Goal: Communication & Community: Answer question/provide support

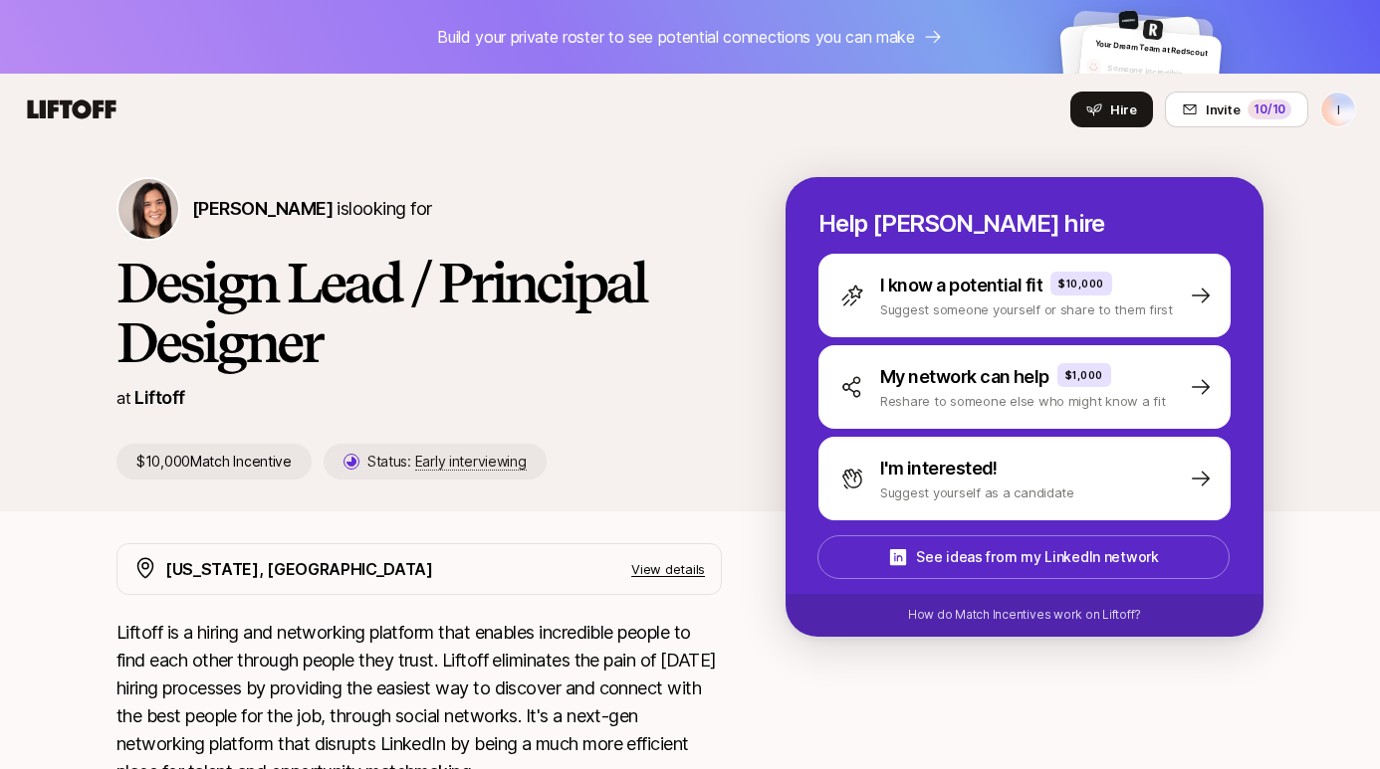
click at [97, 104] on icon at bounding box center [72, 109] width 89 height 19
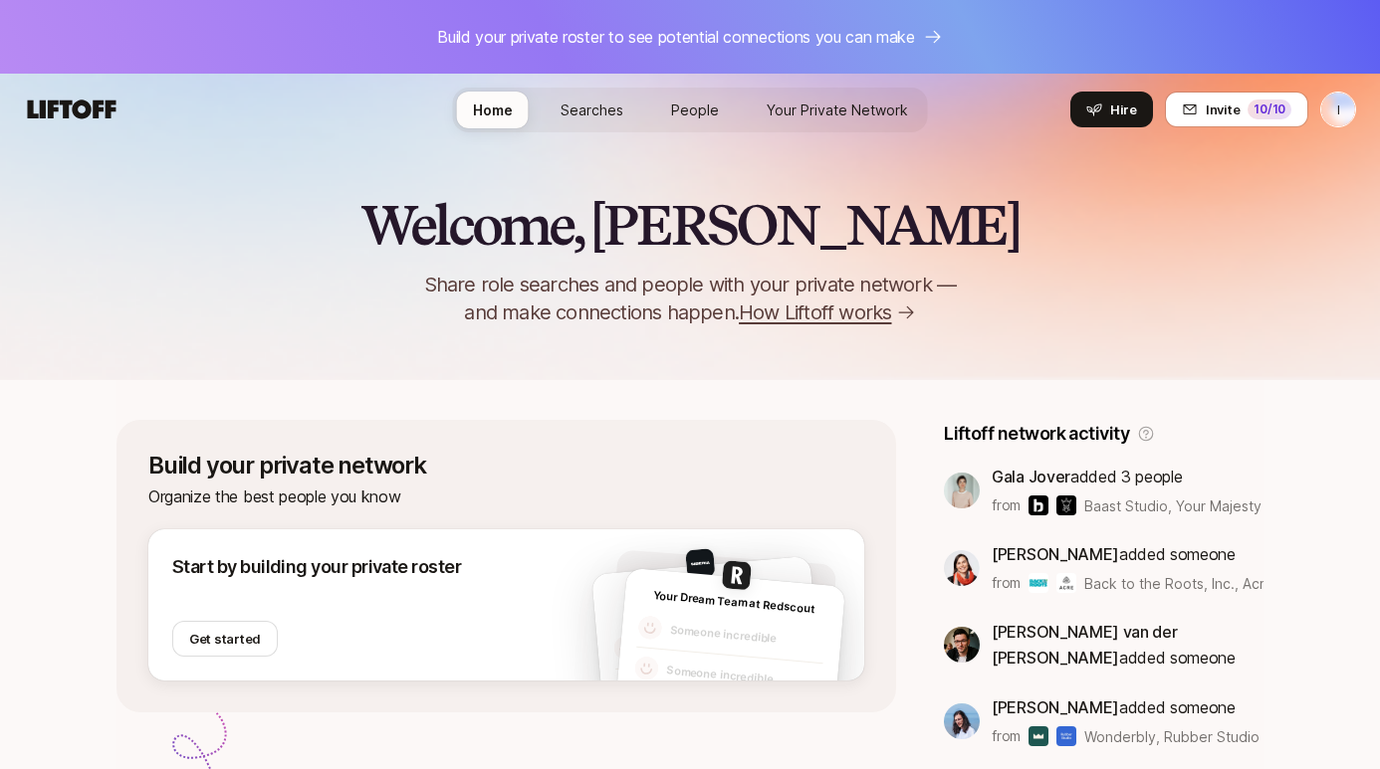
click at [592, 102] on span "Searches" at bounding box center [591, 110] width 63 height 21
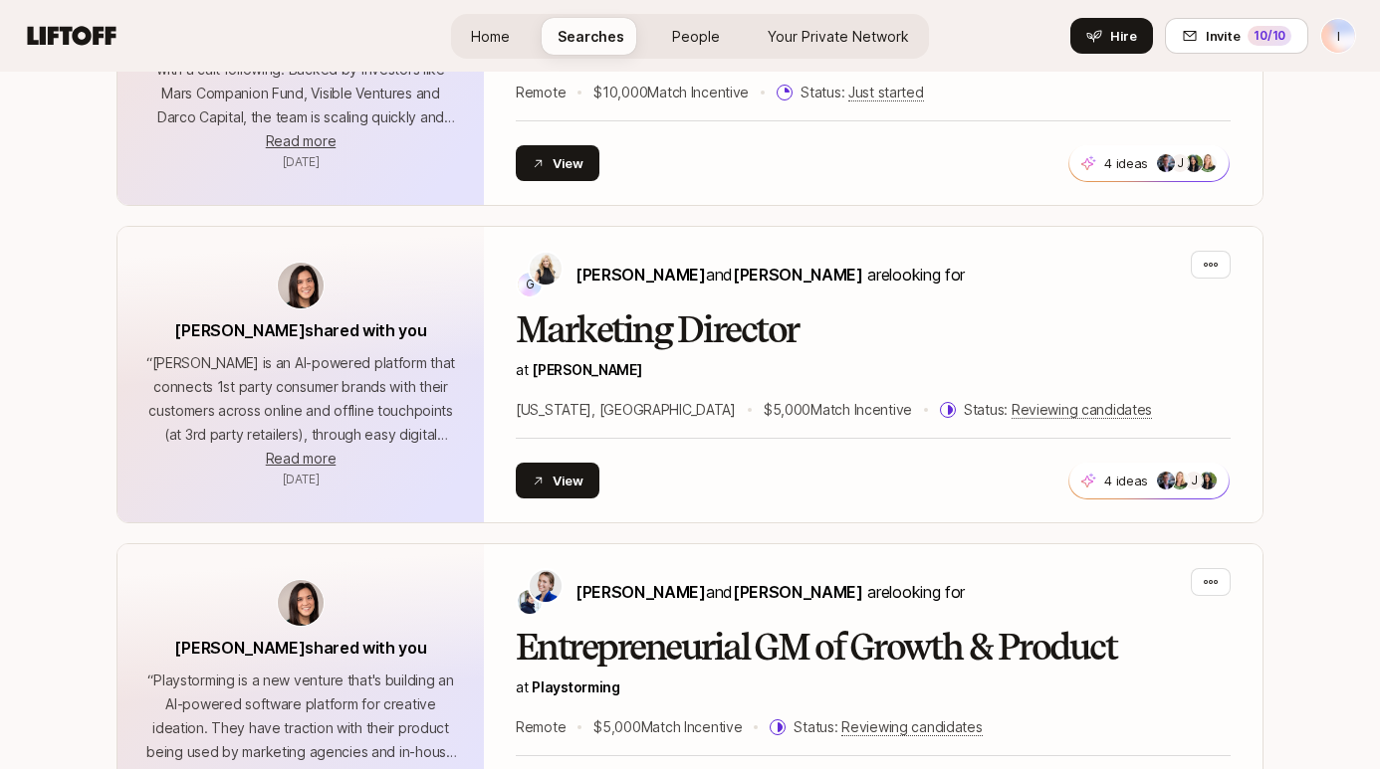
scroll to position [1716, 0]
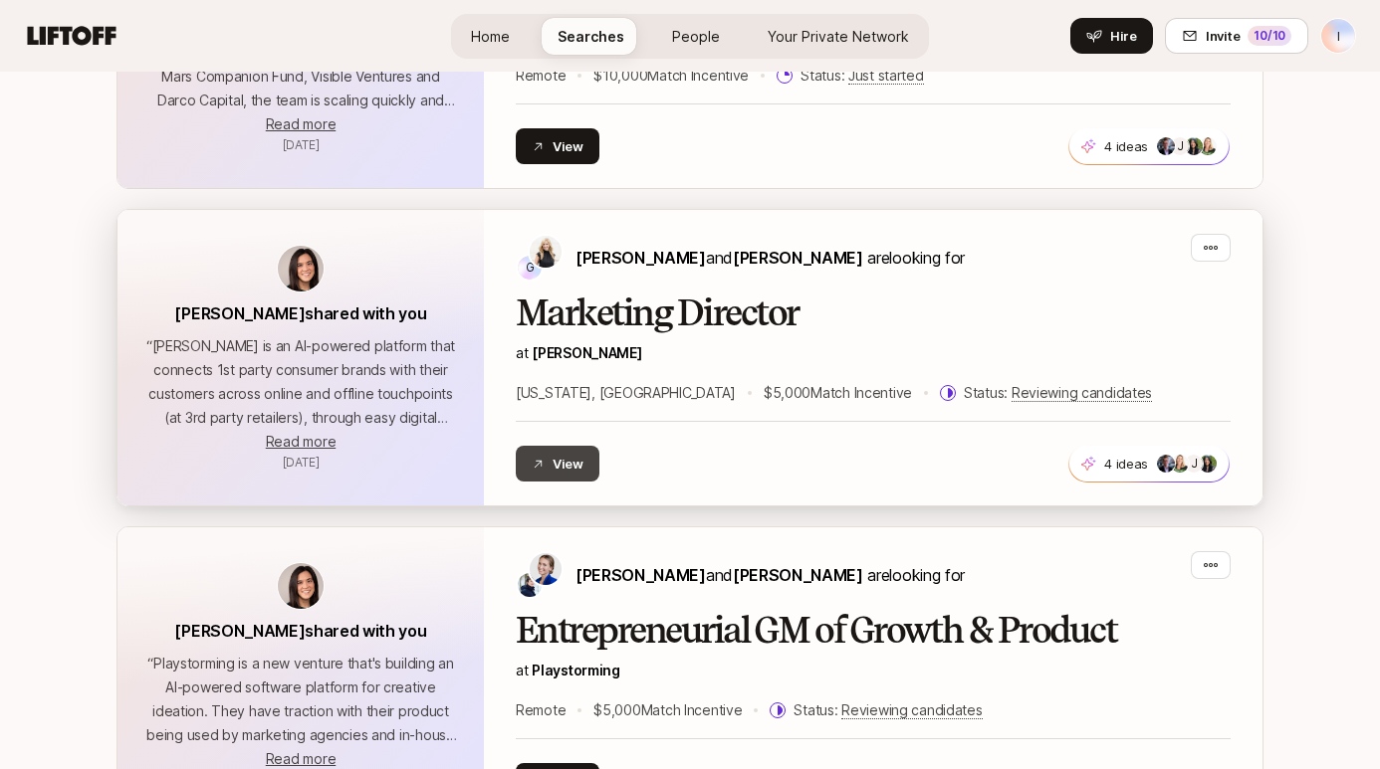
click at [541, 453] on button "View" at bounding box center [558, 464] width 84 height 36
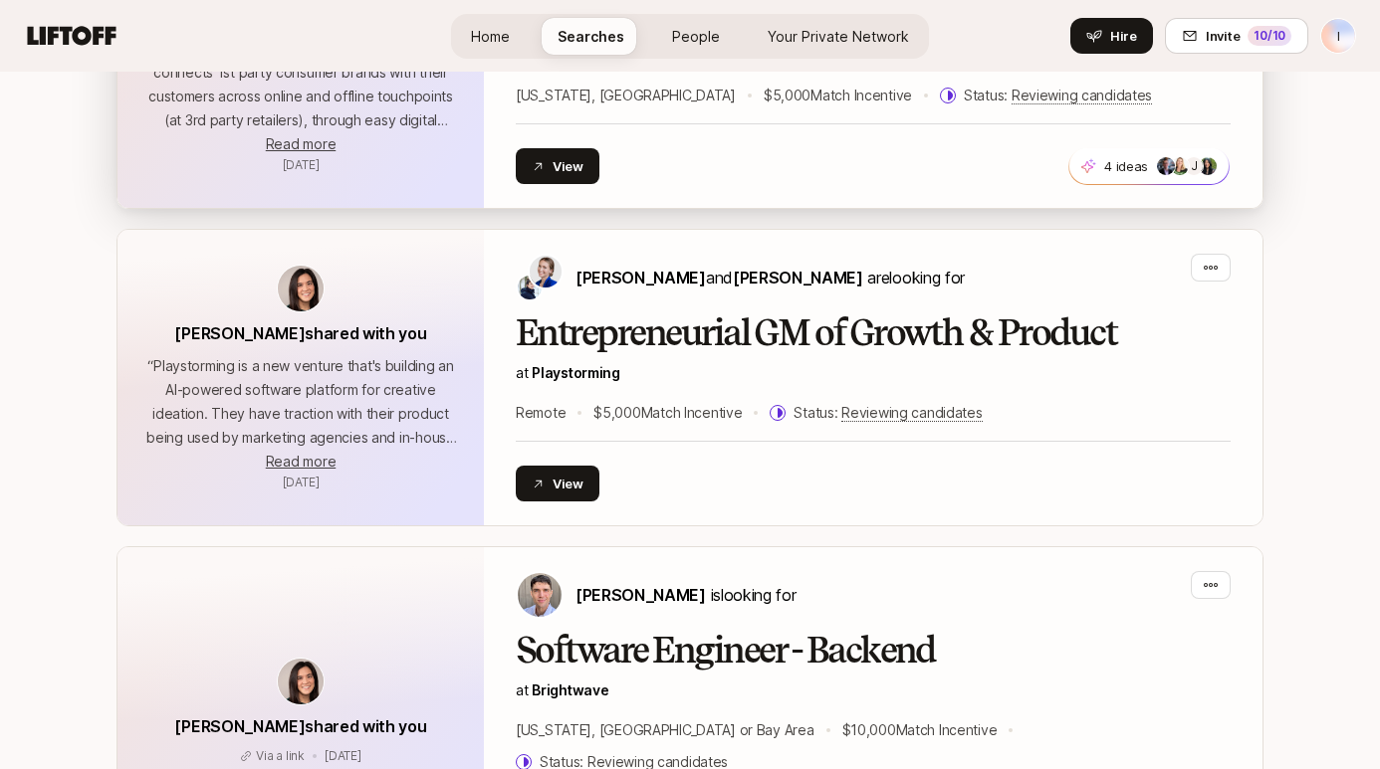
scroll to position [2098, 0]
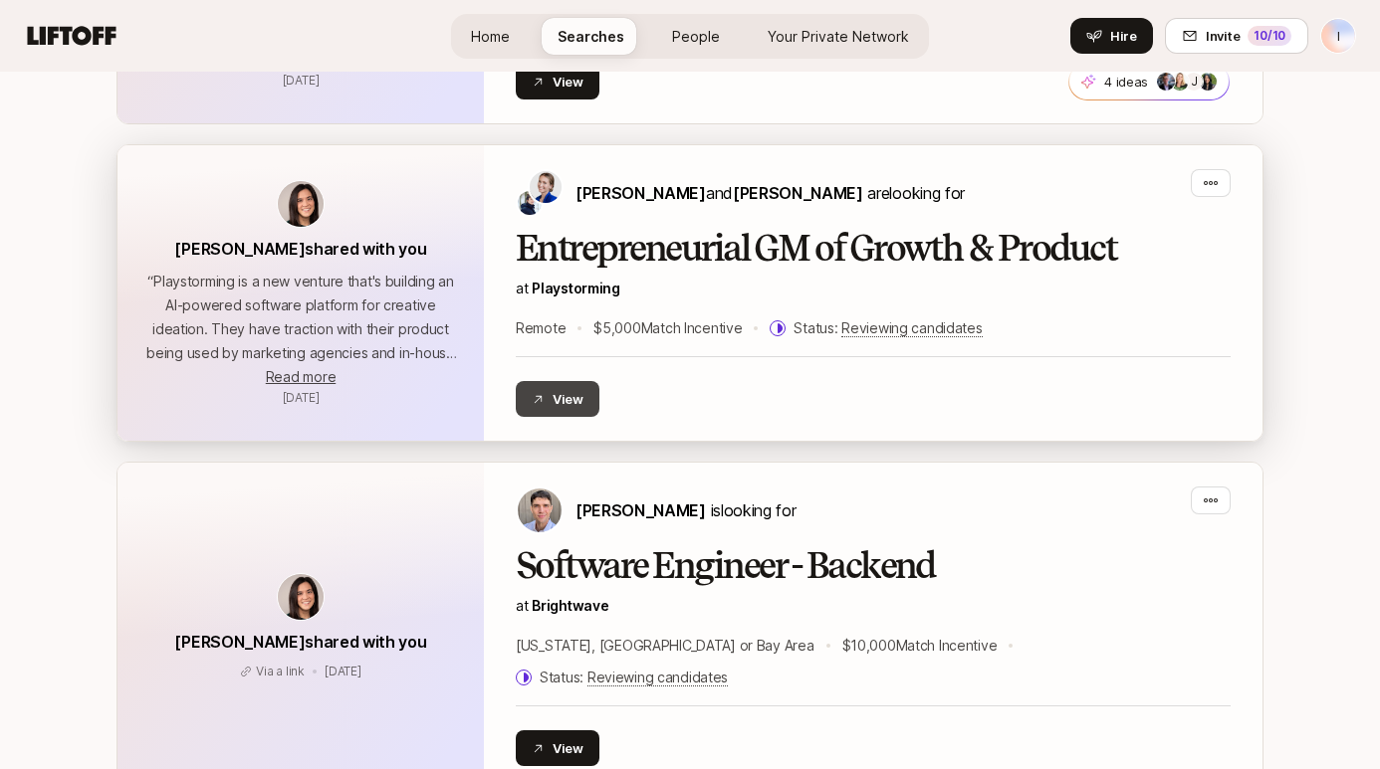
click at [571, 397] on button "View" at bounding box center [558, 399] width 84 height 36
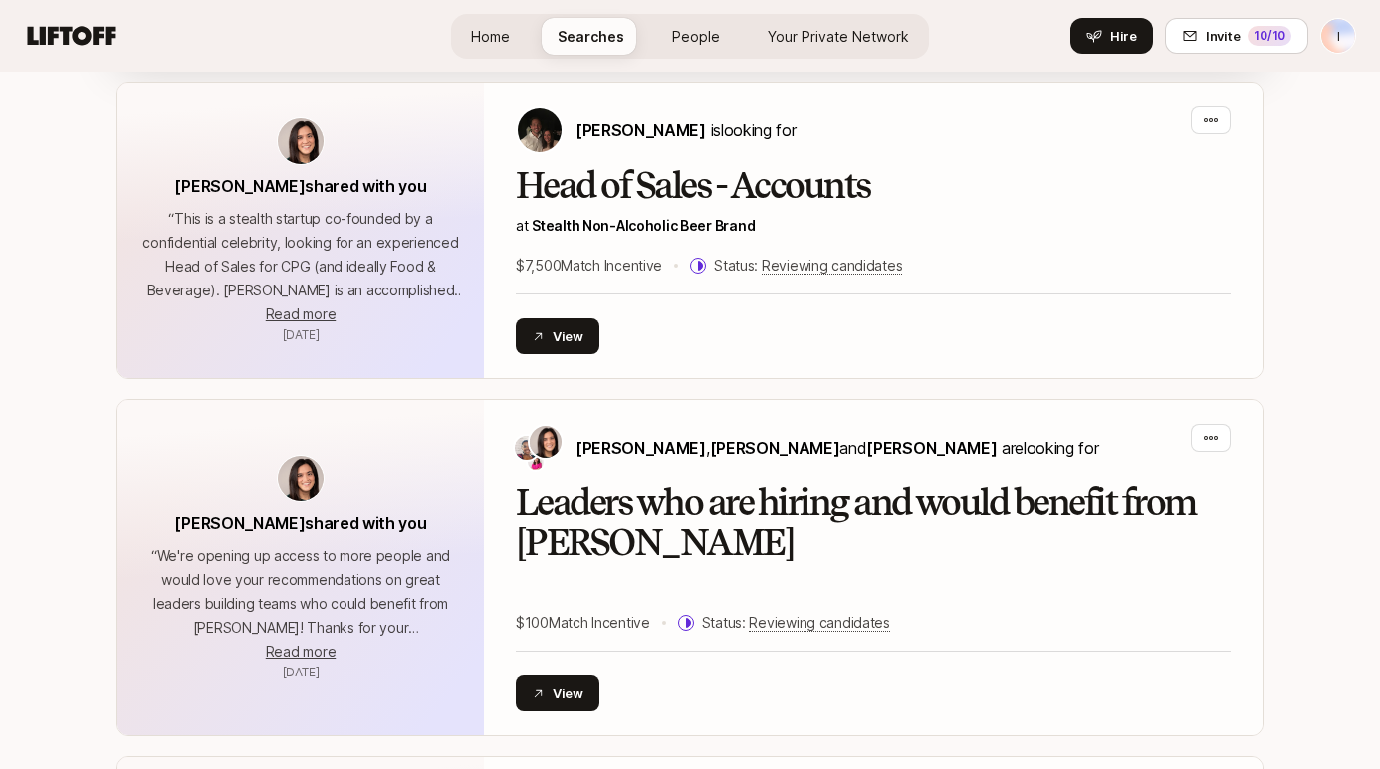
scroll to position [3519, 0]
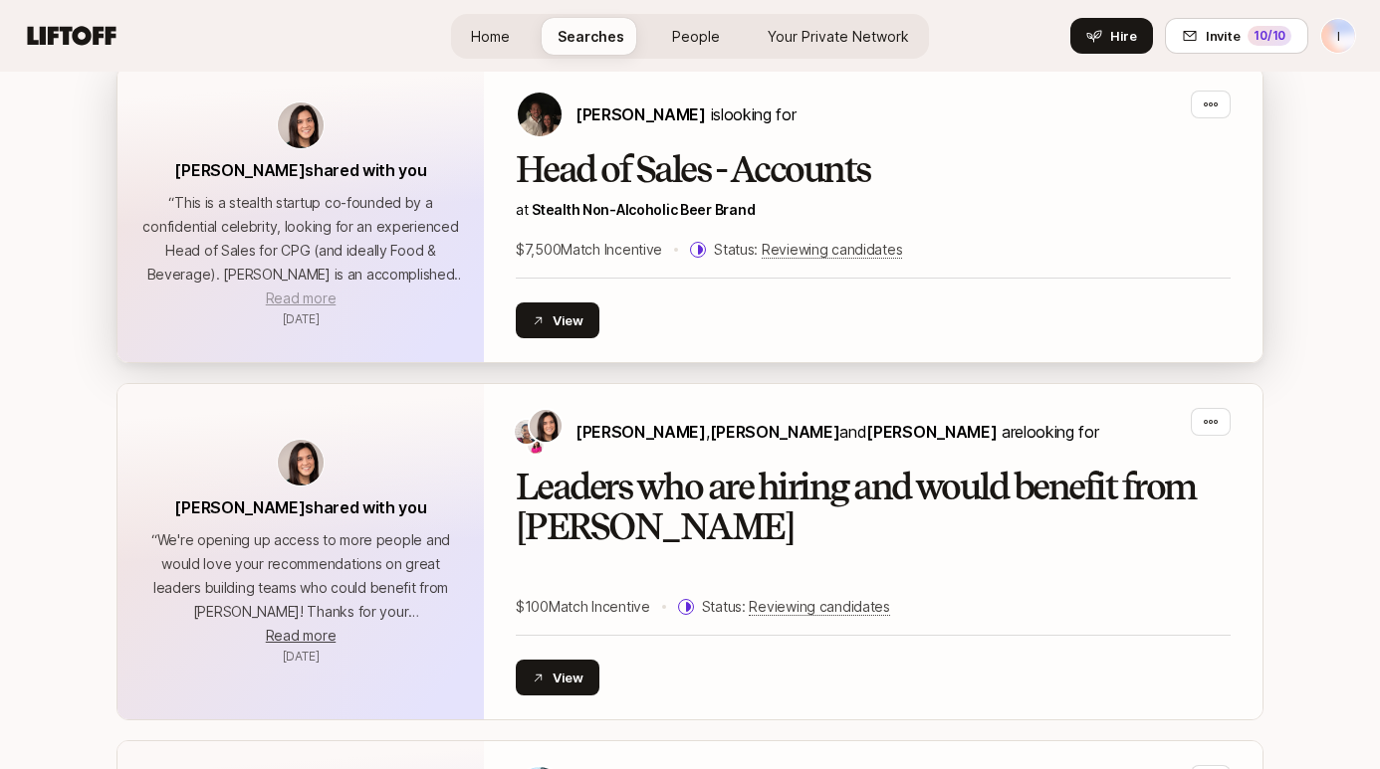
click at [325, 290] on span "Read more" at bounding box center [301, 298] width 70 height 17
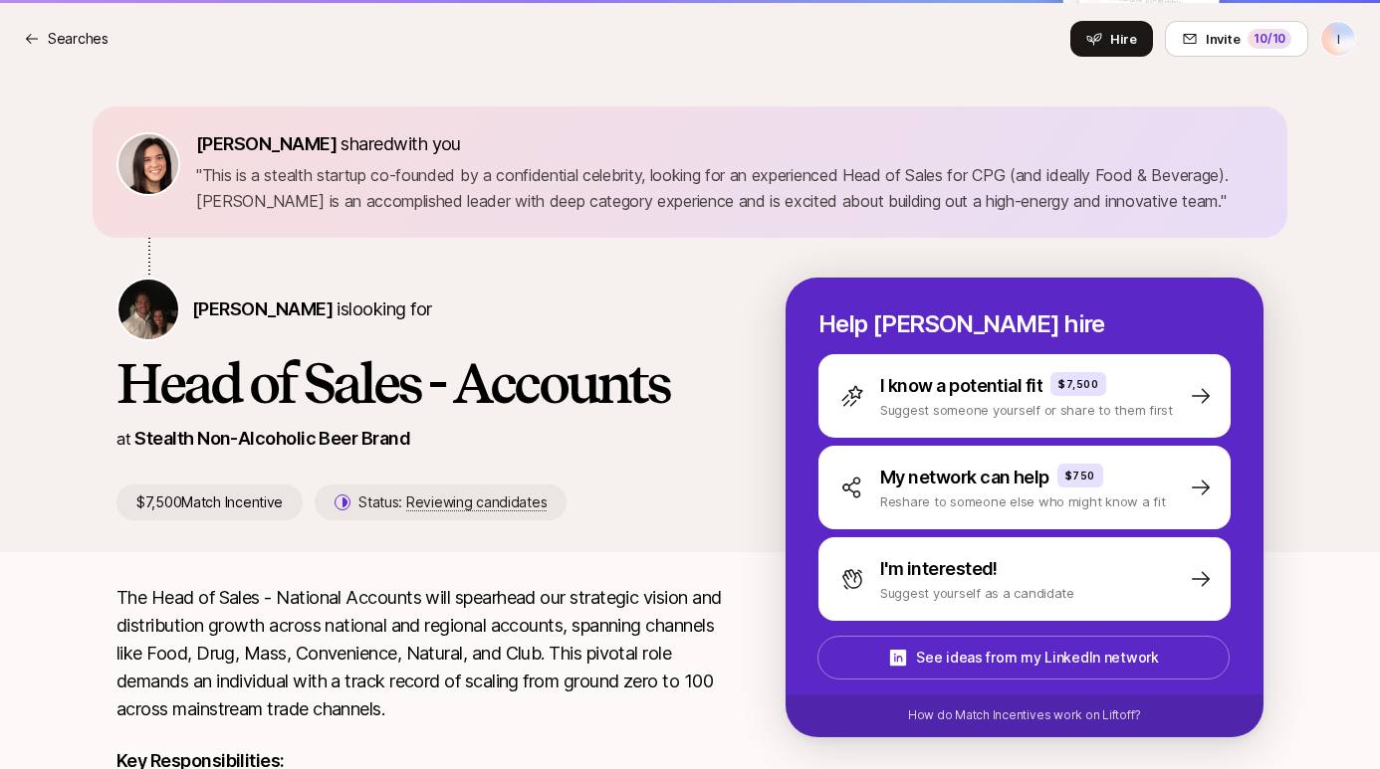
scroll to position [164, 0]
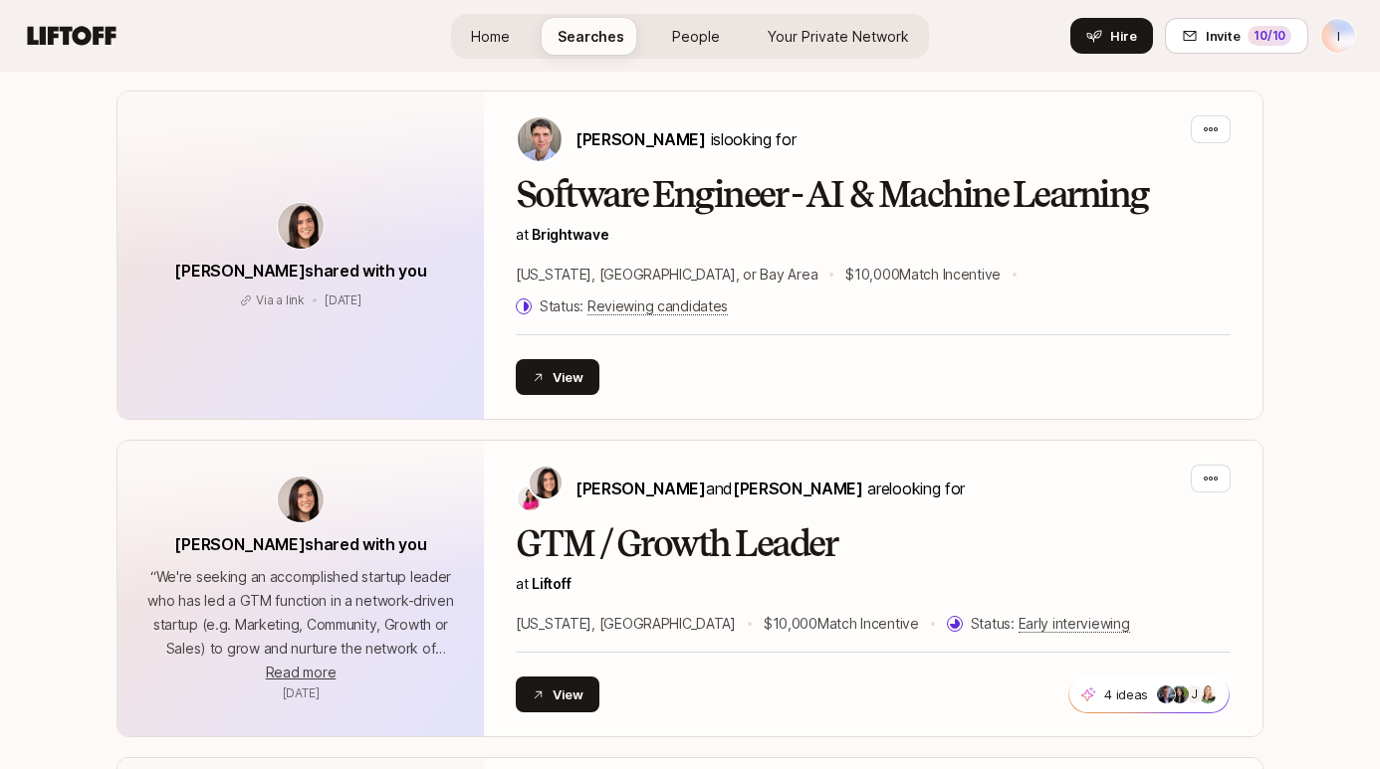
scroll to position [5624, 0]
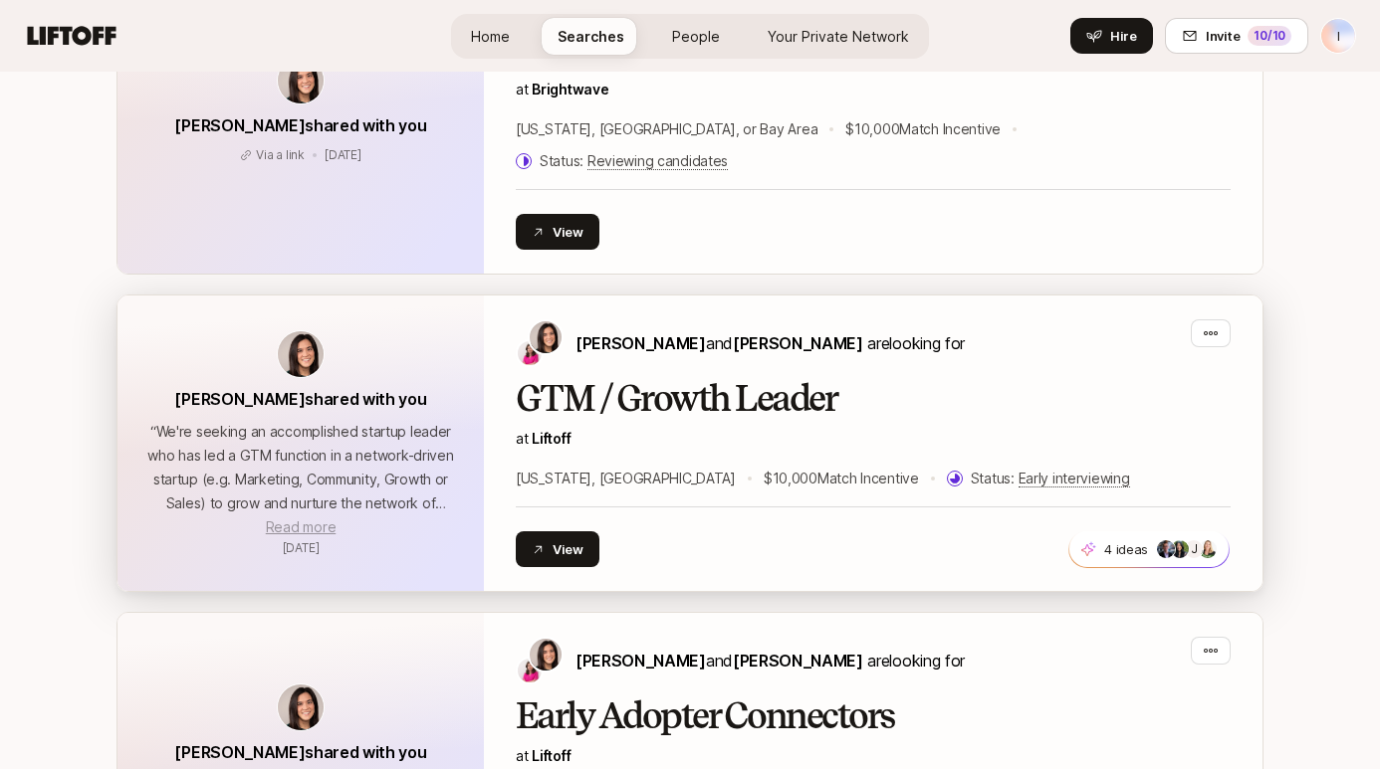
click at [307, 519] on span "Read more" at bounding box center [301, 527] width 70 height 17
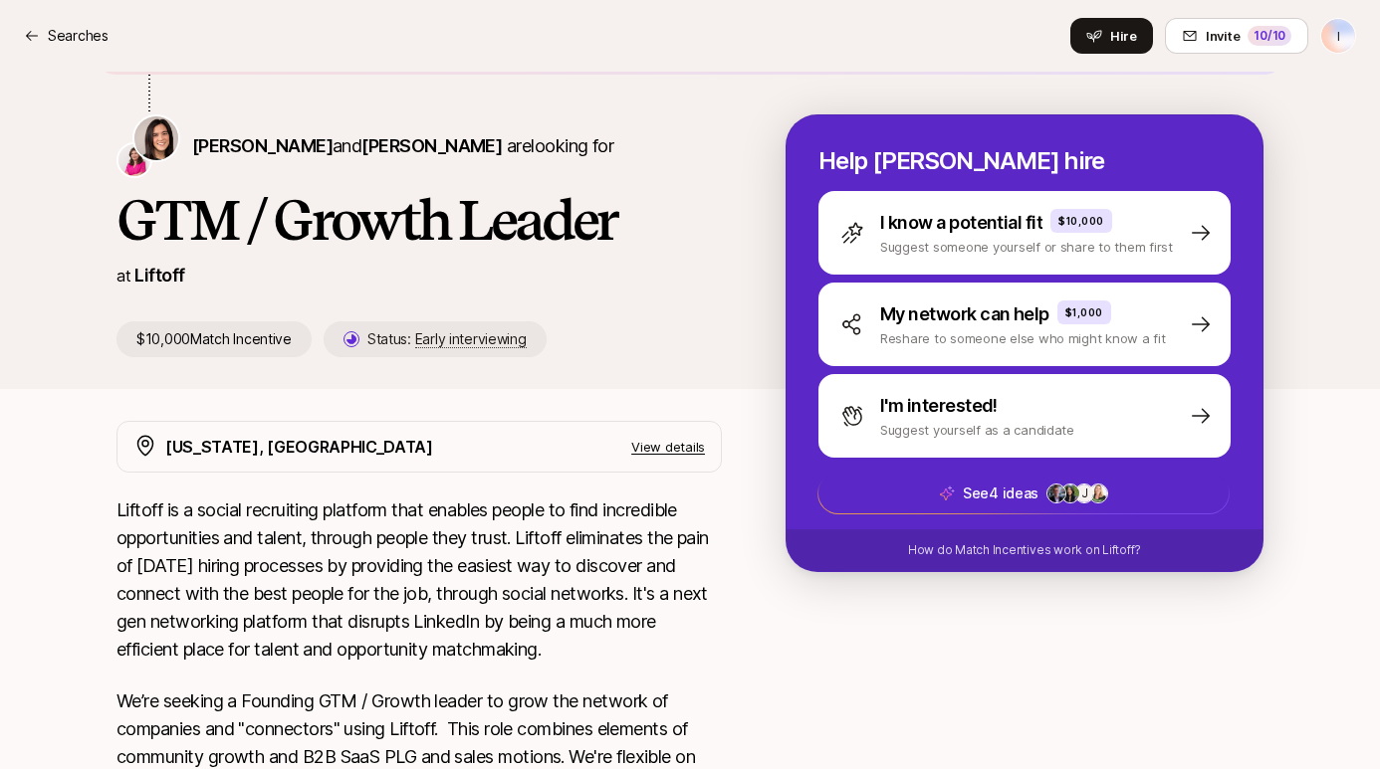
scroll to position [341, 0]
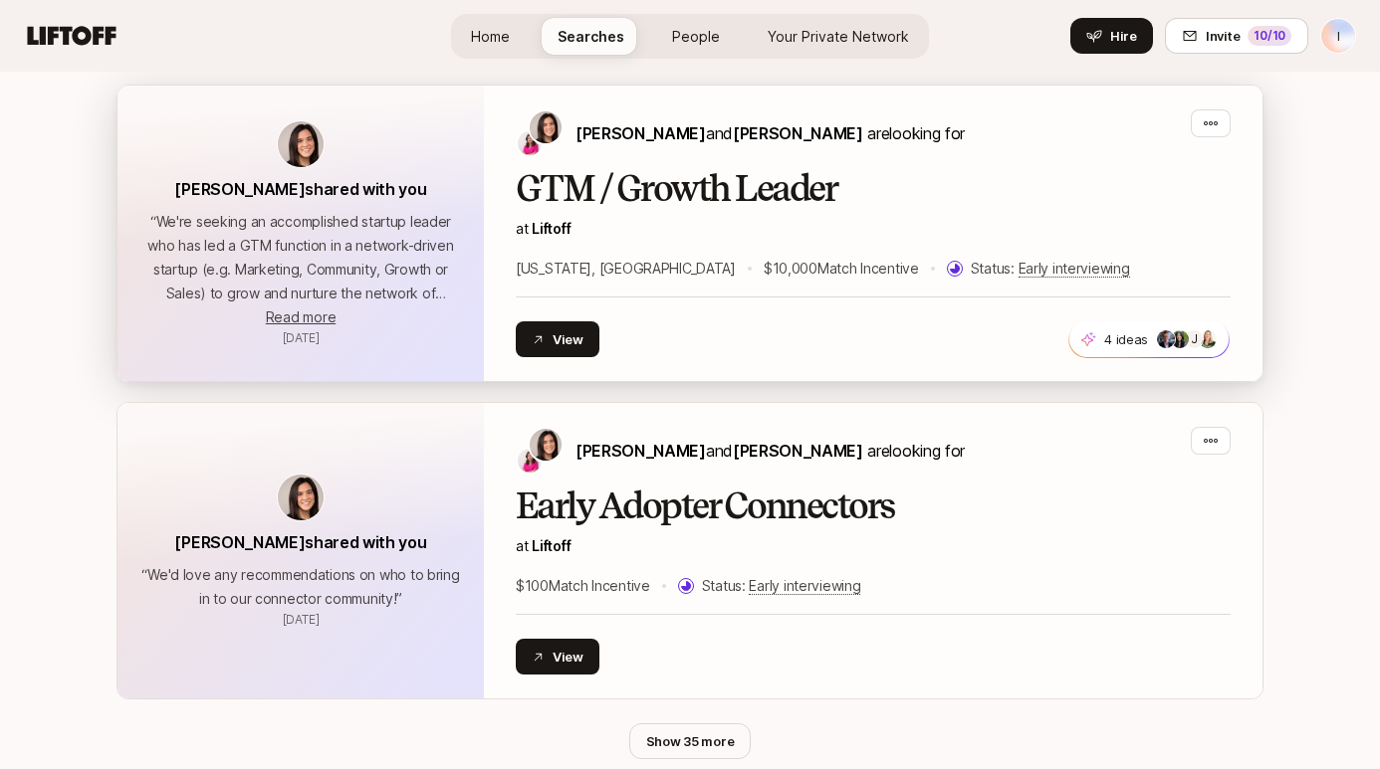
scroll to position [5839, 0]
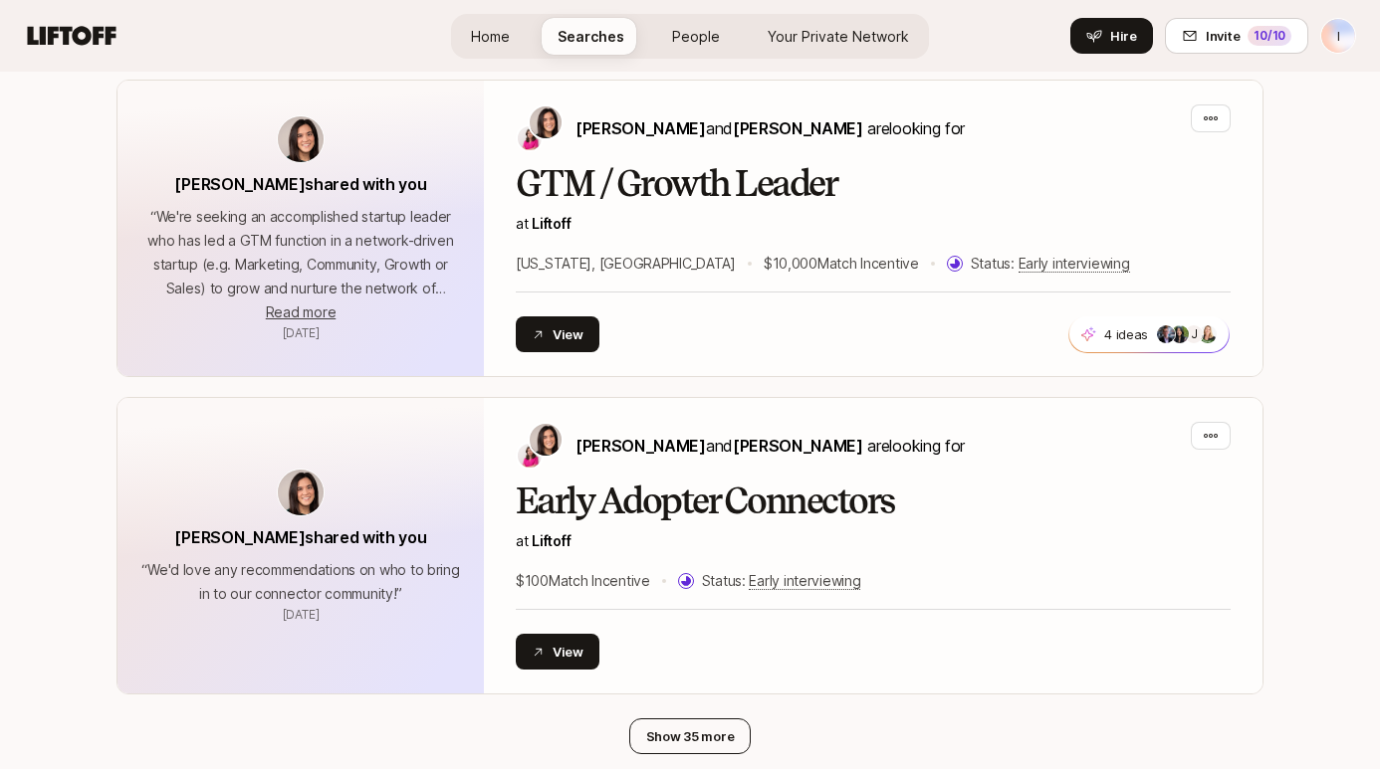
click at [669, 719] on button "Show 35 more" at bounding box center [690, 737] width 122 height 36
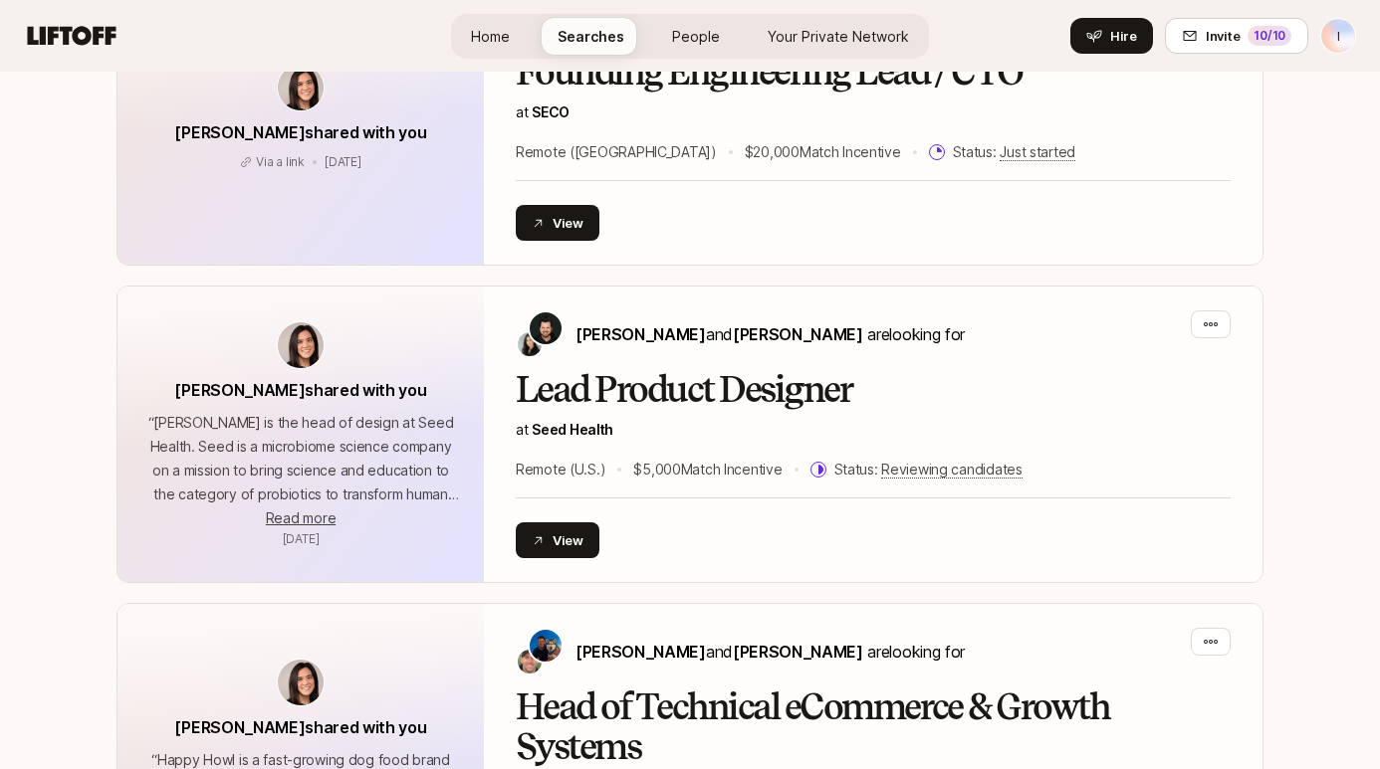
scroll to position [0, 0]
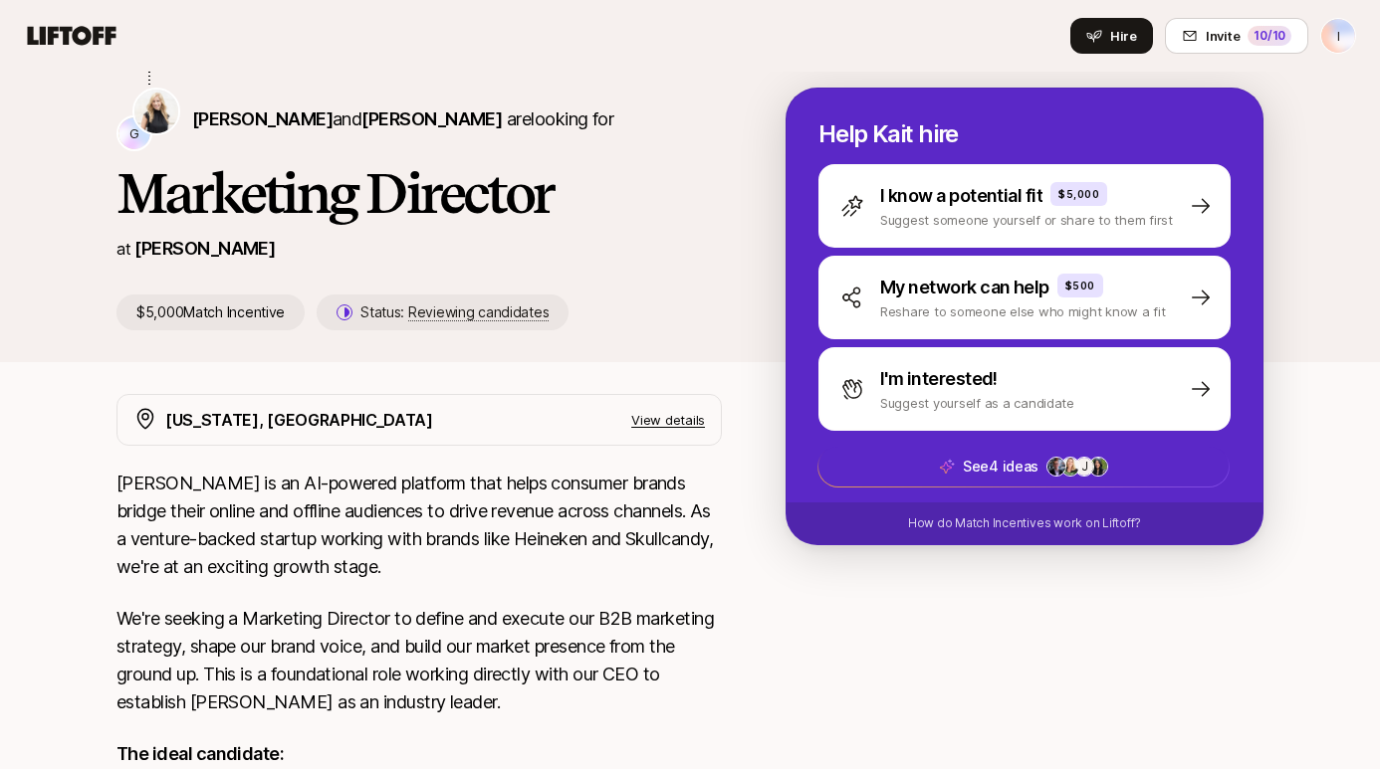
scroll to position [216, 0]
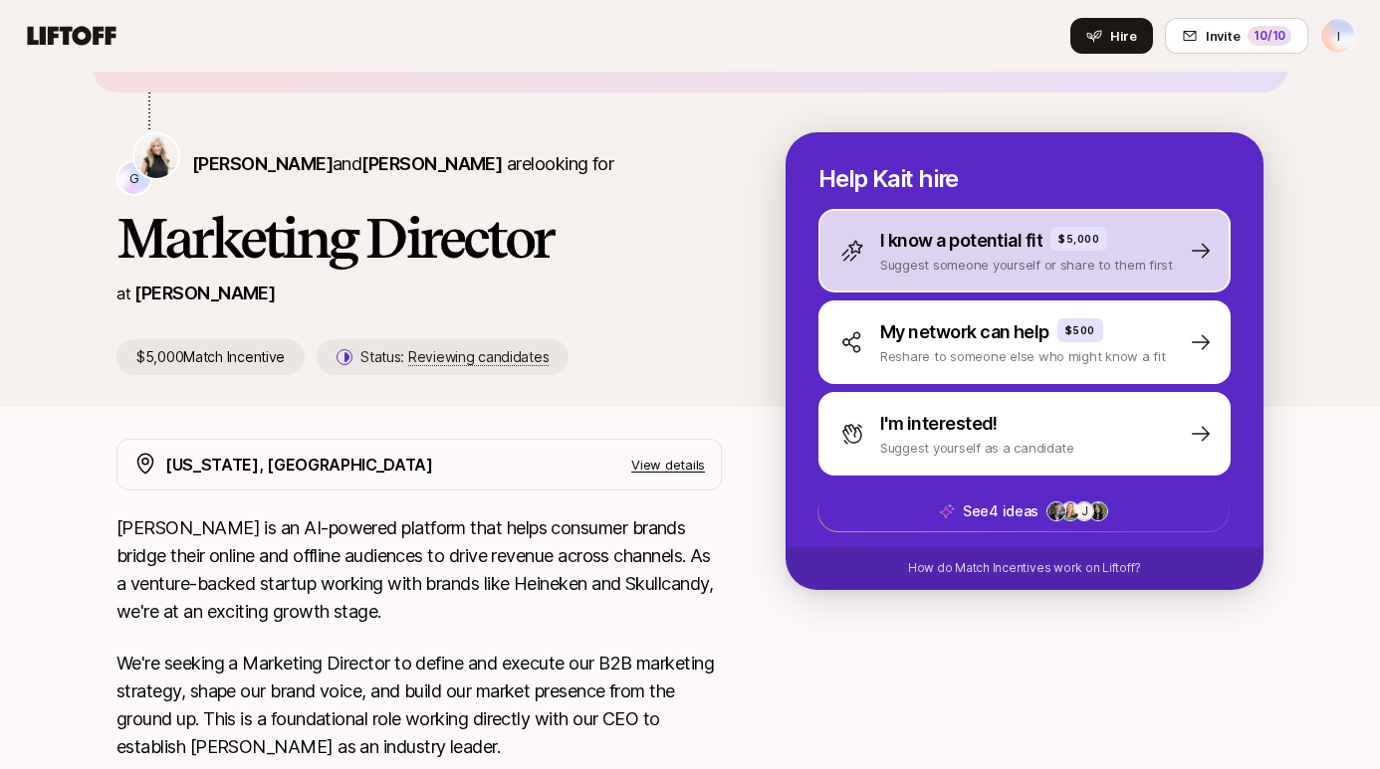
click at [920, 252] on p "I know a potential fit" at bounding box center [961, 241] width 162 height 28
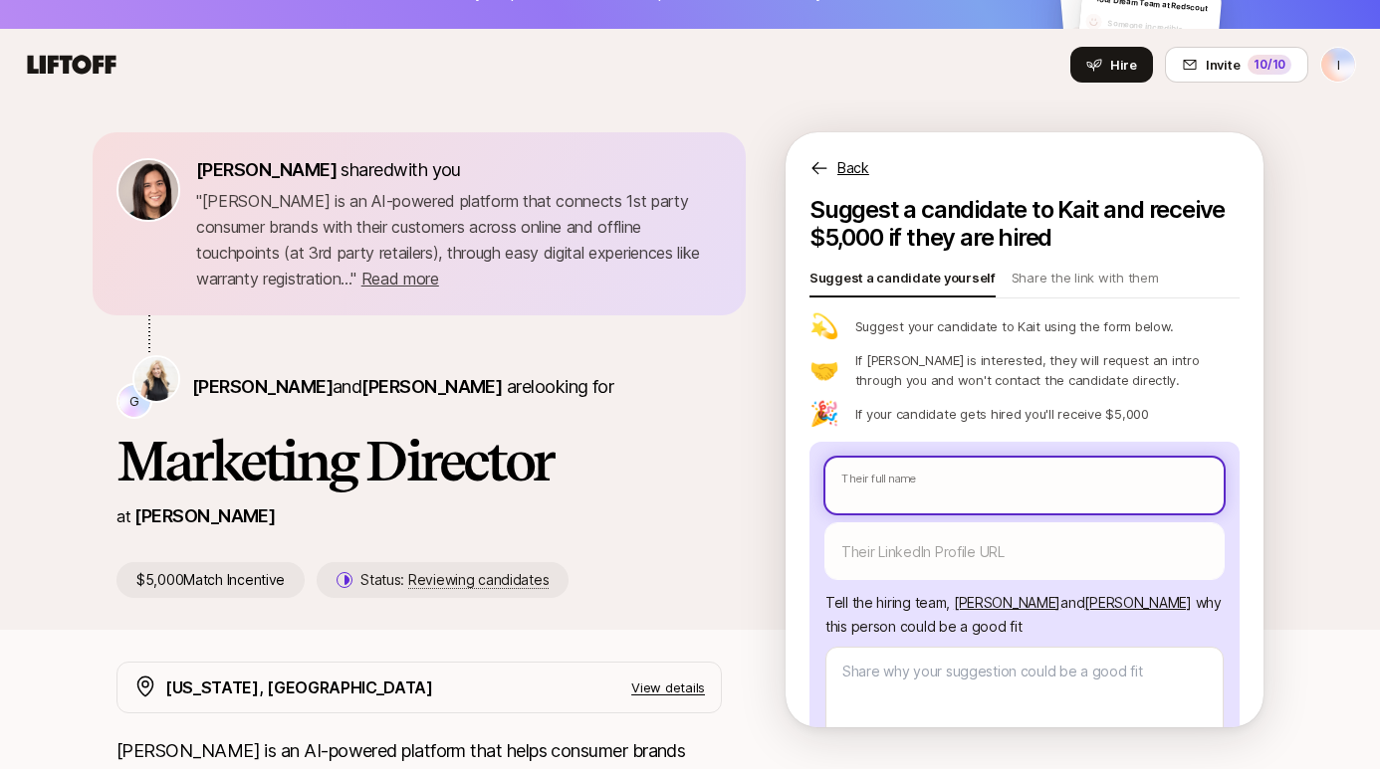
click at [895, 496] on input "text" at bounding box center [1024, 486] width 398 height 56
type textarea "x"
type input "J"
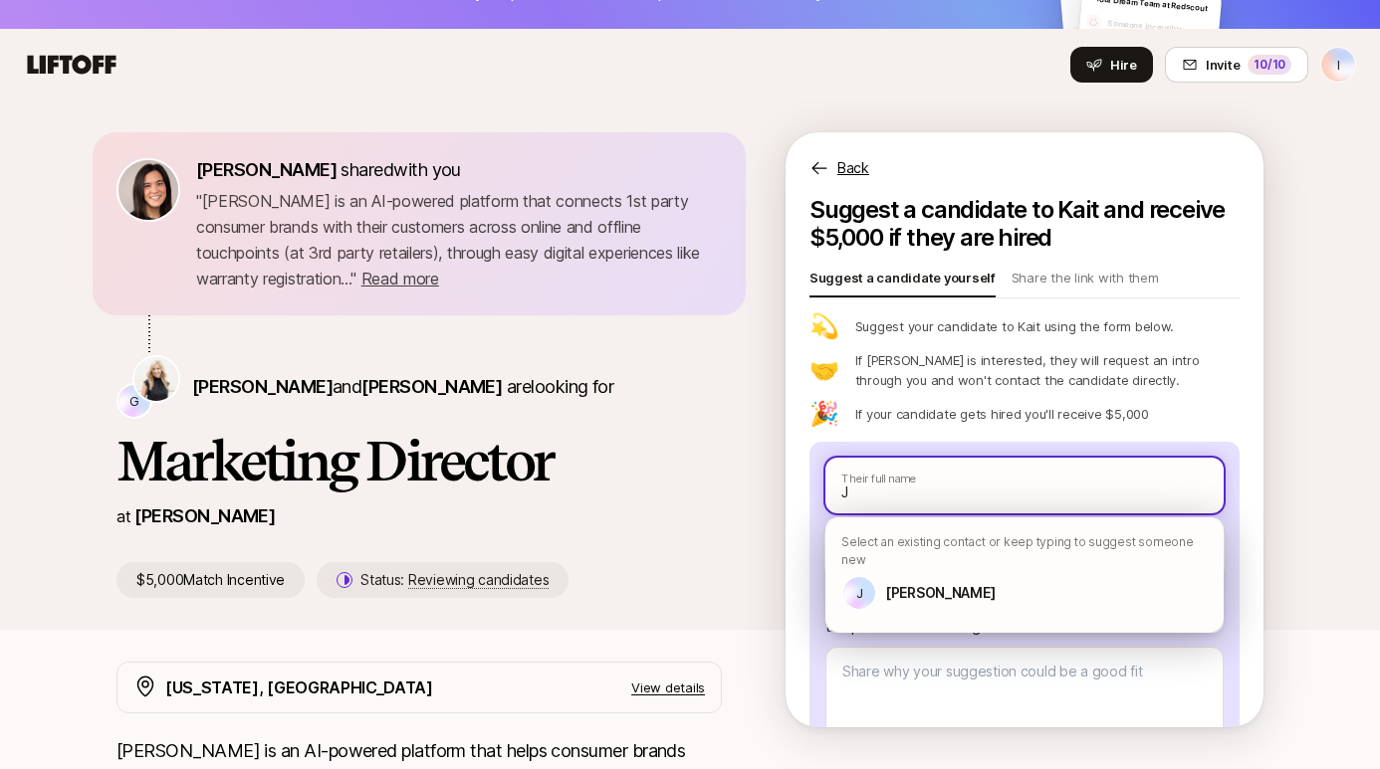
type textarea "x"
type input "[PERSON_NAME]"
type textarea "x"
type input "Jar"
type textarea "x"
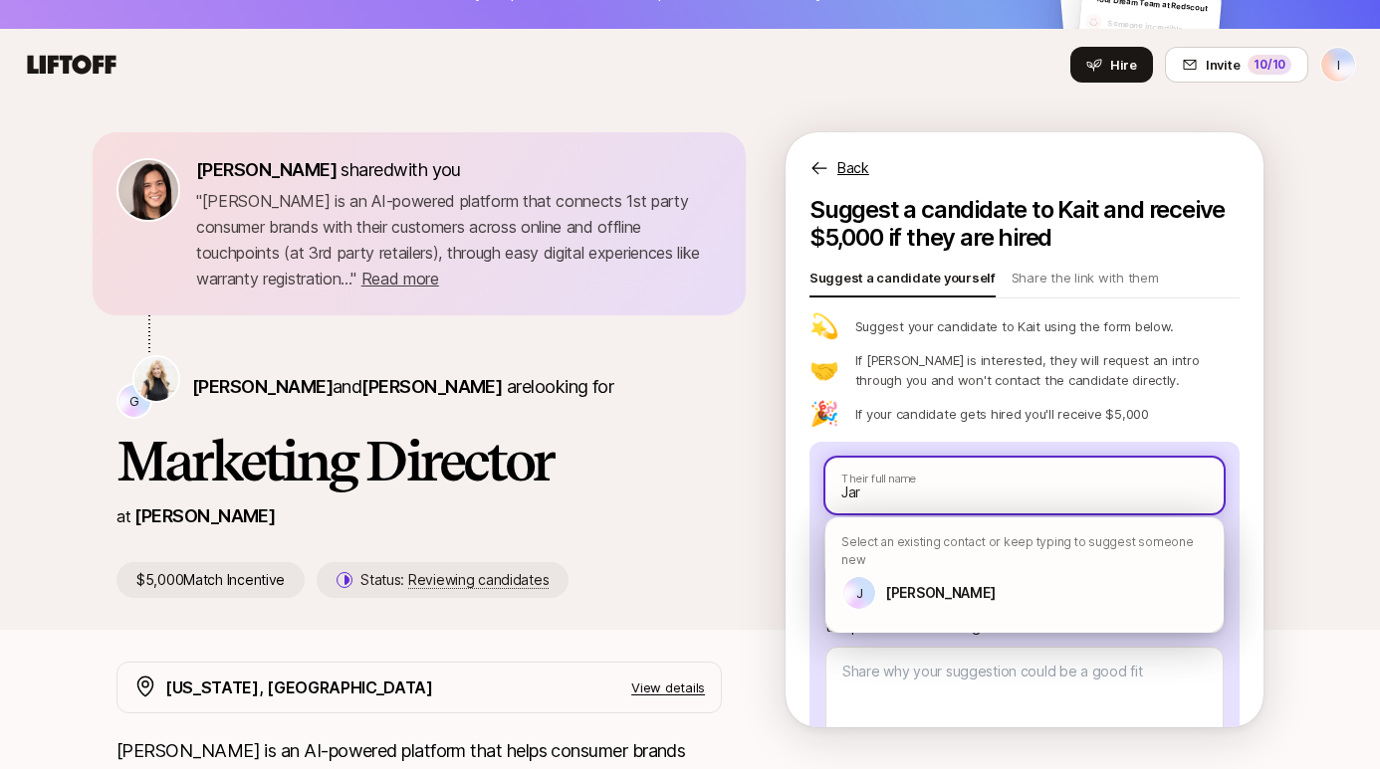
type input "Jarr"
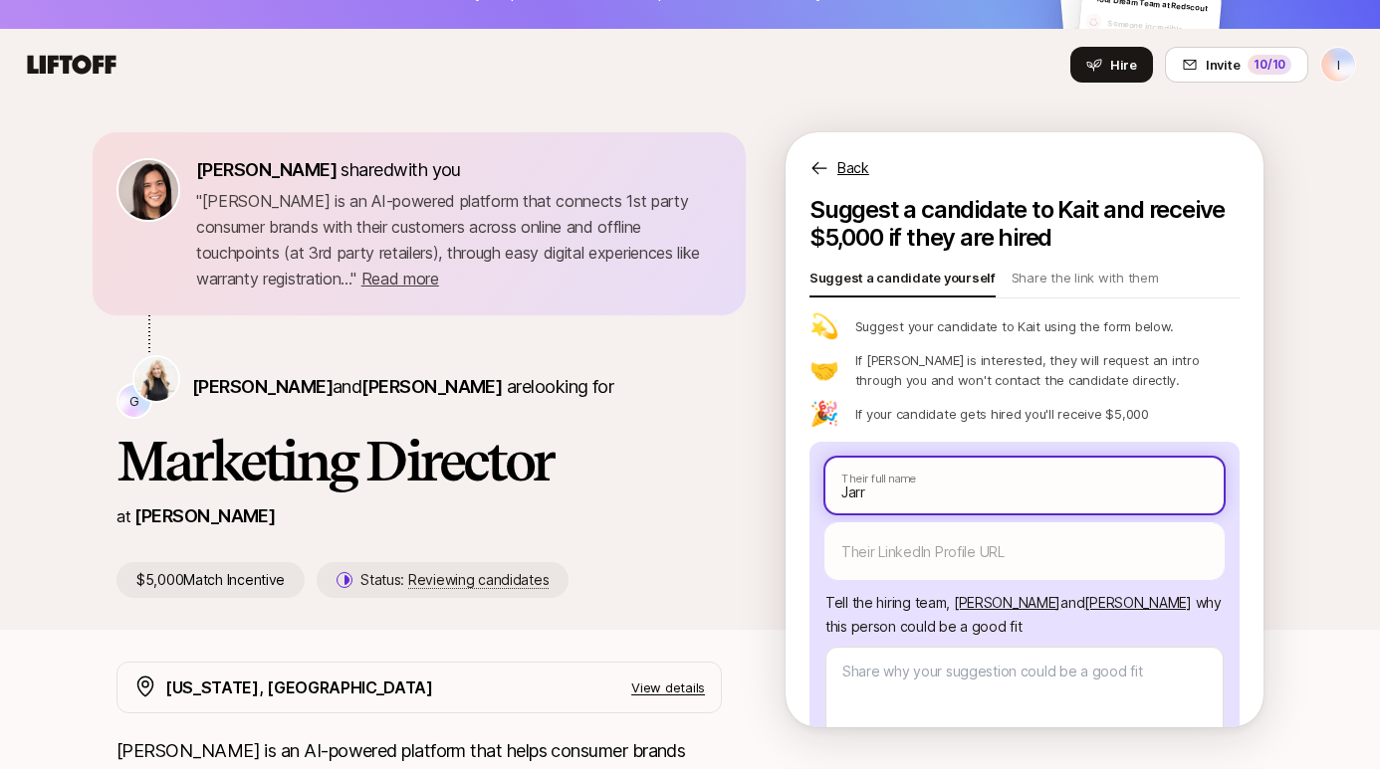
type textarea "x"
type input "Jarro"
type textarea "x"
type input "[PERSON_NAME]"
type textarea "x"
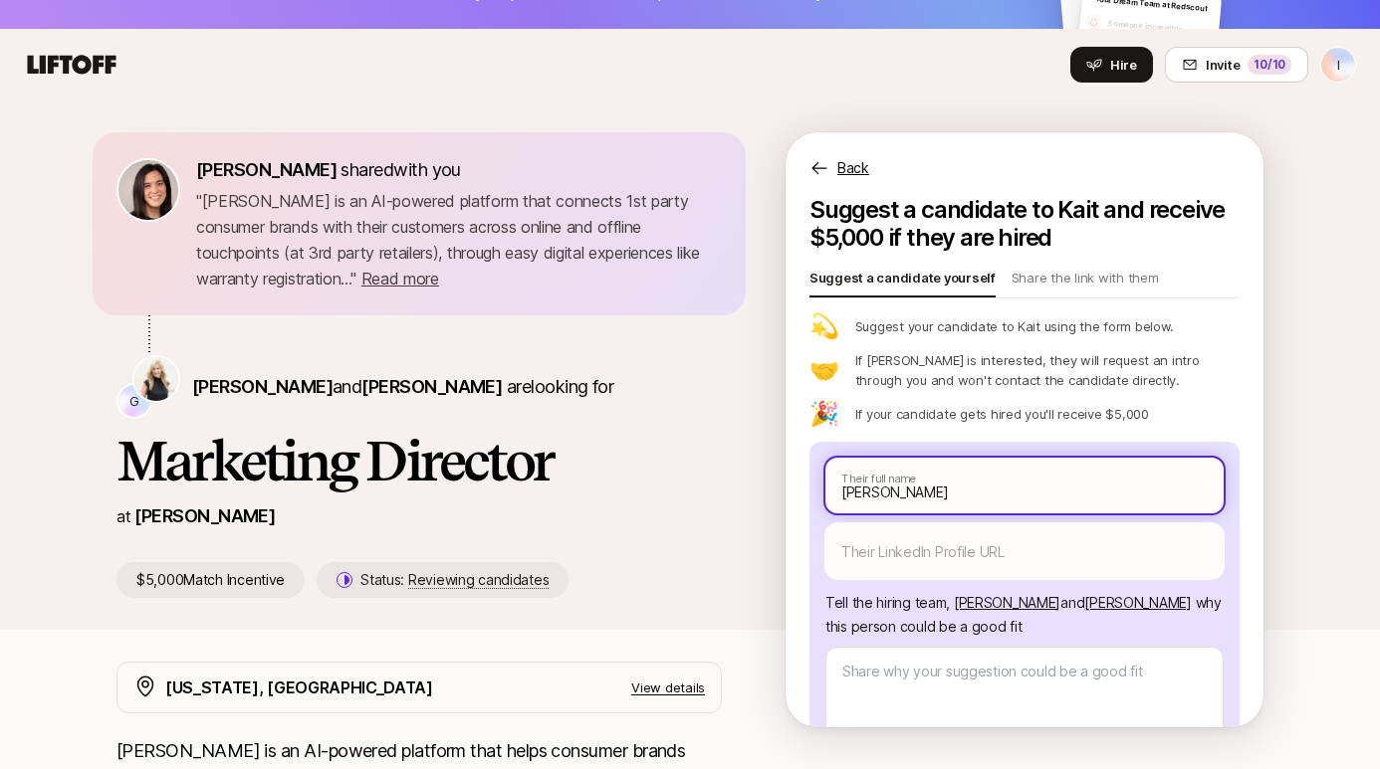
type input "[PERSON_NAME]"
type textarea "x"
type input "[PERSON_NAME] B"
type textarea "x"
type input "[PERSON_NAME] Bu"
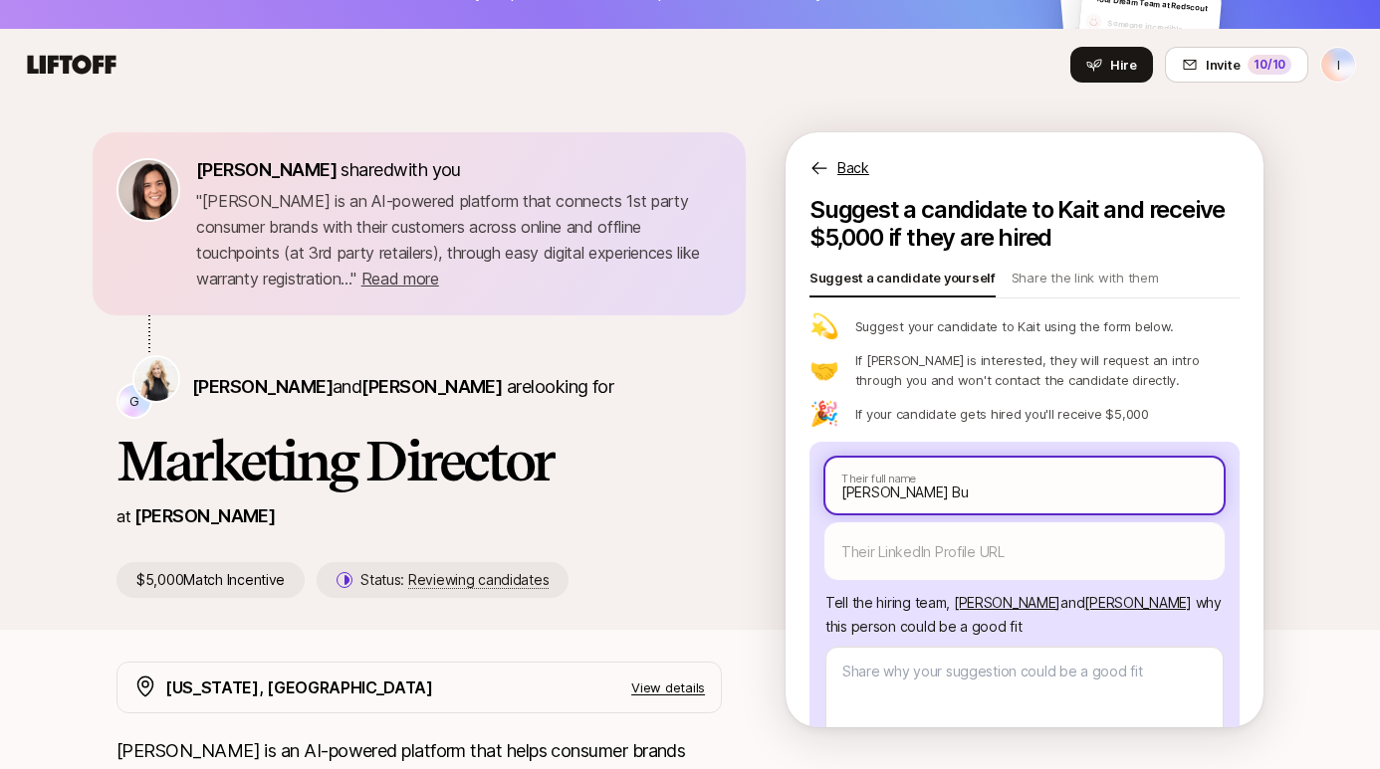
type textarea "x"
type input "[PERSON_NAME] Bul"
type textarea "x"
type input "[PERSON_NAME]"
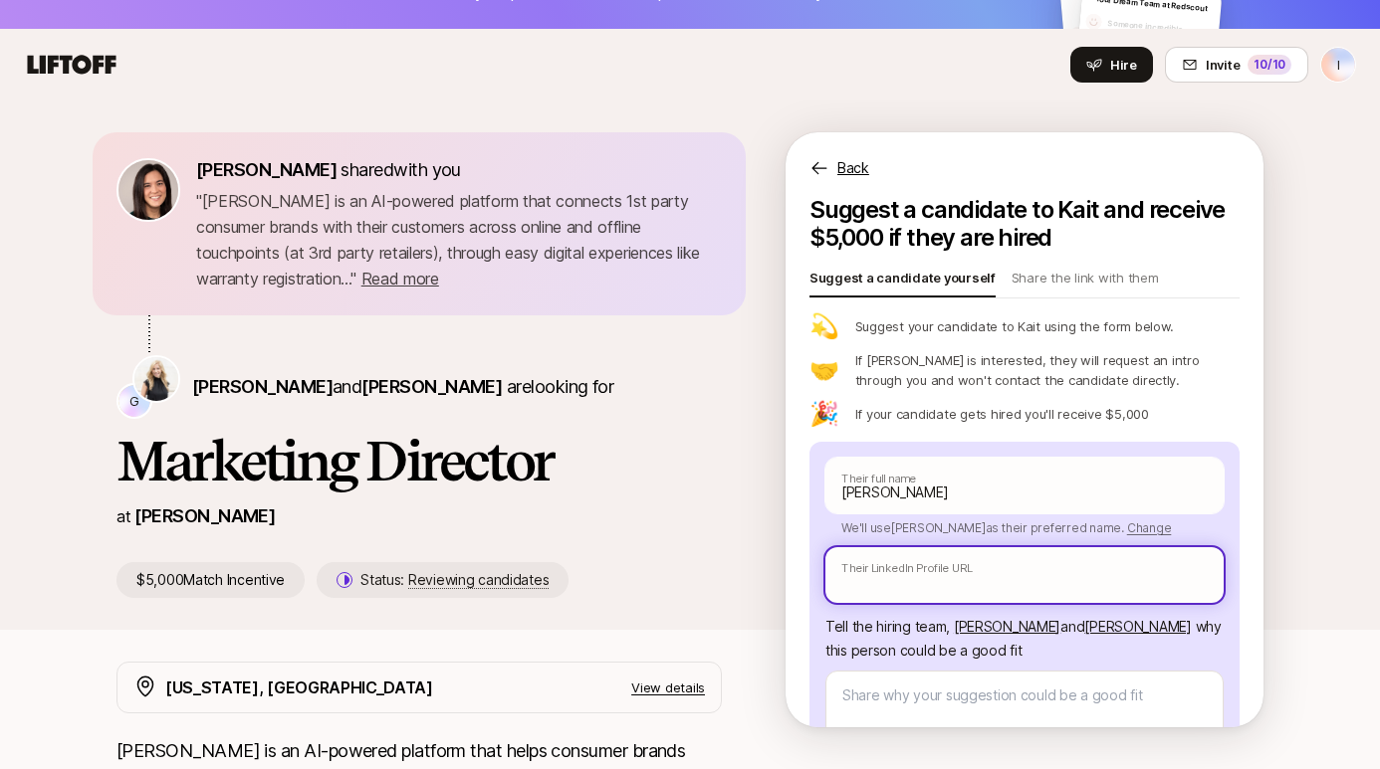
click at [938, 590] on input "text" at bounding box center [1024, 576] width 398 height 56
paste input "[URL][DOMAIN_NAME]"
type textarea "x"
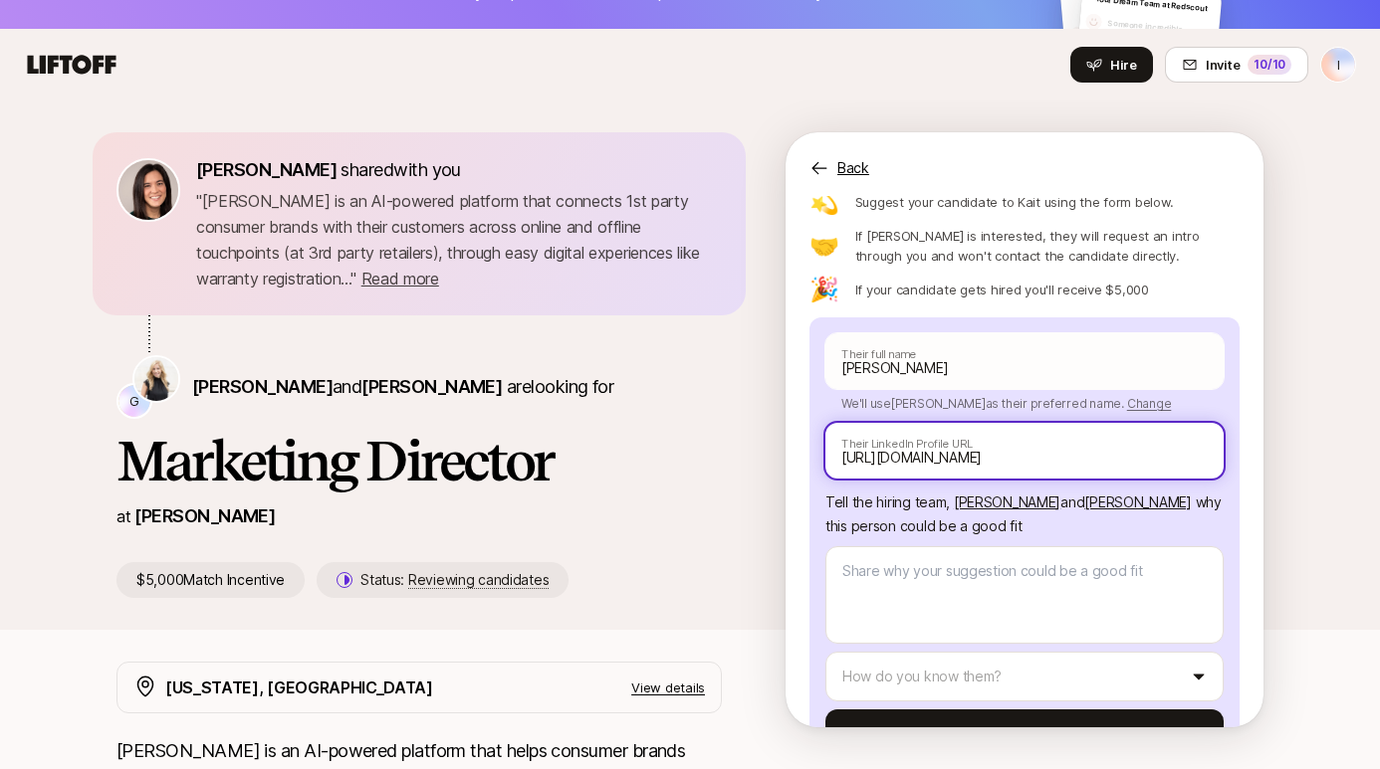
scroll to position [193, 0]
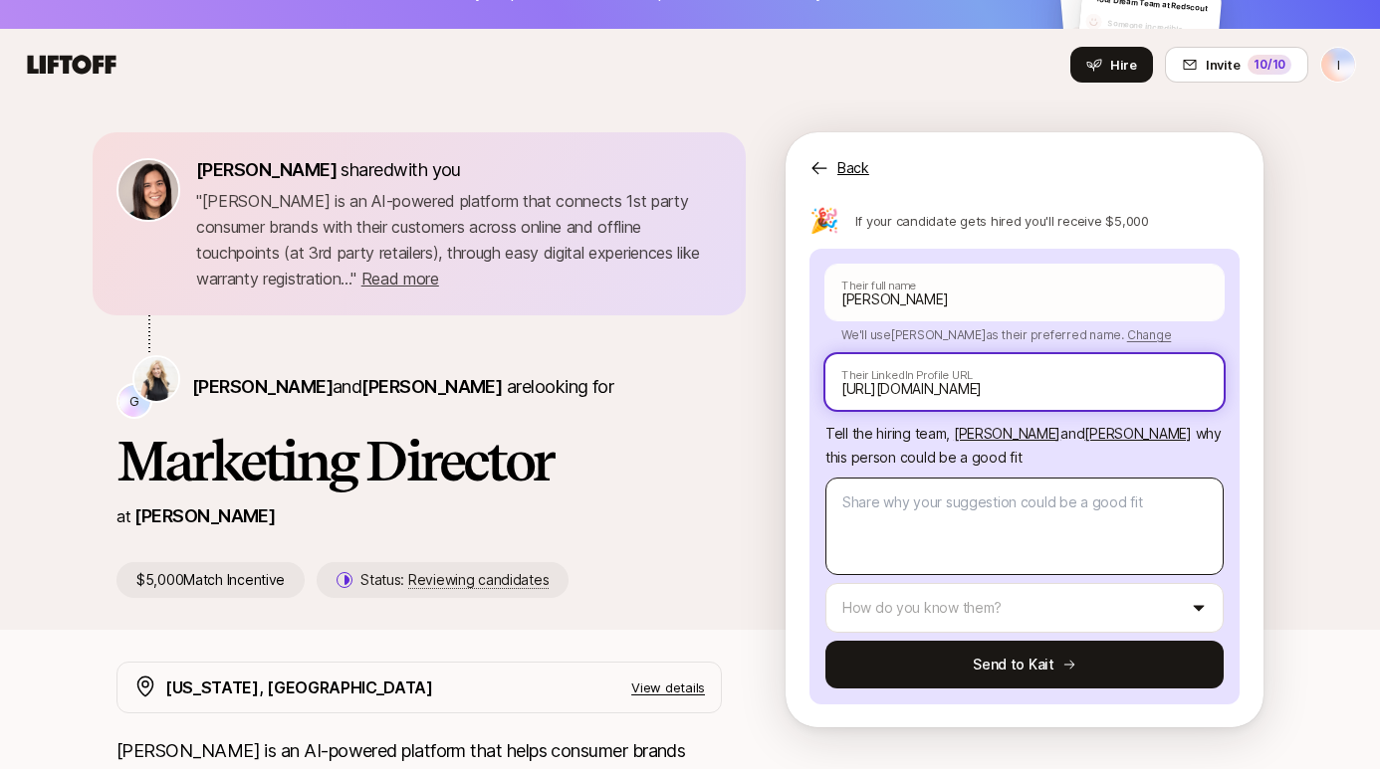
type input "[URL][DOMAIN_NAME]"
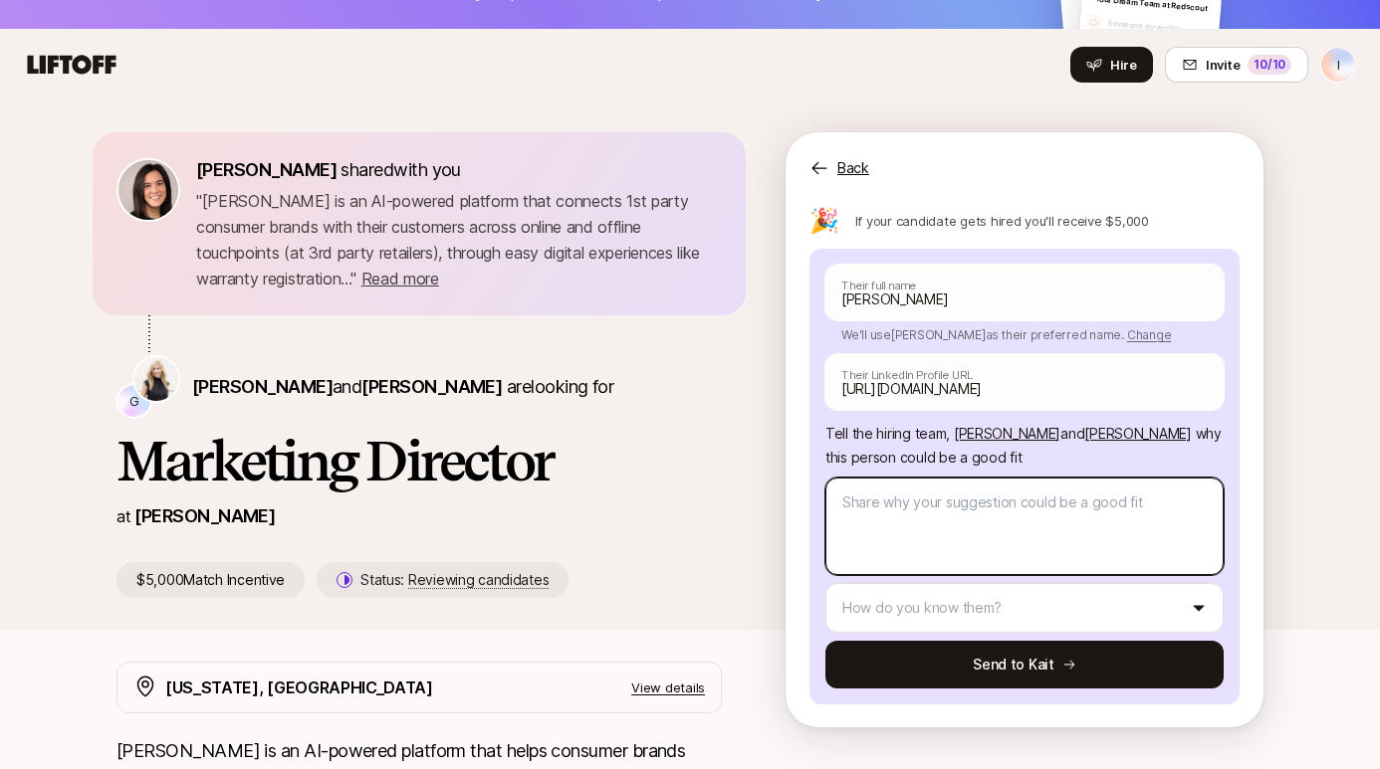
click at [899, 495] on textarea at bounding box center [1024, 527] width 398 height 98
type textarea "x"
type textarea "J"
type textarea "x"
type textarea "[PERSON_NAME]"
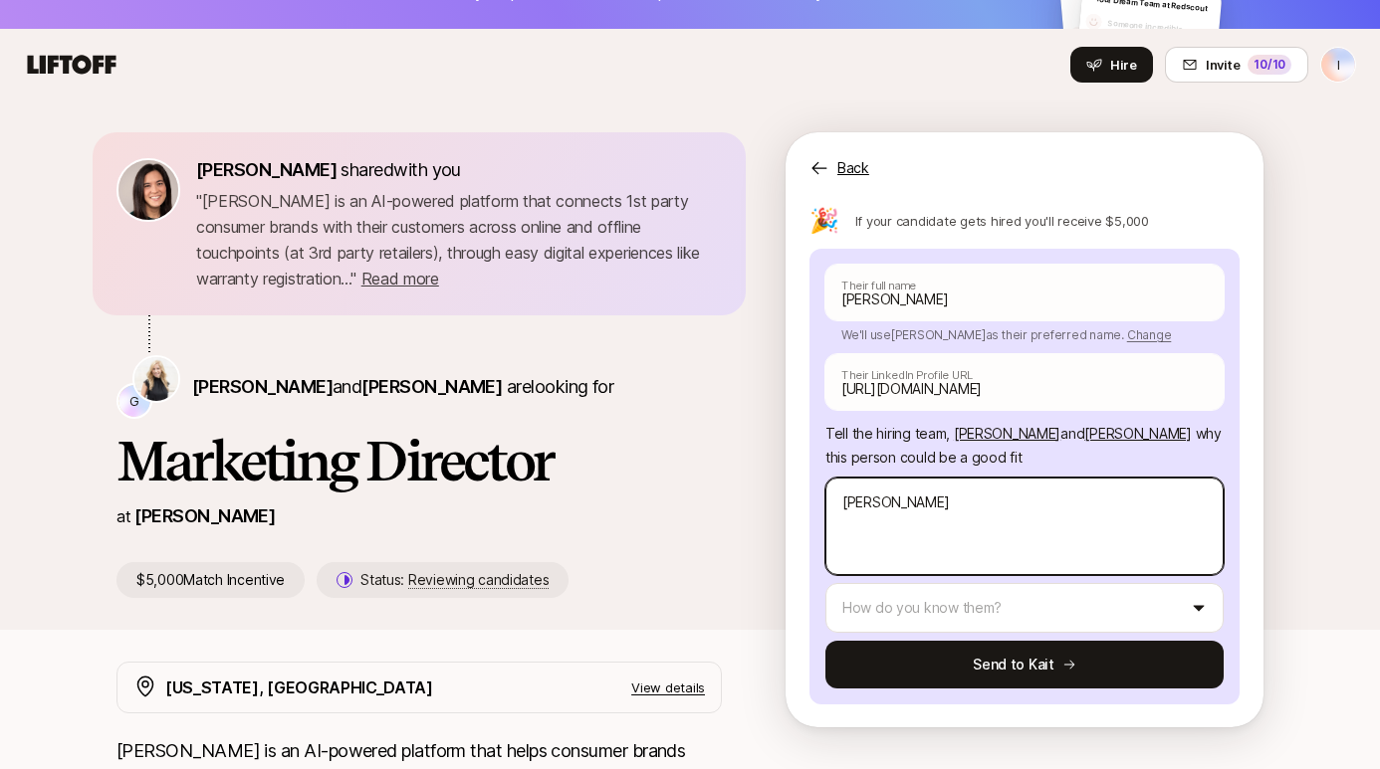
type textarea "x"
type textarea "Jar"
type textarea "x"
type textarea "Jarr"
type textarea "x"
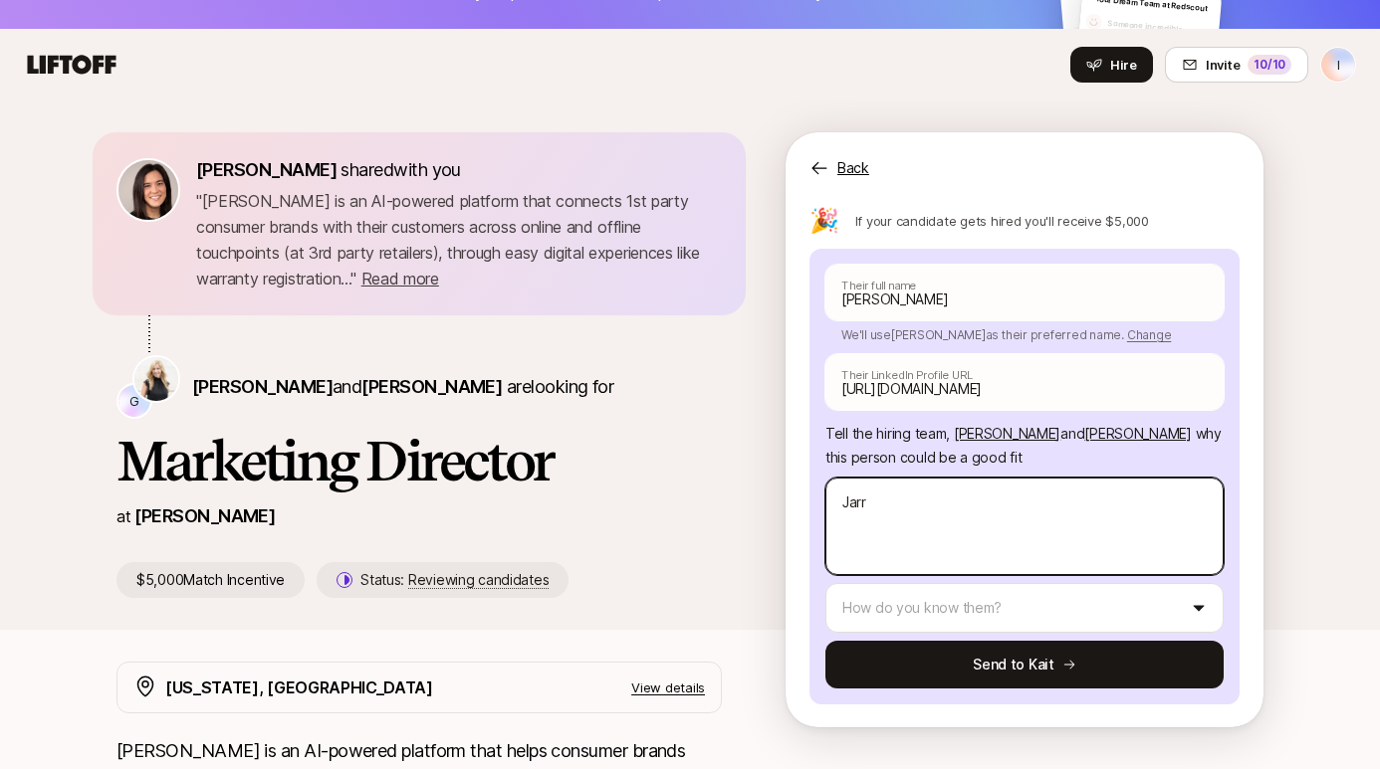
type textarea "Jarro"
type textarea "x"
type textarea "[PERSON_NAME]"
type textarea "x"
type textarea "[PERSON_NAME]"
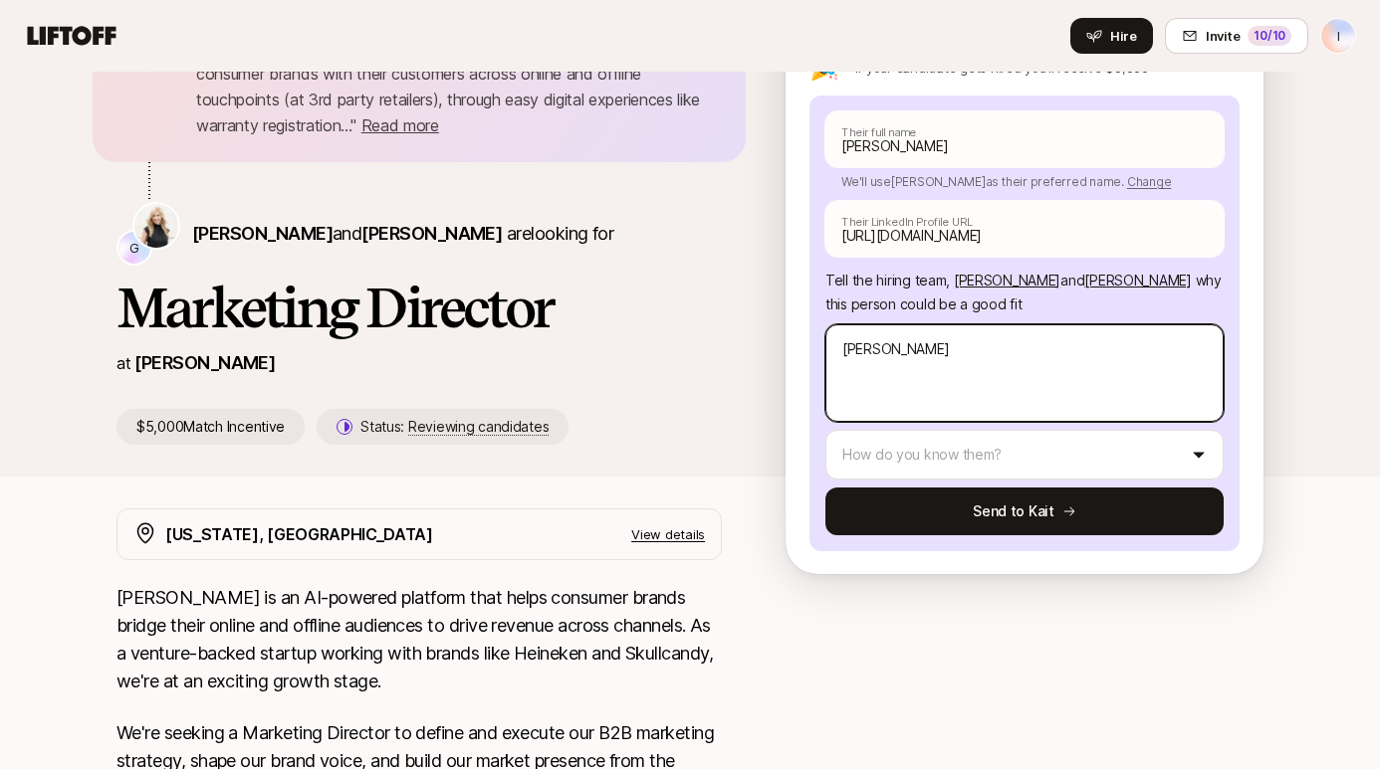
scroll to position [0, 0]
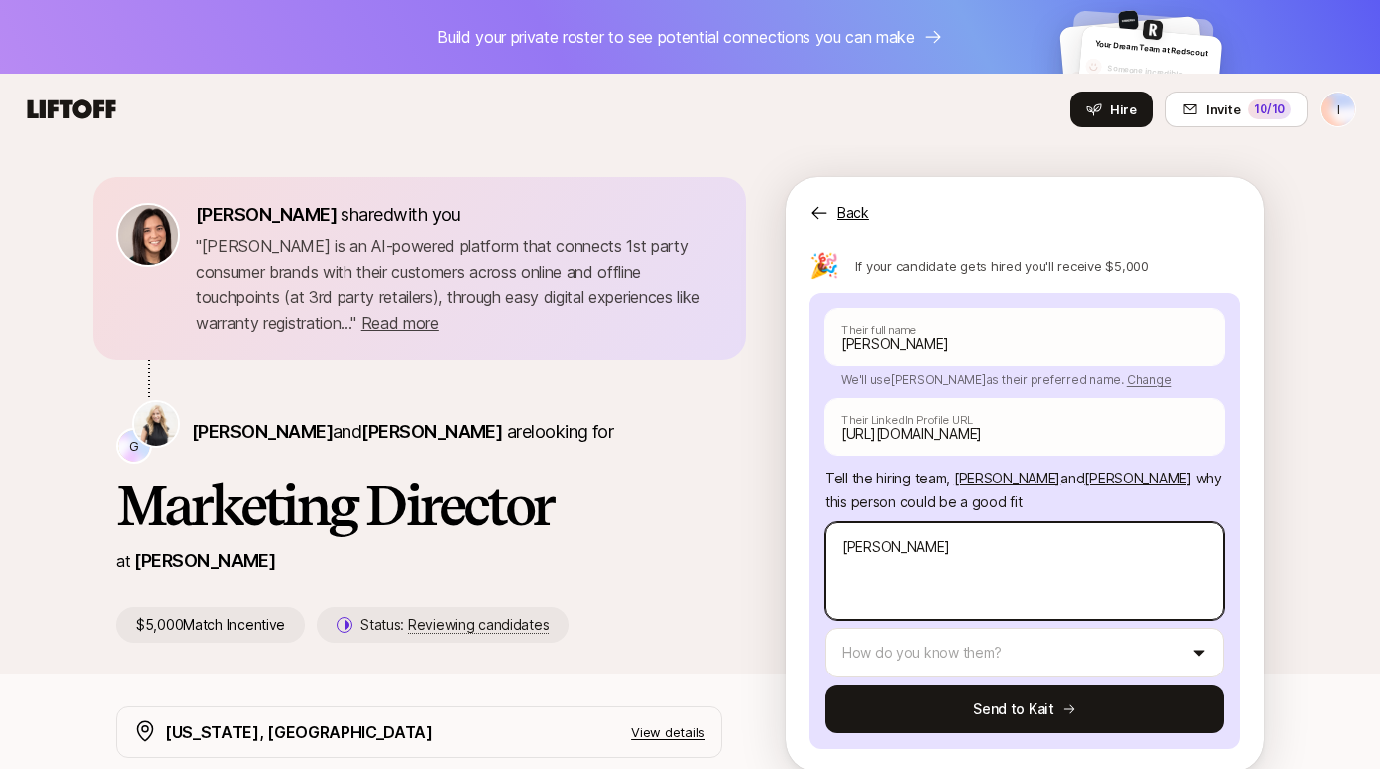
type textarea "x"
type textarea "[PERSON_NAME] i"
type textarea "x"
type textarea "[PERSON_NAME] is"
type textarea "x"
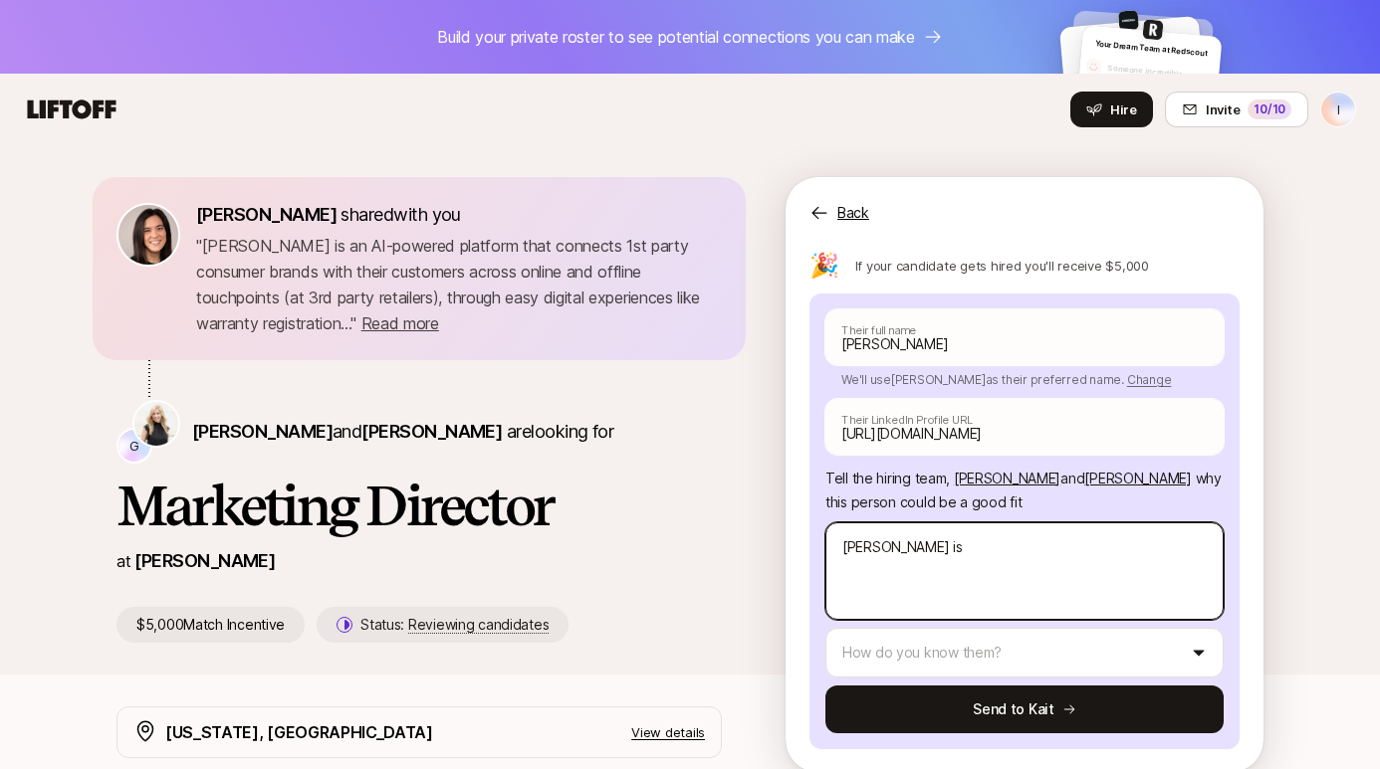
type textarea "[PERSON_NAME] is"
type textarea "x"
type textarea "[PERSON_NAME] is a"
type textarea "x"
type textarea "[PERSON_NAME] is a"
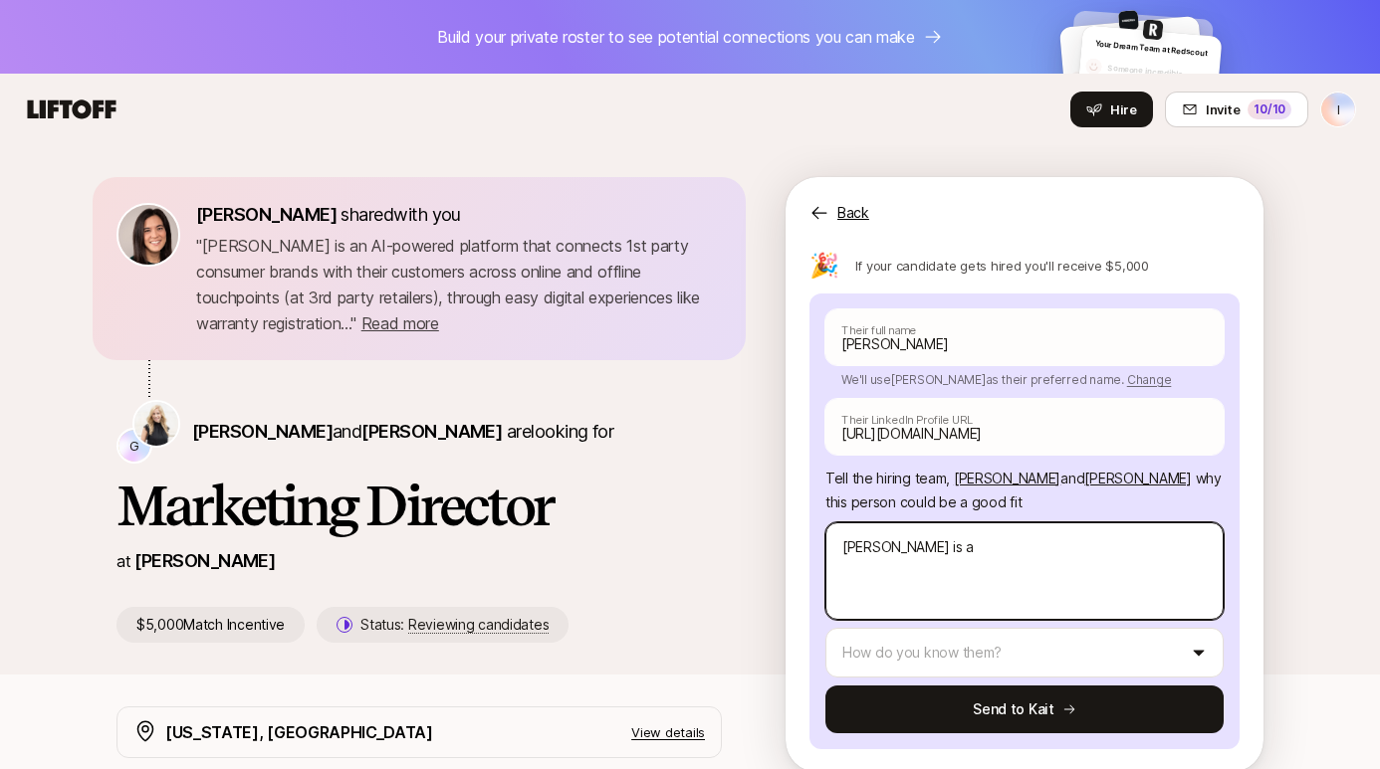
type textarea "x"
type textarea "[PERSON_NAME] is a v"
type textarea "x"
type textarea "[PERSON_NAME] is a ve"
type textarea "x"
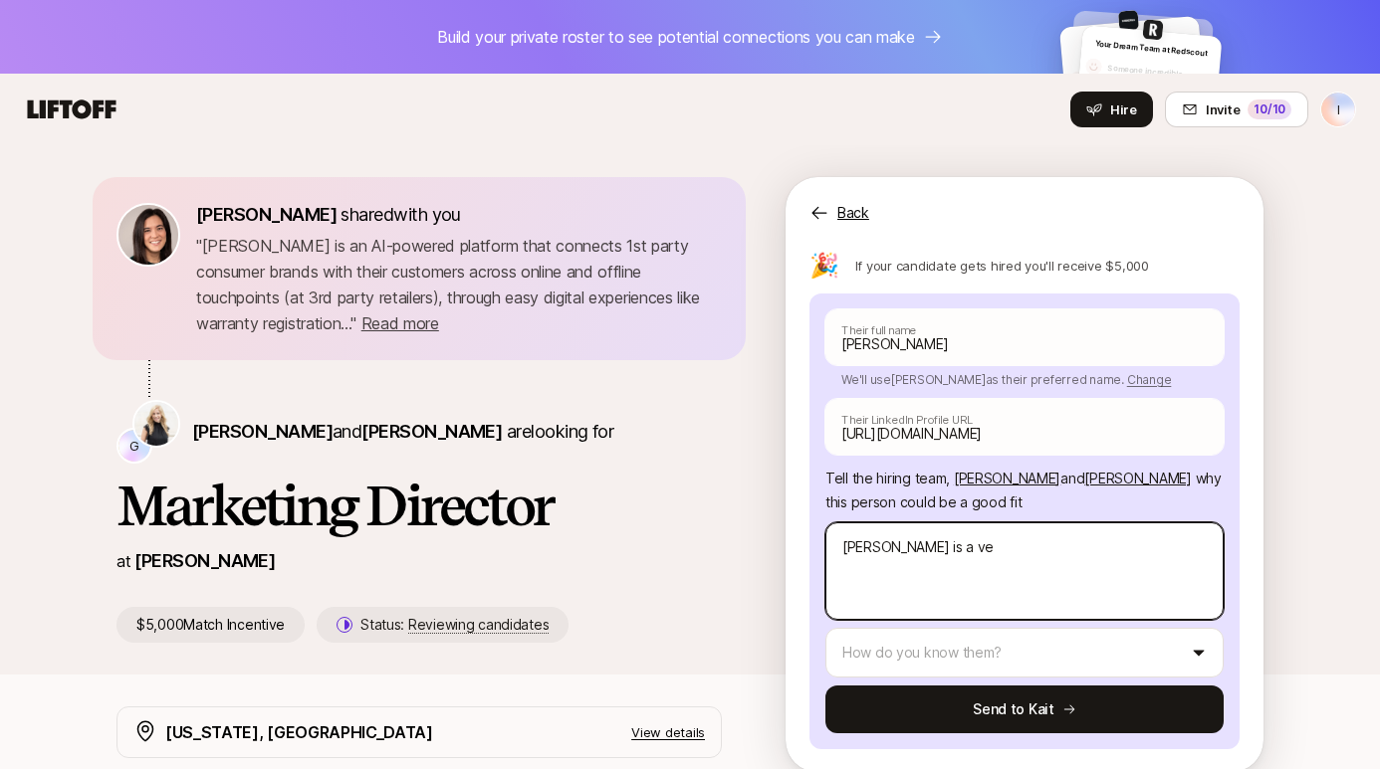
type textarea "[PERSON_NAME] is a ver"
type textarea "x"
type textarea "[PERSON_NAME] is a very"
type textarea "x"
type textarea "[PERSON_NAME] is a very"
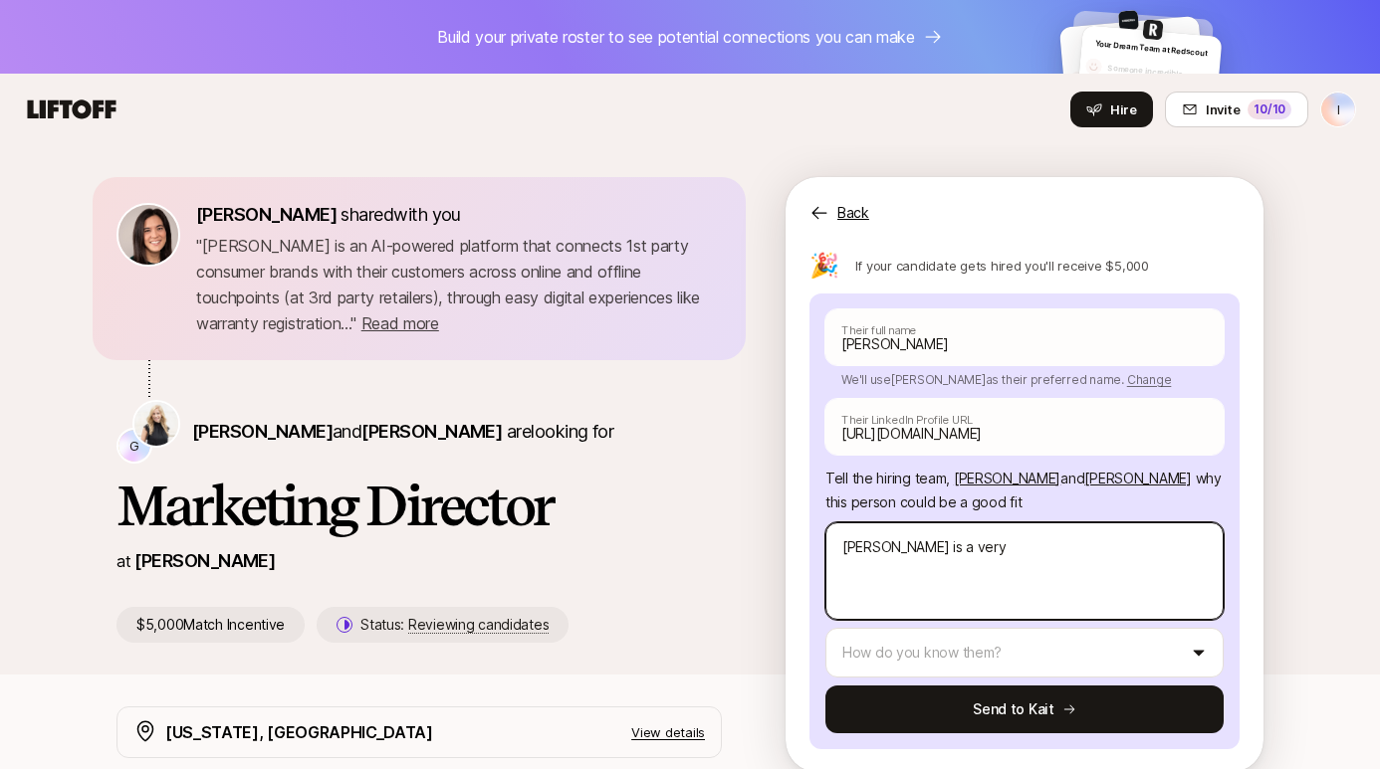
type textarea "x"
type textarea "[PERSON_NAME] is a very h"
type textarea "x"
type textarea "[PERSON_NAME] is a very ha"
type textarea "x"
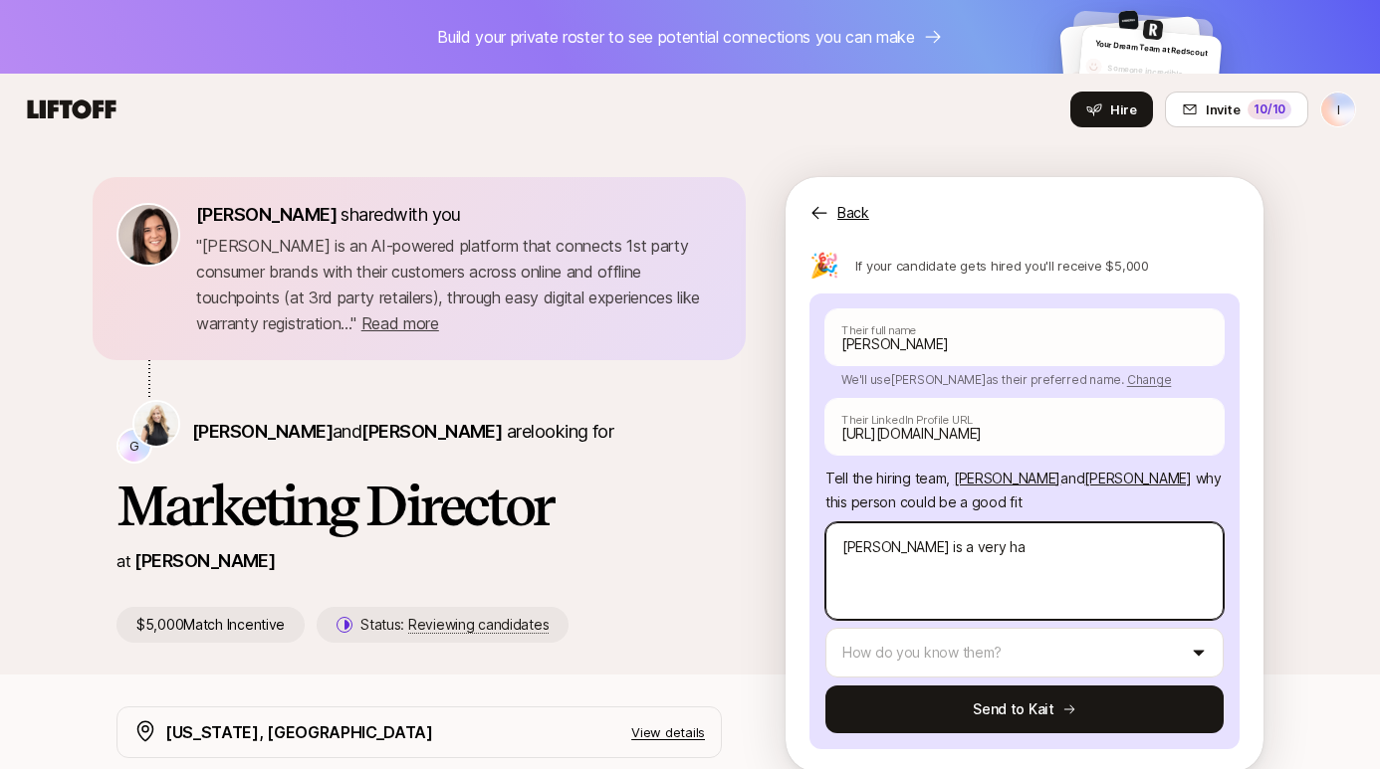
type textarea "[PERSON_NAME] is a very han"
type textarea "x"
type textarea "[PERSON_NAME] is a very hand"
type textarea "x"
type textarea "[PERSON_NAME] is a very hands"
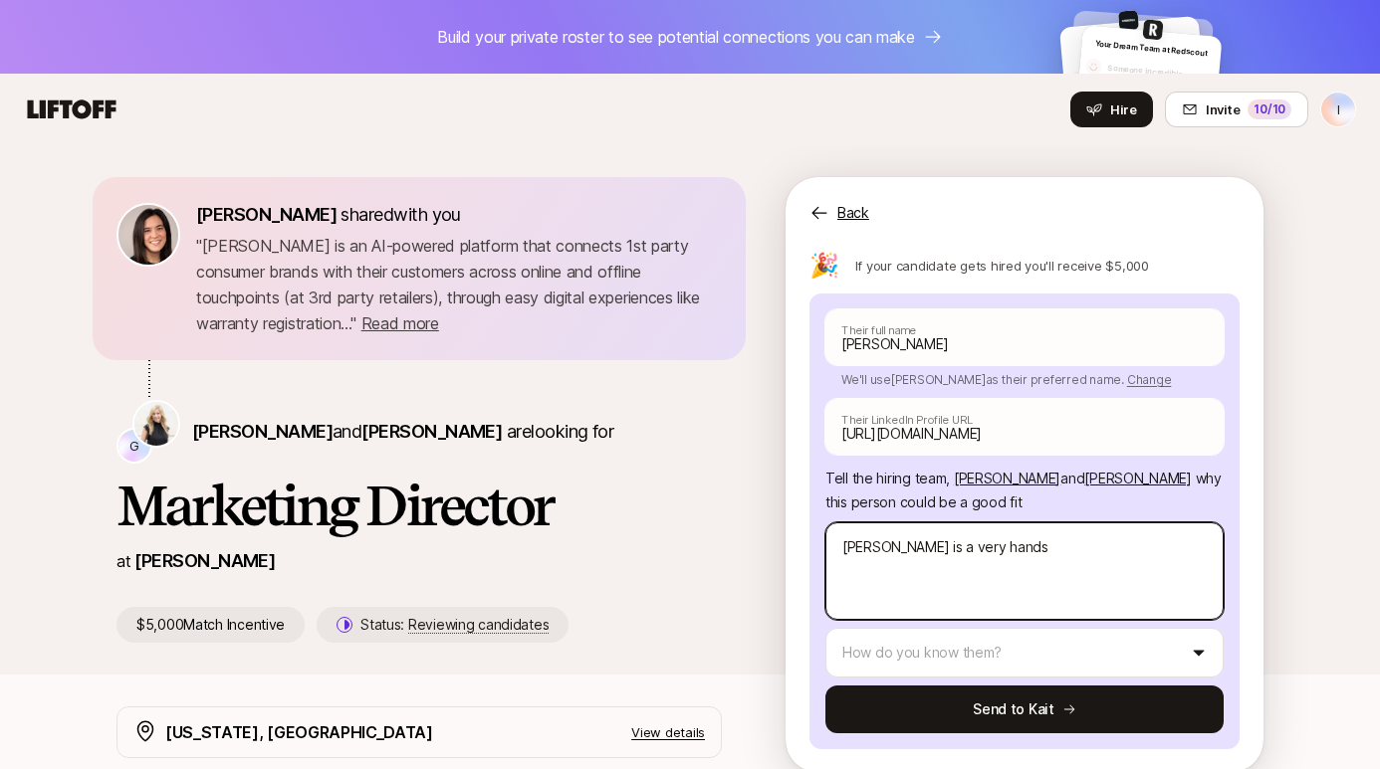
type textarea "x"
type textarea "[PERSON_NAME] is a very hands"
type textarea "x"
type textarea "[PERSON_NAME] is a very hands o"
type textarea "x"
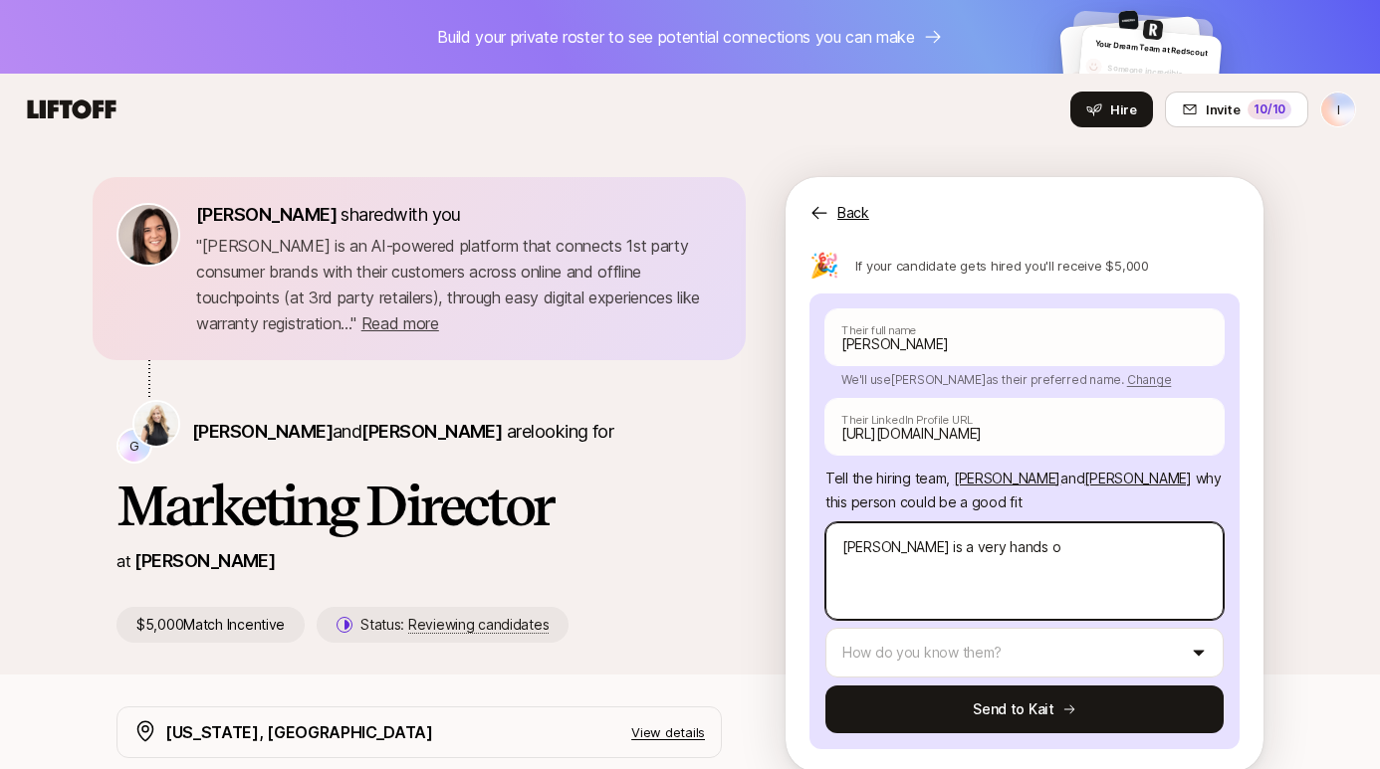
type textarea "[PERSON_NAME] is a very hands on"
type textarea "x"
type textarea "[PERSON_NAME] is a very hands on"
type textarea "x"
type textarea "[PERSON_NAME] is a very hands on l"
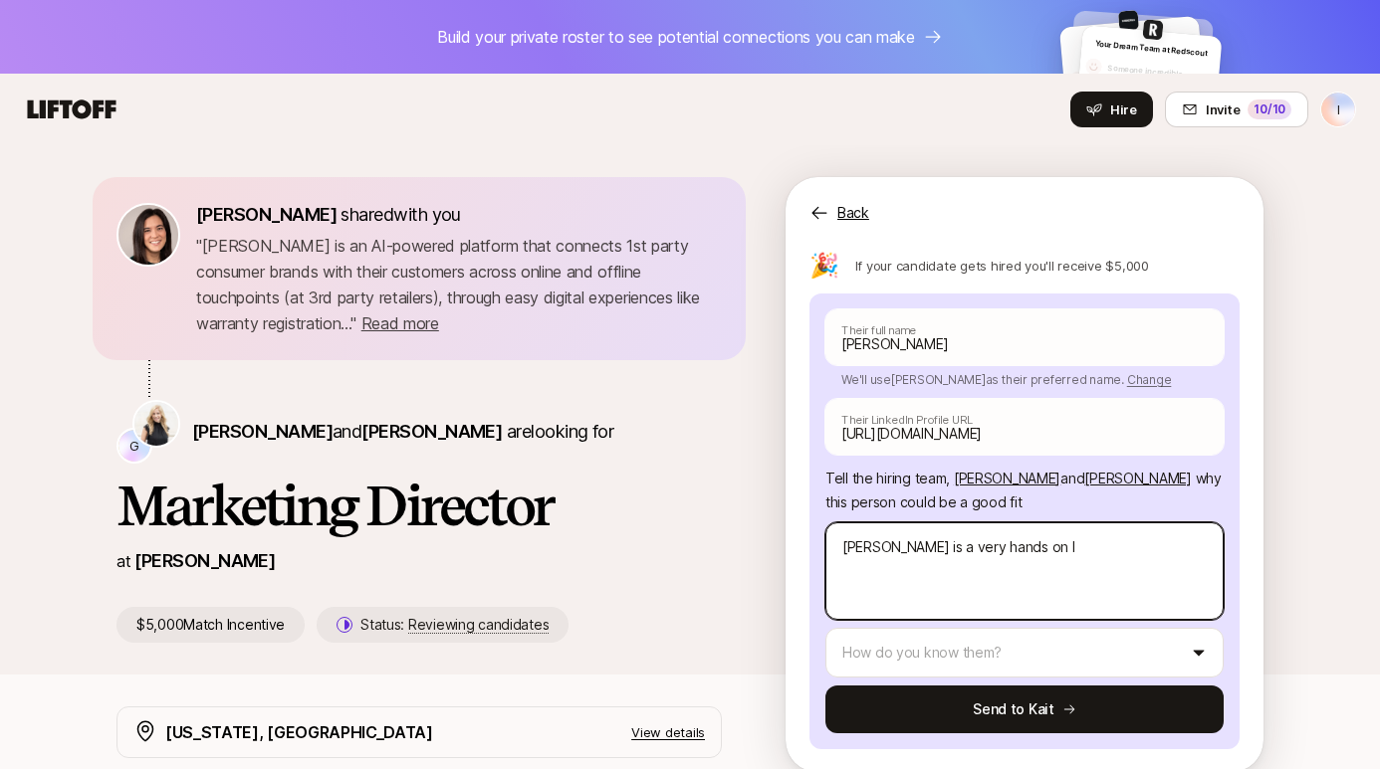
type textarea "x"
type textarea "[PERSON_NAME] is a very hands on le"
type textarea "x"
type textarea "[PERSON_NAME] is a very hands on lea"
type textarea "x"
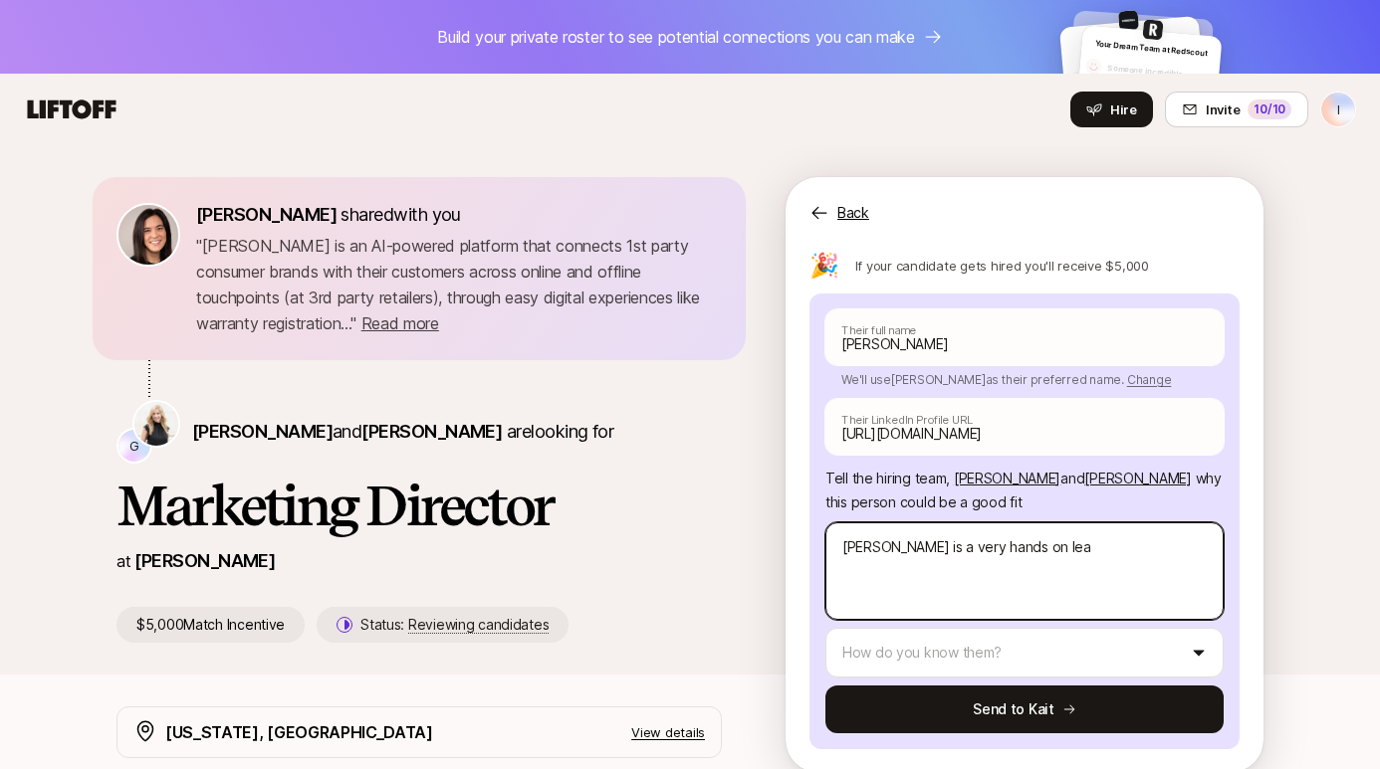
type textarea "[PERSON_NAME] is a very hands on lead"
type textarea "x"
type textarea "[PERSON_NAME] is a very hands on leade"
type textarea "x"
type textarea "[PERSON_NAME] is a very hands on leader"
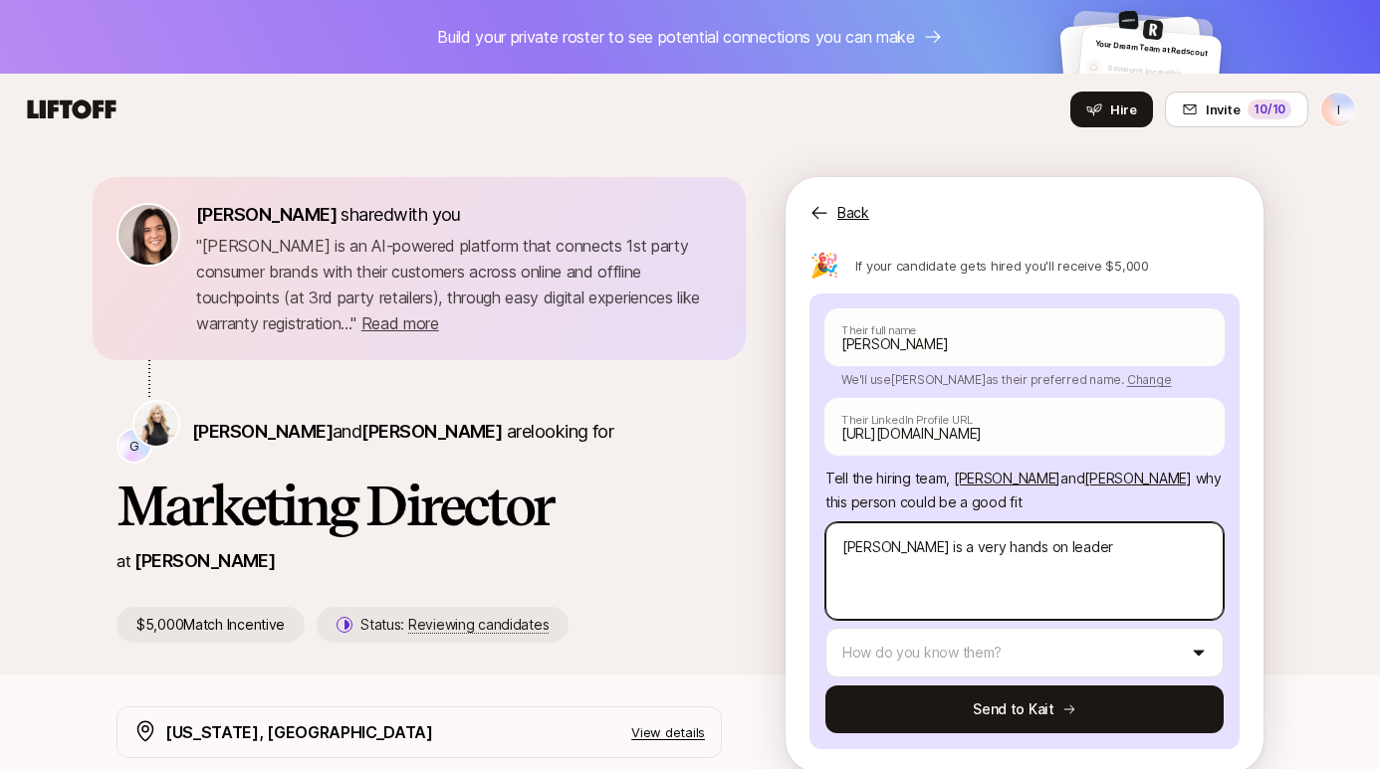
type textarea "x"
type textarea "[PERSON_NAME] is a very hands on leader,"
type textarea "x"
type textarea "[PERSON_NAME] is a very hands on leader,"
type textarea "x"
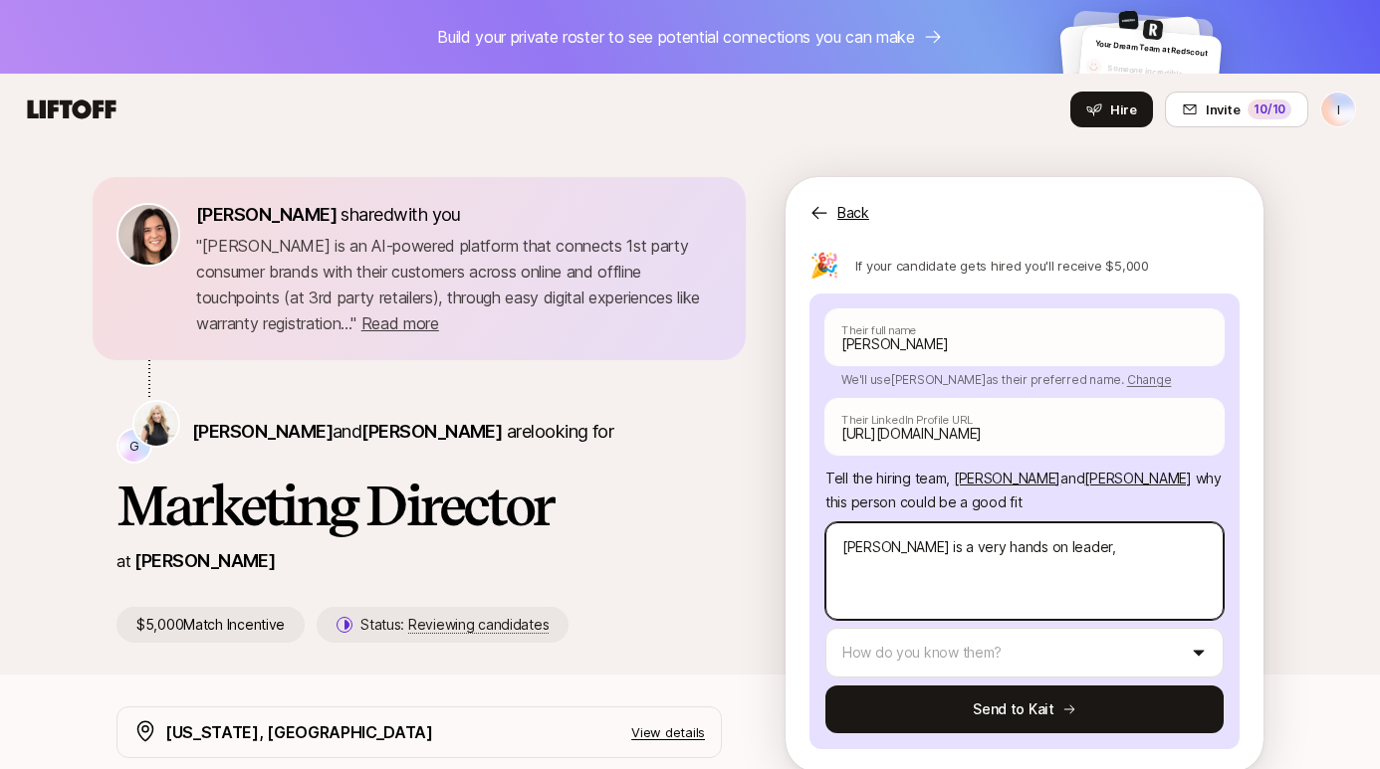
type textarea "[PERSON_NAME] is a very hands on leader, h"
type textarea "x"
type textarea "[PERSON_NAME] is a very hands on leader, he"
type textarea "x"
type textarea "[PERSON_NAME] is a very hands on leader, he"
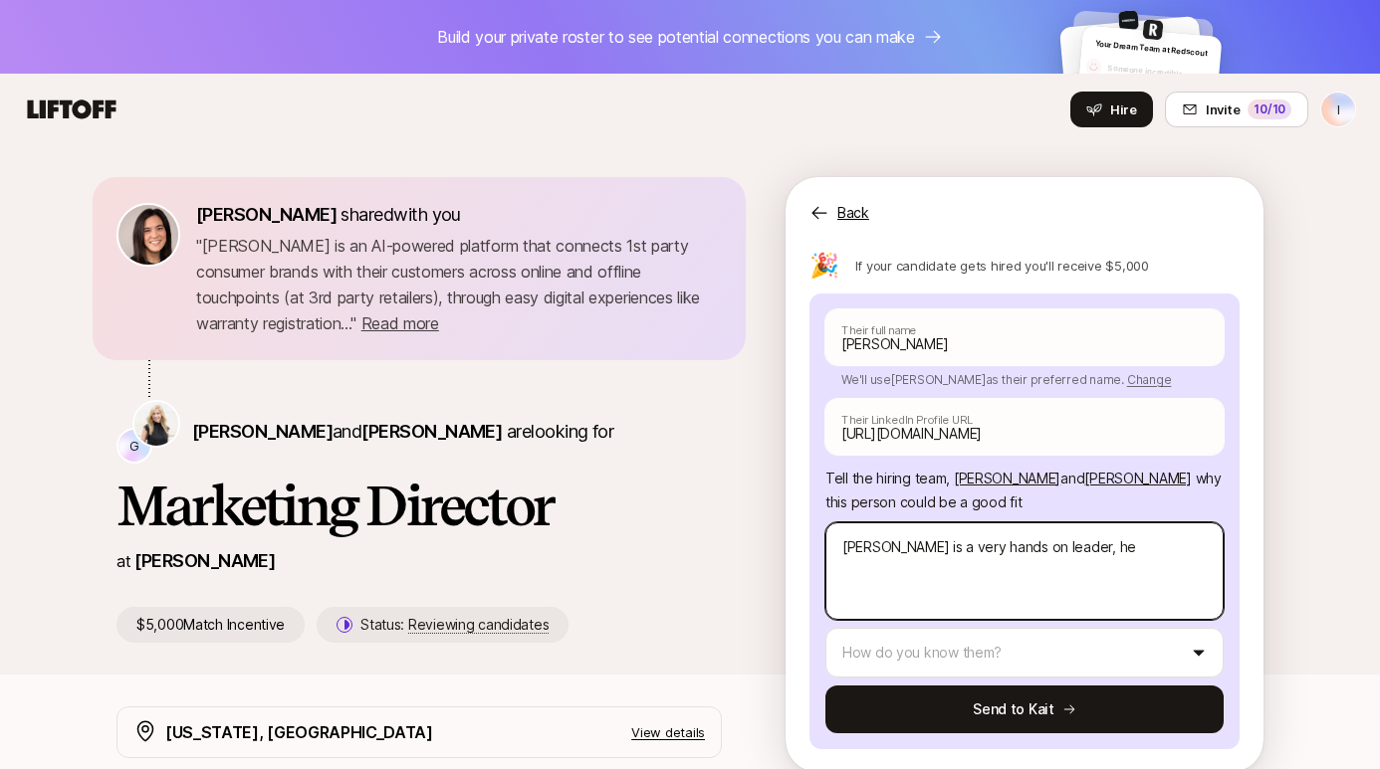
type textarea "x"
type textarea "[PERSON_NAME] is a very hands on leader, he k"
type textarea "x"
type textarea "[PERSON_NAME] is a very hands on leader, he kn"
type textarea "x"
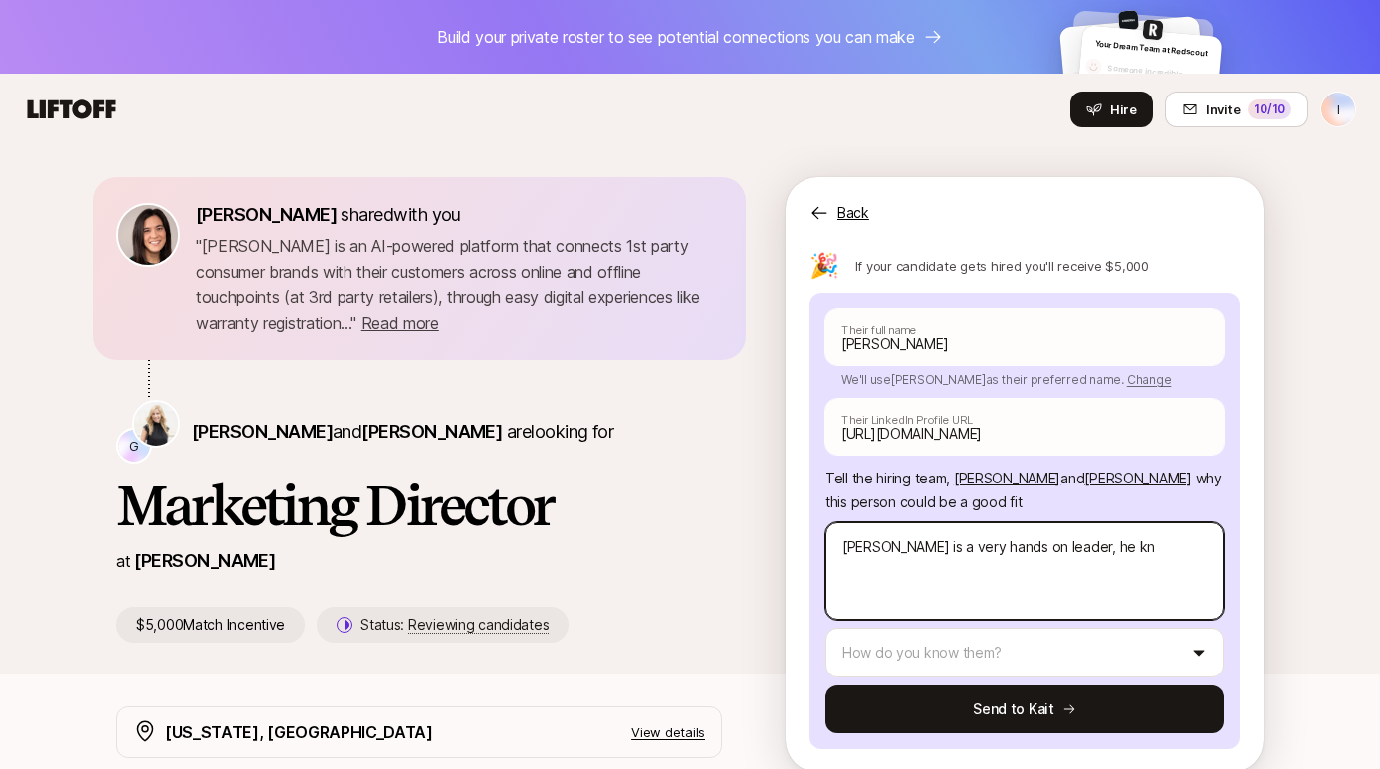
type textarea "[PERSON_NAME] is a very hands on leader, he kno"
type textarea "x"
type textarea "[PERSON_NAME] is a very hands on leader, he know"
type textarea "x"
type textarea "[PERSON_NAME] is a very hands on leader, he knows"
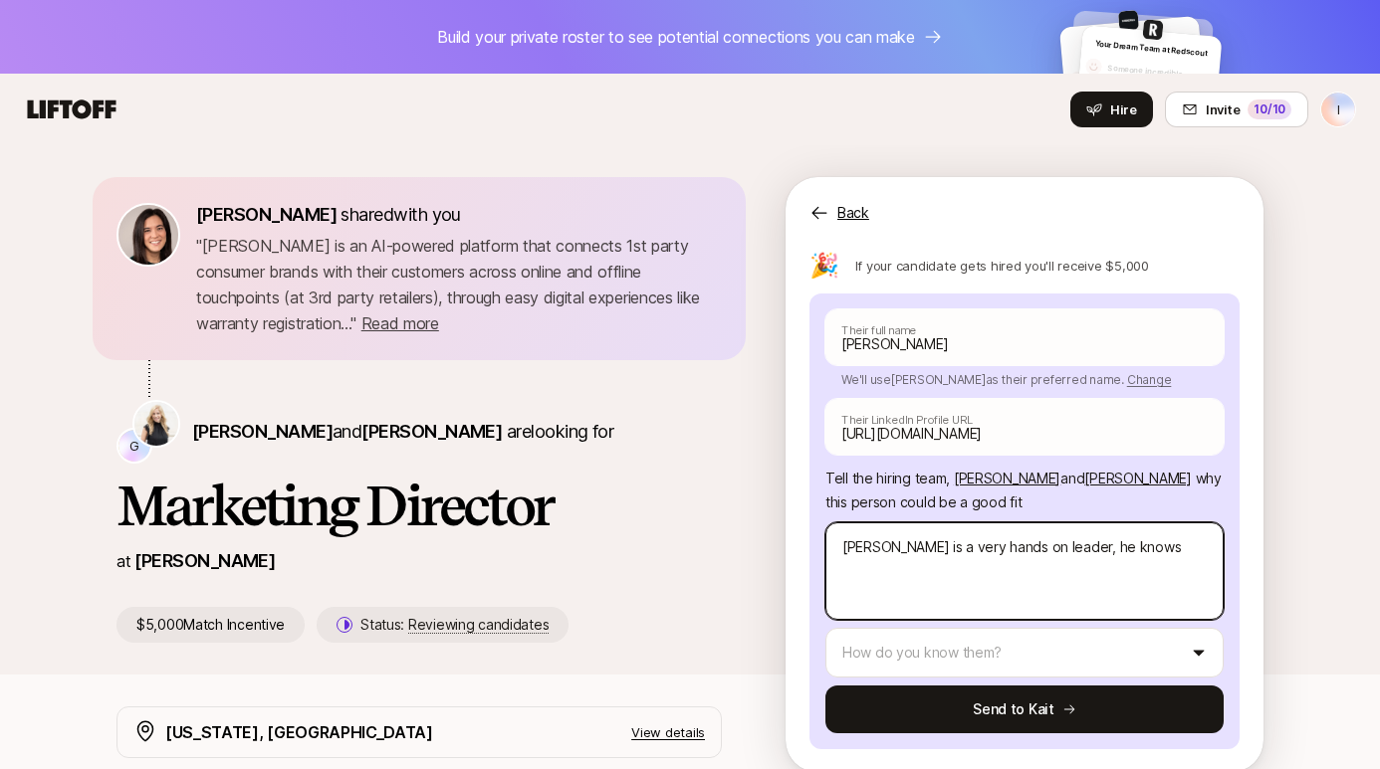
type textarea "x"
type textarea "[PERSON_NAME] is a very hands on leader, he knows"
type textarea "x"
type textarea "[PERSON_NAME] is a very hands on leader, he knows a"
type textarea "x"
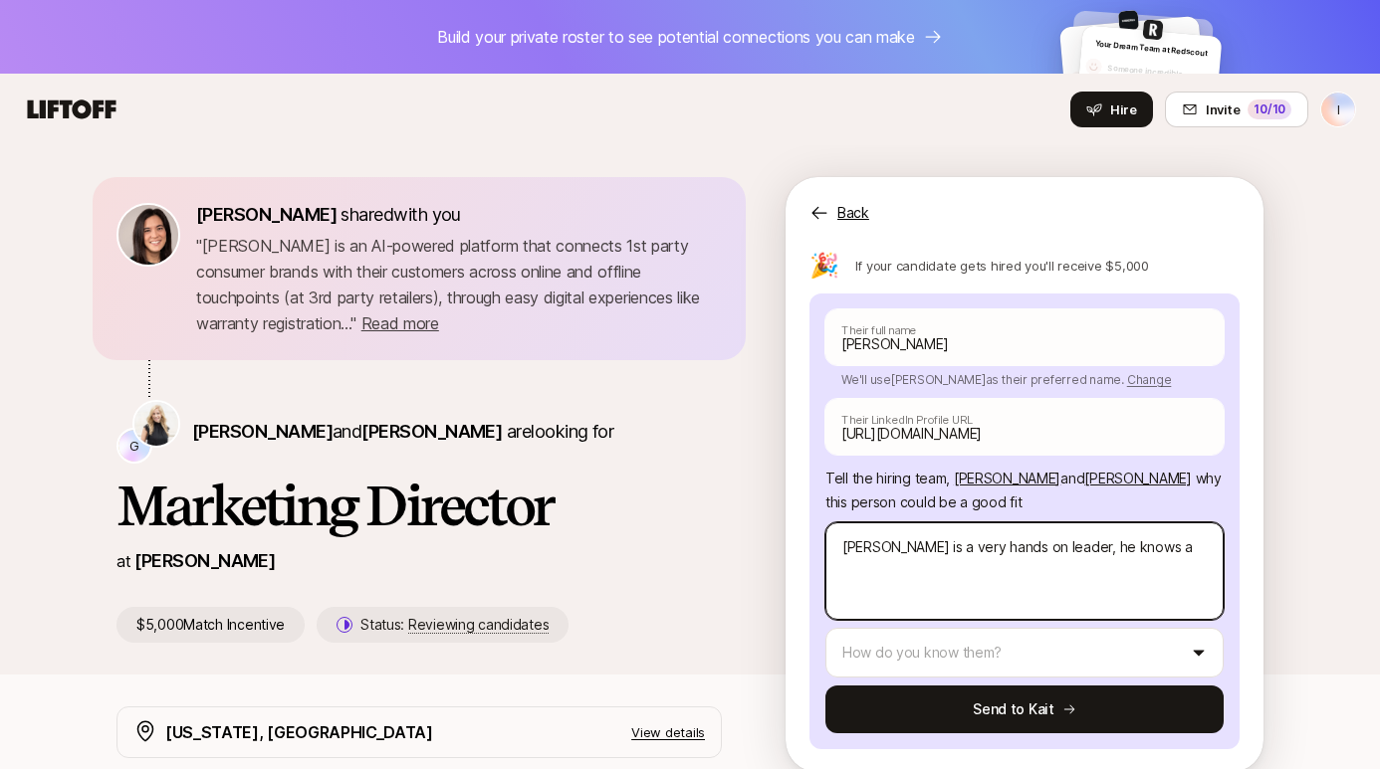
type textarea "[PERSON_NAME] is a very hands on leader, he knows ag"
type textarea "x"
type textarea "[PERSON_NAME] is a very hands on leader, he knows age"
type textarea "x"
type textarea "[PERSON_NAME] is a very hands on leader, he knows agec"
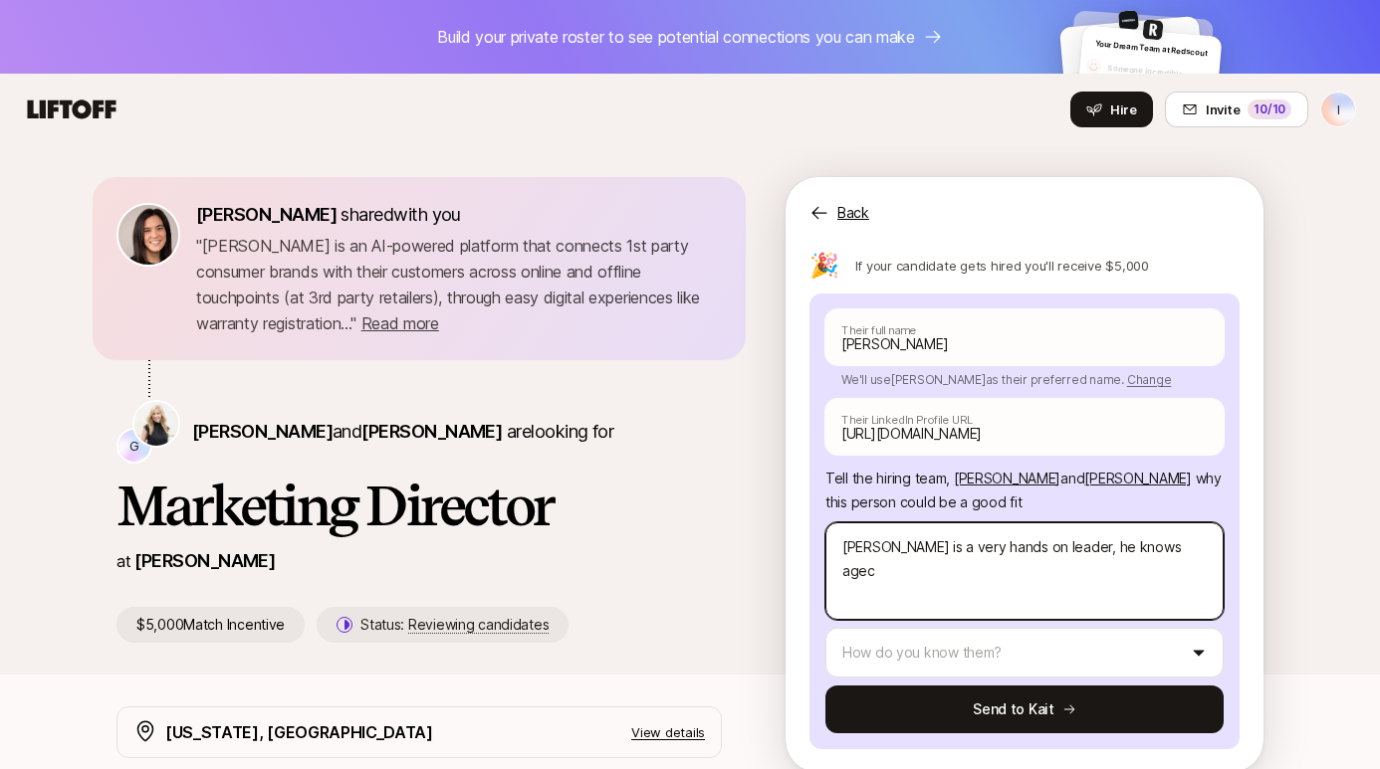
type textarea "x"
type textarea "[PERSON_NAME] is a very hands on leader, he knows ageci"
type textarea "x"
type textarea "[PERSON_NAME] is a very hands on leader, he knows agecie"
type textarea "x"
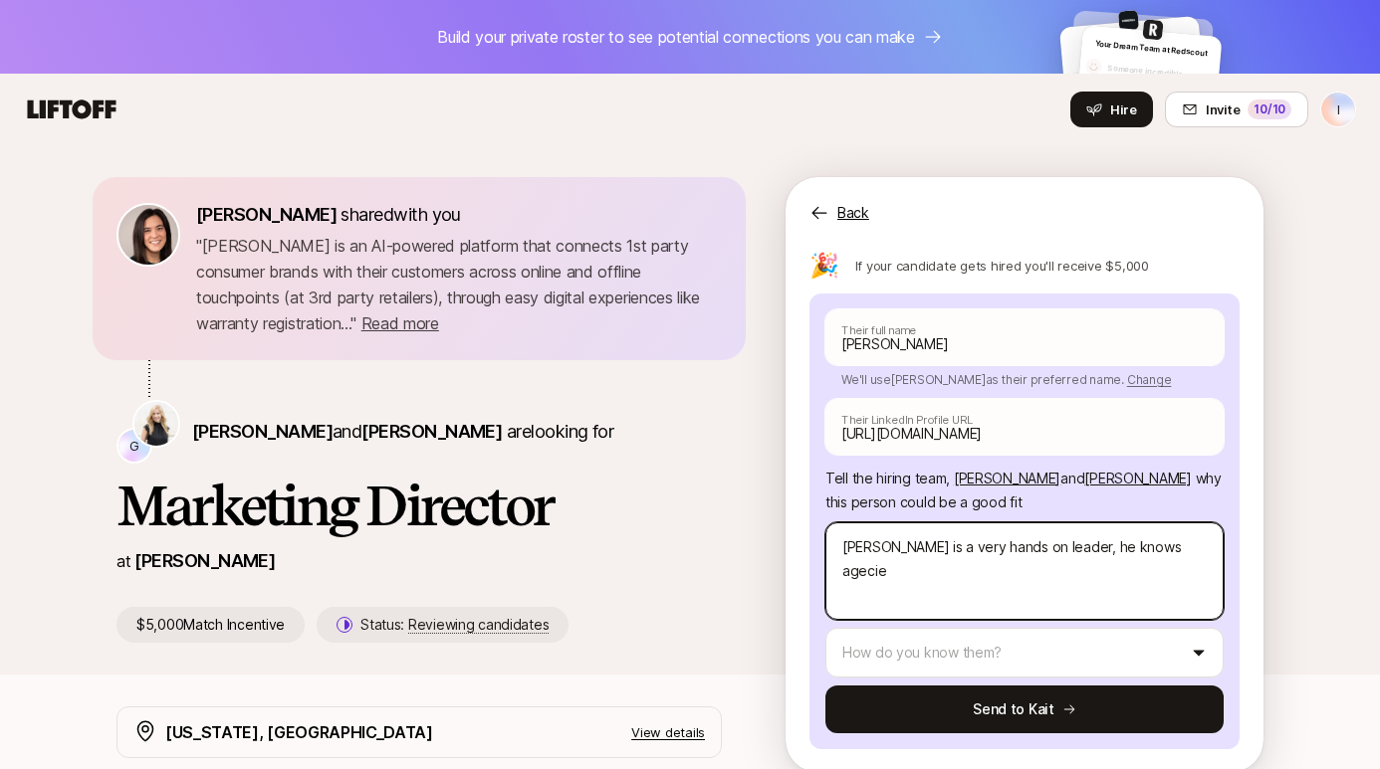
type textarea "[PERSON_NAME] is a very hands on leader, he knows agecies"
type textarea "x"
type textarea "[PERSON_NAME] is a very hands on leader, he knows agecies"
type textarea "x"
type textarea "[PERSON_NAME] is a very hands on leader, he knows agecies a"
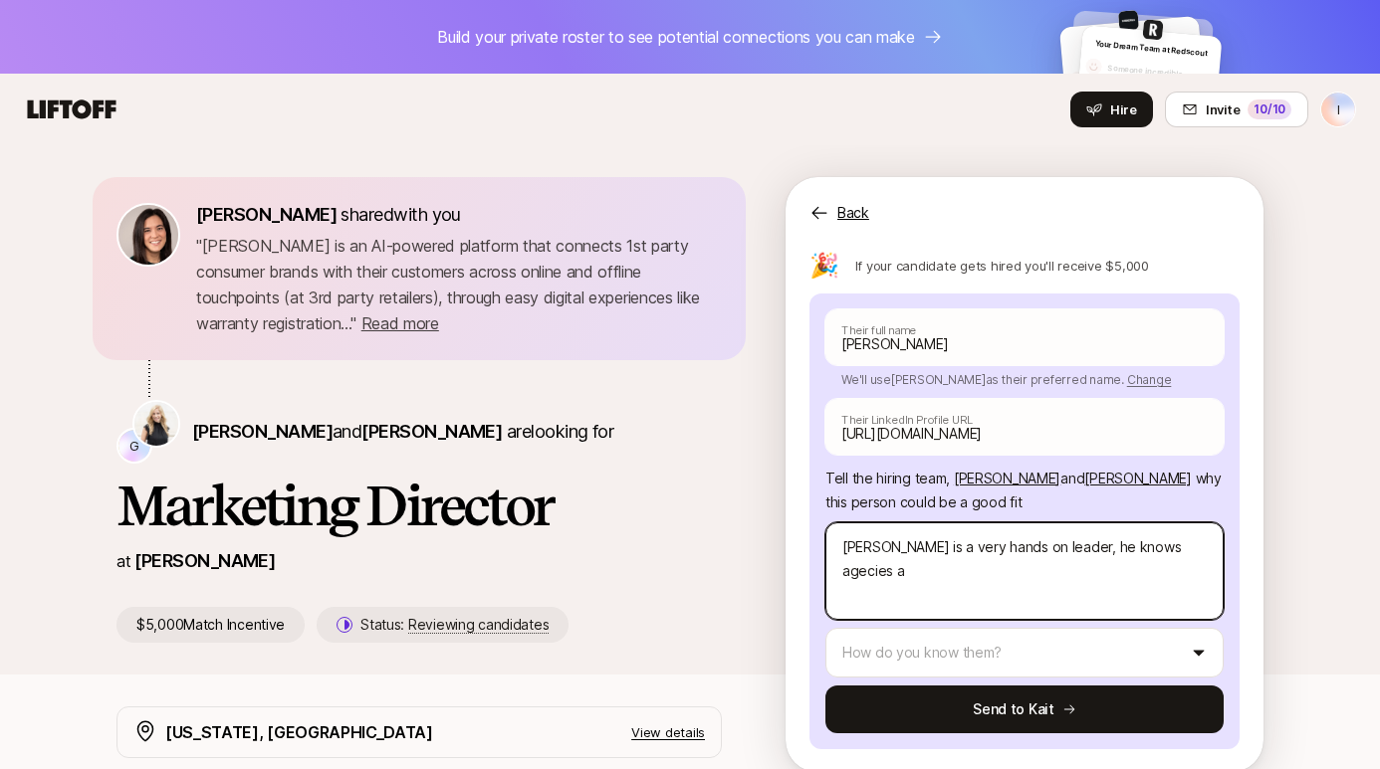
type textarea "x"
type textarea "[PERSON_NAME] is a very hands on leader, he knows agecies an"
type textarea "x"
type textarea "[PERSON_NAME] is a very hands on leader, he knows agecies and"
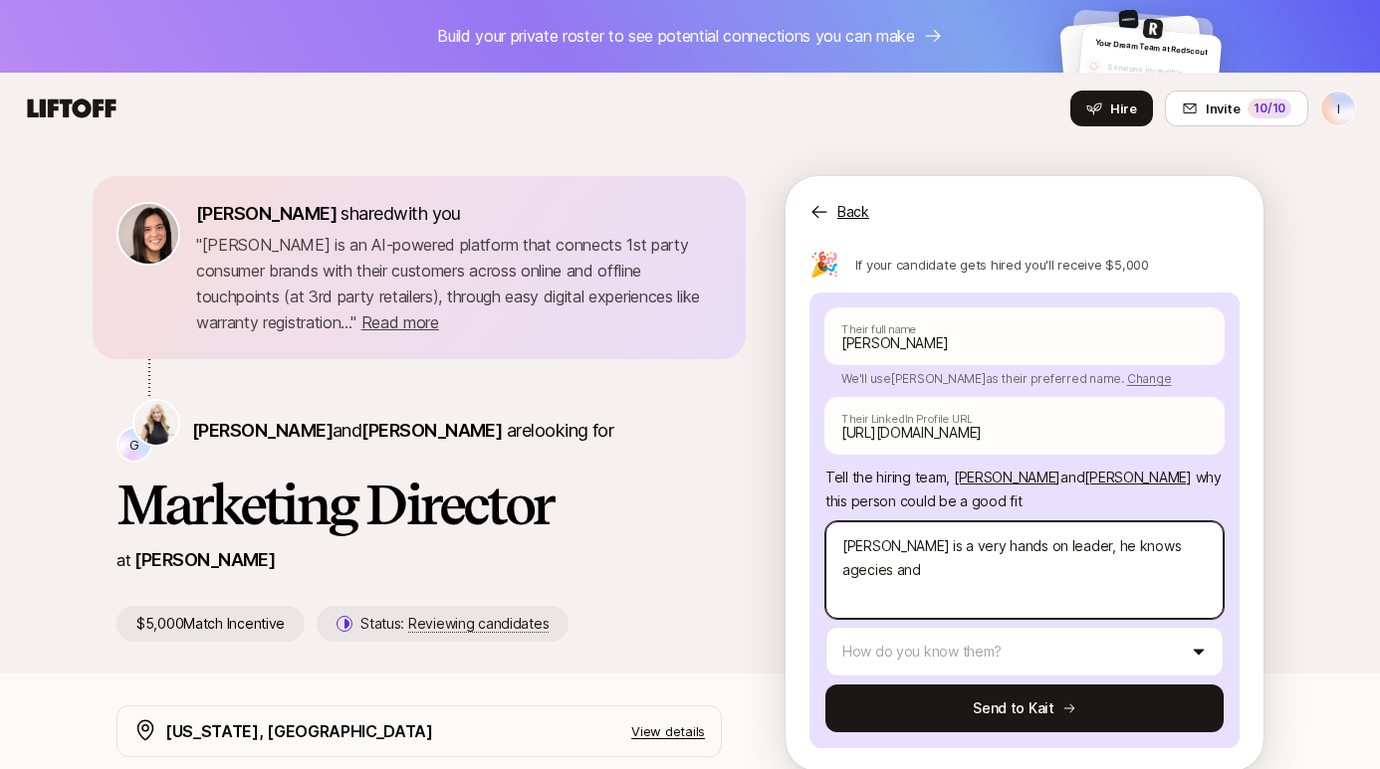
click at [1136, 550] on textarea "[PERSON_NAME] is a very hands on leader, he knows agecies and" at bounding box center [1024, 571] width 398 height 98
type textarea "x"
type textarea "[PERSON_NAME] is a very hands on leader, he knows agencies and"
type textarea "x"
type textarea "[PERSON_NAME] is a very hands on leader, he knows agencies and"
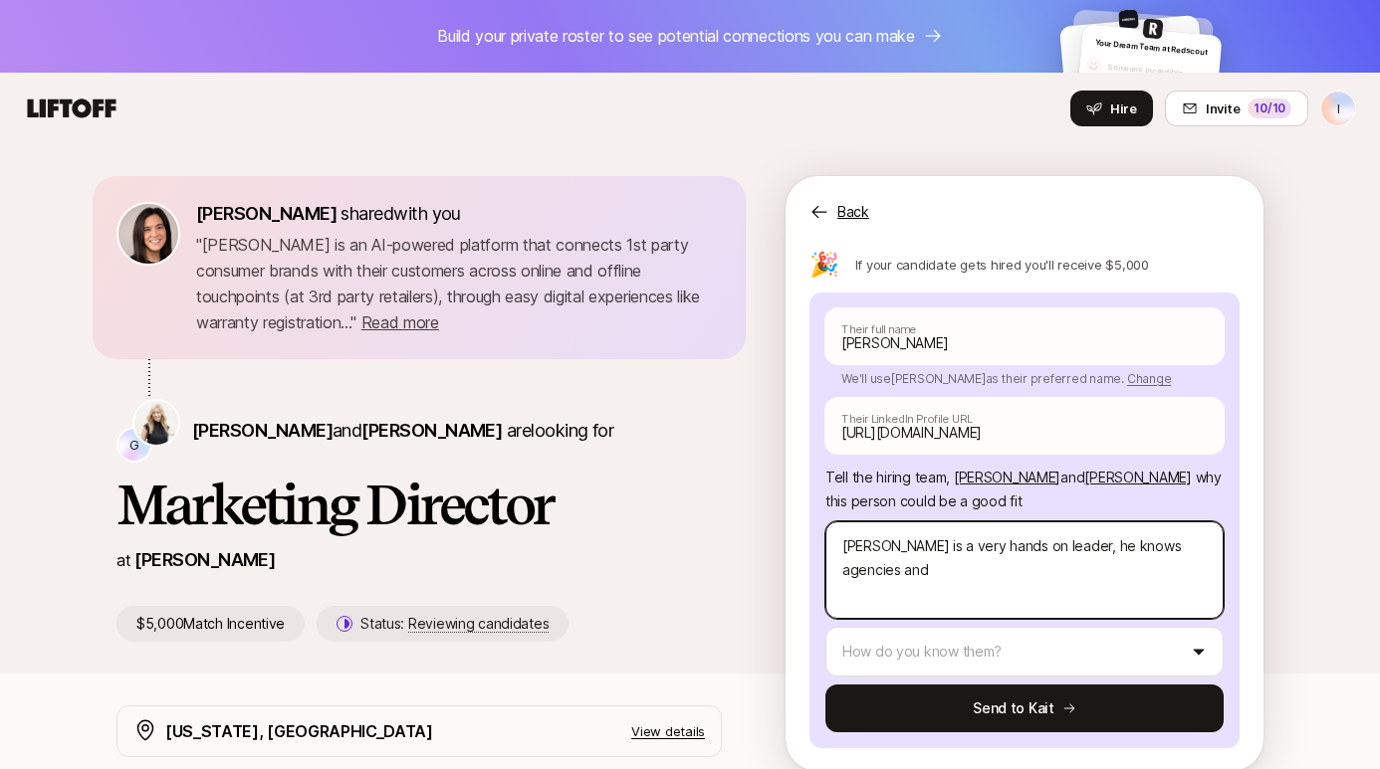
type textarea "x"
type textarea "[PERSON_NAME] is a very hands on leader, he knows agencies and c"
type textarea "x"
type textarea "[PERSON_NAME] is a very hands on leader, he knows agencies and cl"
type textarea "x"
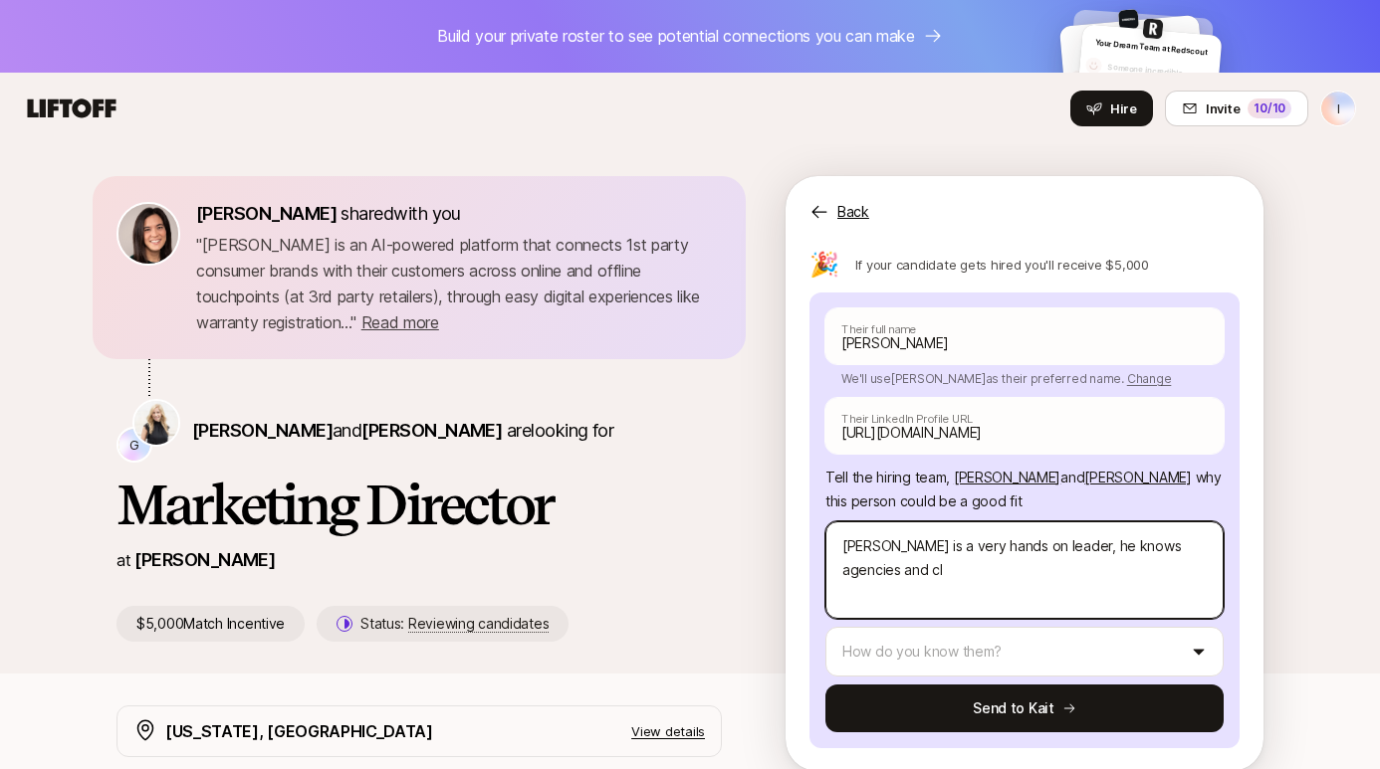
type textarea "[PERSON_NAME] is a very hands on leader, he knows agencies and cli"
type textarea "x"
type textarea "[PERSON_NAME] is a very hands on leader, he knows agencies and clie"
type textarea "x"
type textarea "[PERSON_NAME] is a very hands on leader, he knows agencies and clien"
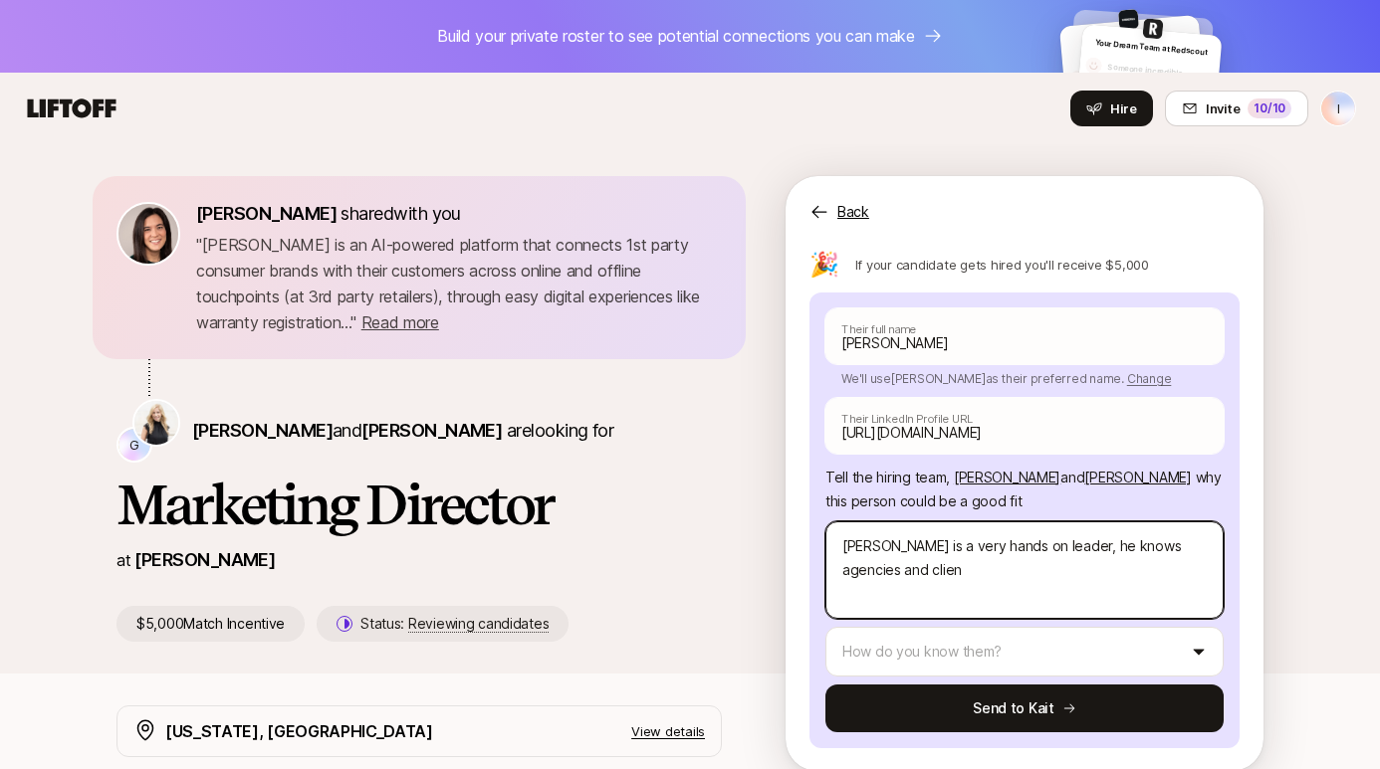
type textarea "x"
type textarea "[PERSON_NAME] is a very hands on leader, he knows agencies and client"
type textarea "x"
type textarea "[PERSON_NAME] is a very hands on leader, he knows agencies and clients"
type textarea "x"
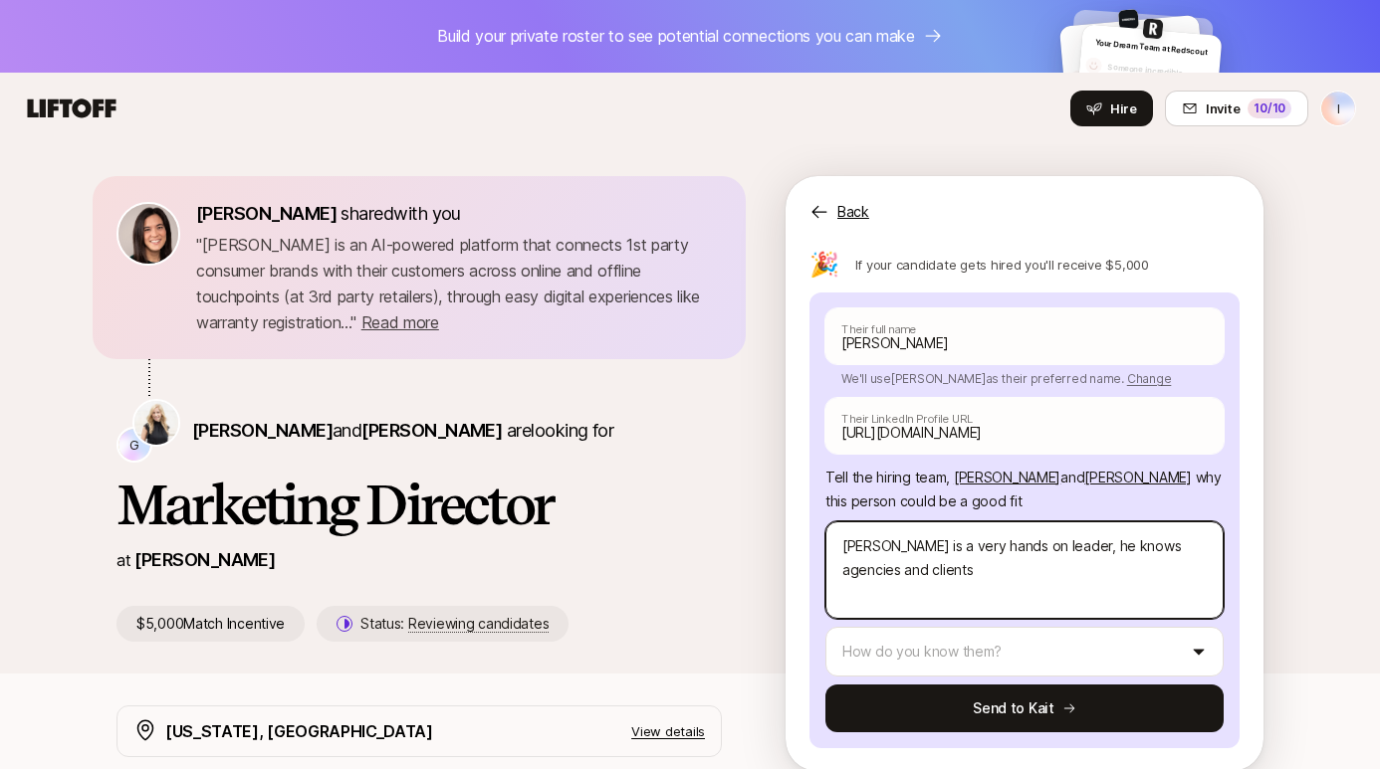
type textarea "[PERSON_NAME] is a very hands on leader, he knows agencies and clients"
type textarea "x"
type textarea "[PERSON_NAME] is a very hands on leader, he knows agencies and clients"
type textarea "x"
type textarea "[PERSON_NAME] is a very hands on leader, he knows agencies and client"
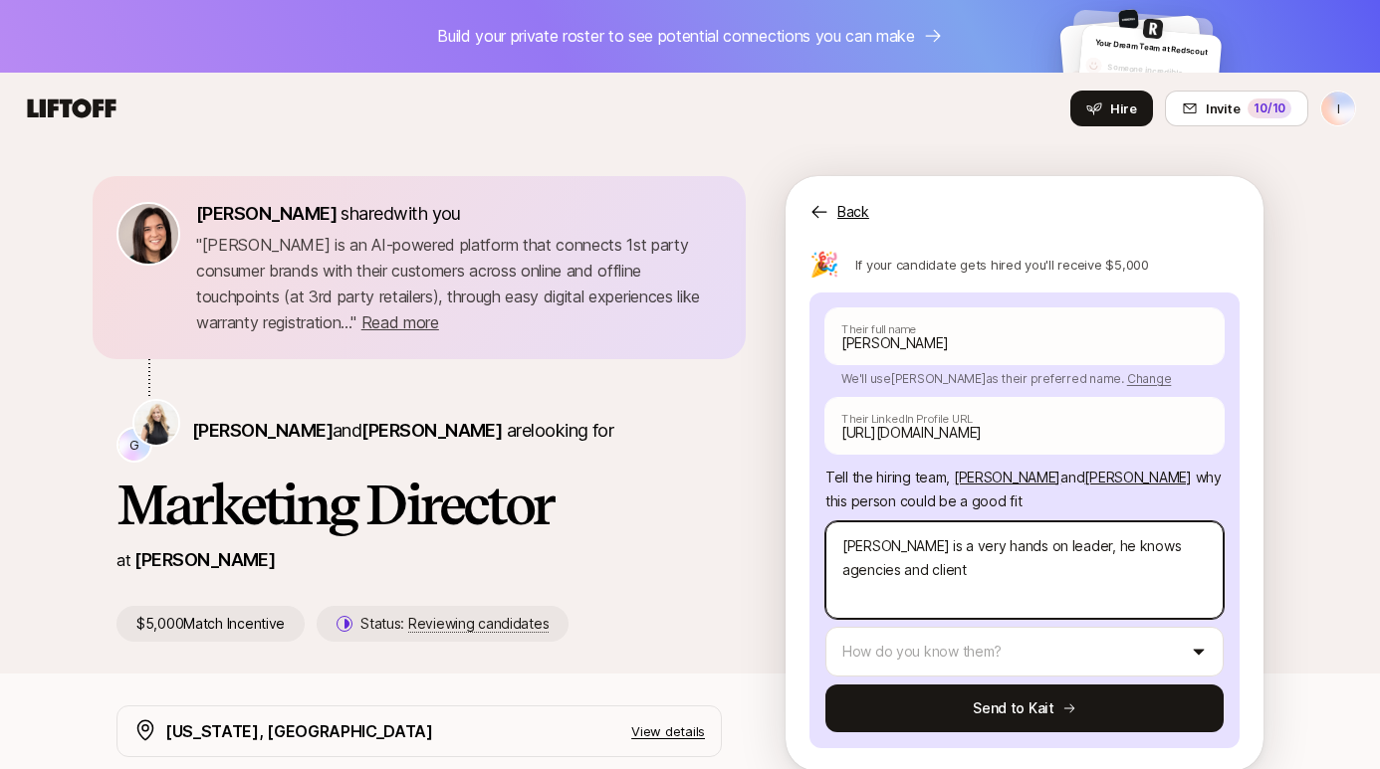
type textarea "x"
type textarea "[PERSON_NAME] is a very hands on leader, he knows agencies and clien"
type textarea "x"
type textarea "[PERSON_NAME] is a very hands on leader, he knows agencies and clie"
type textarea "x"
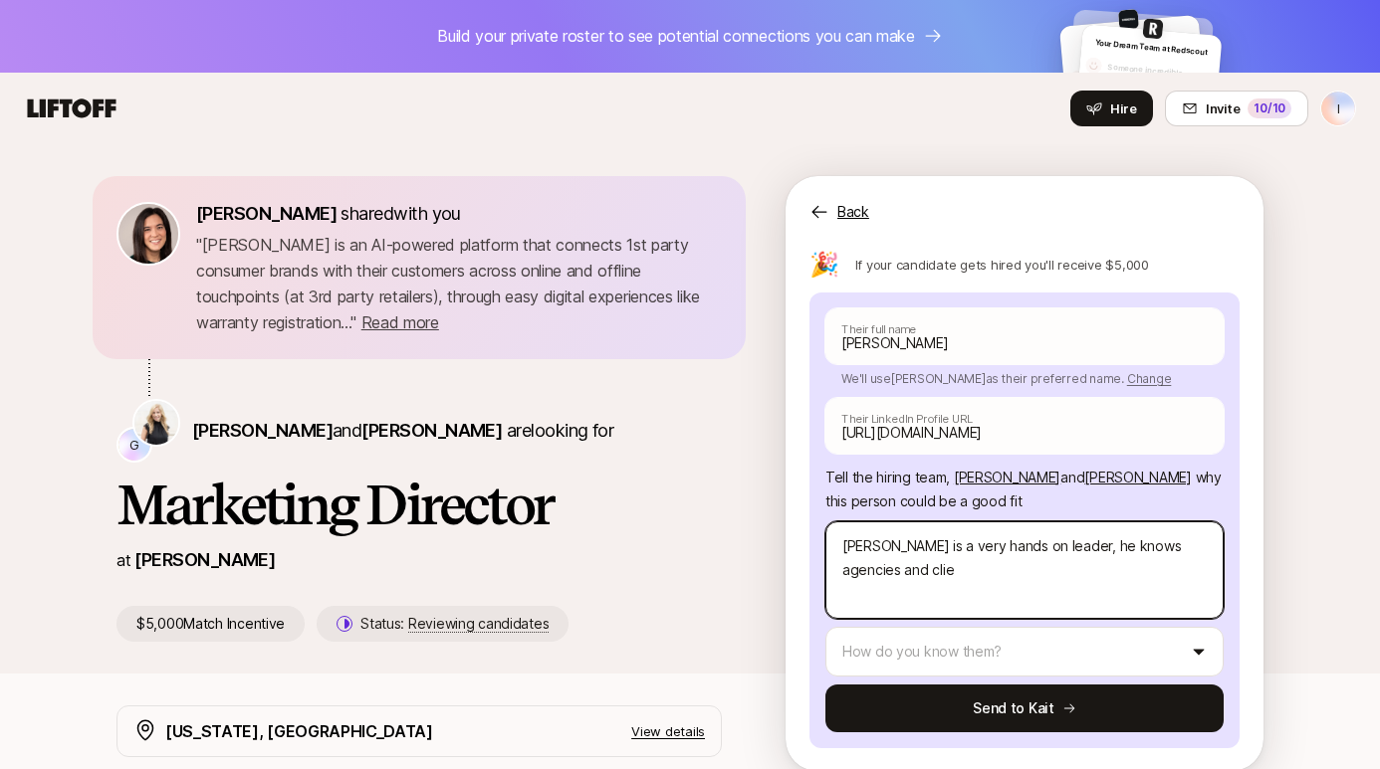
type textarea "[PERSON_NAME] is a very hands on leader, he knows agencies and cli"
type textarea "x"
type textarea "[PERSON_NAME] is a very hands on leader, he knows agencies and cl"
type textarea "x"
type textarea "[PERSON_NAME] is a very hands on leader, he knows agencies and c"
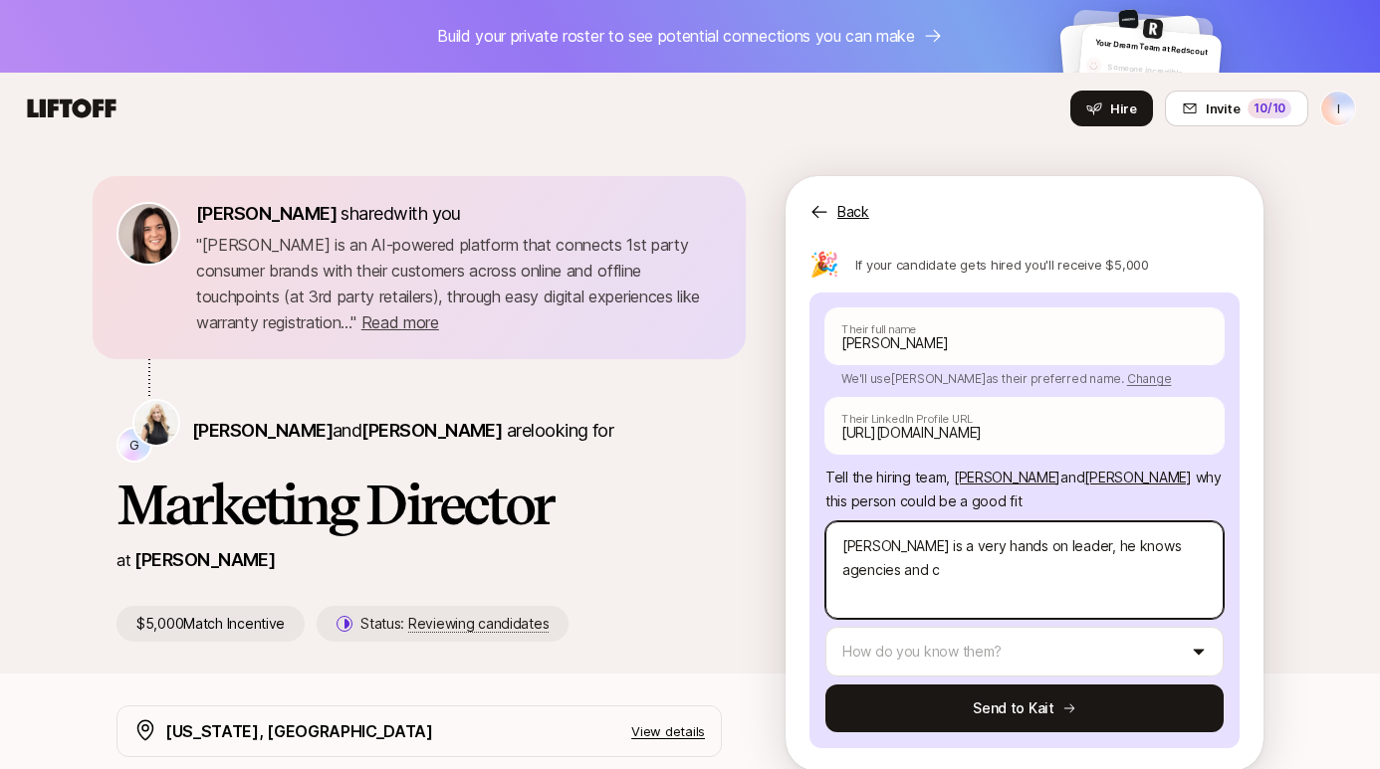
type textarea "x"
type textarea "[PERSON_NAME] is a very hands on leader, he knows agencies and"
type textarea "x"
type textarea "[PERSON_NAME] is a very hands on leader, he knows agencies and"
type textarea "x"
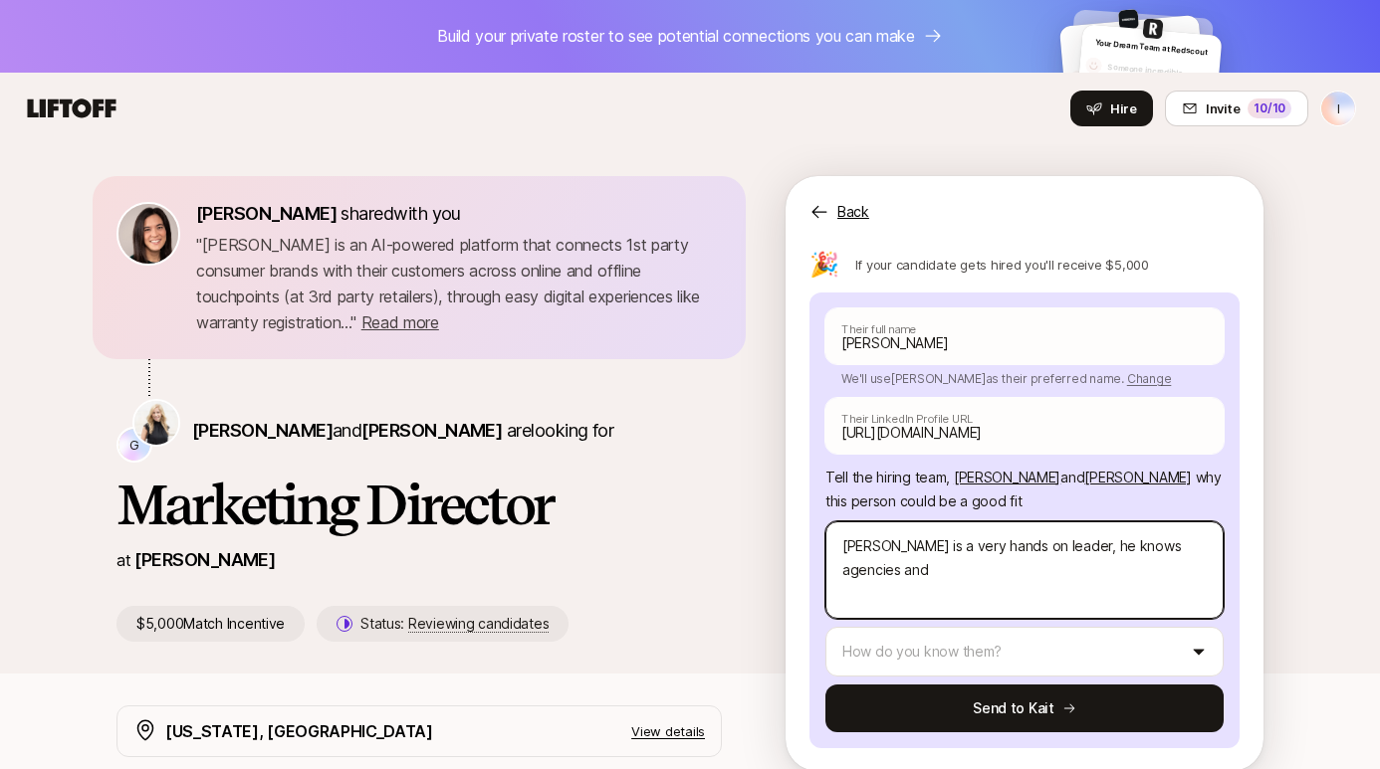
type textarea "[PERSON_NAME] is a very hands on leader, he knows agencies an"
type textarea "x"
type textarea "[PERSON_NAME] is a very hands on leader, he knows agencies a"
type textarea "x"
type textarea "[PERSON_NAME] is a very hands on leader, he knows agencies"
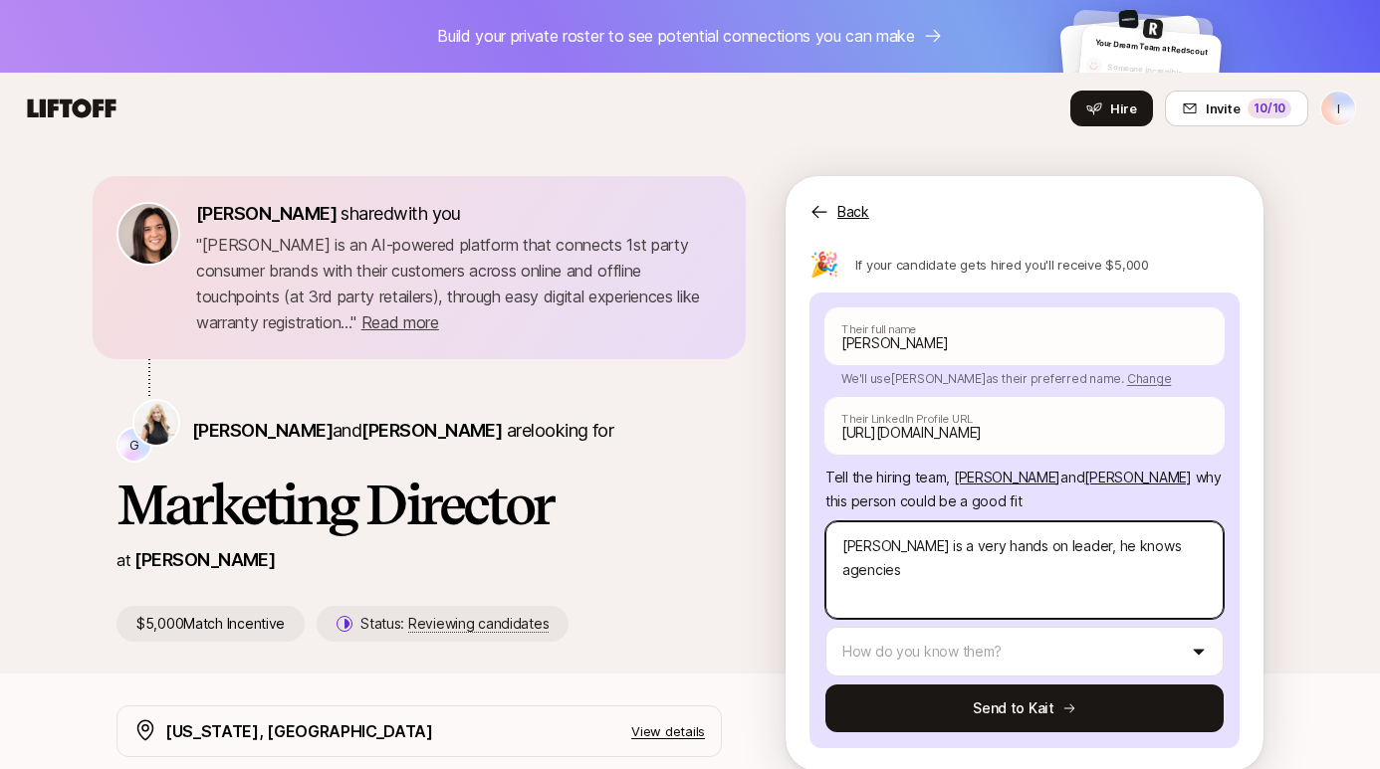
type textarea "x"
type textarea "[PERSON_NAME] is a very hands on leader, he knows agencies"
type textarea "x"
type textarea "[PERSON_NAME] is a very hands on leader, he knows agencie"
type textarea "x"
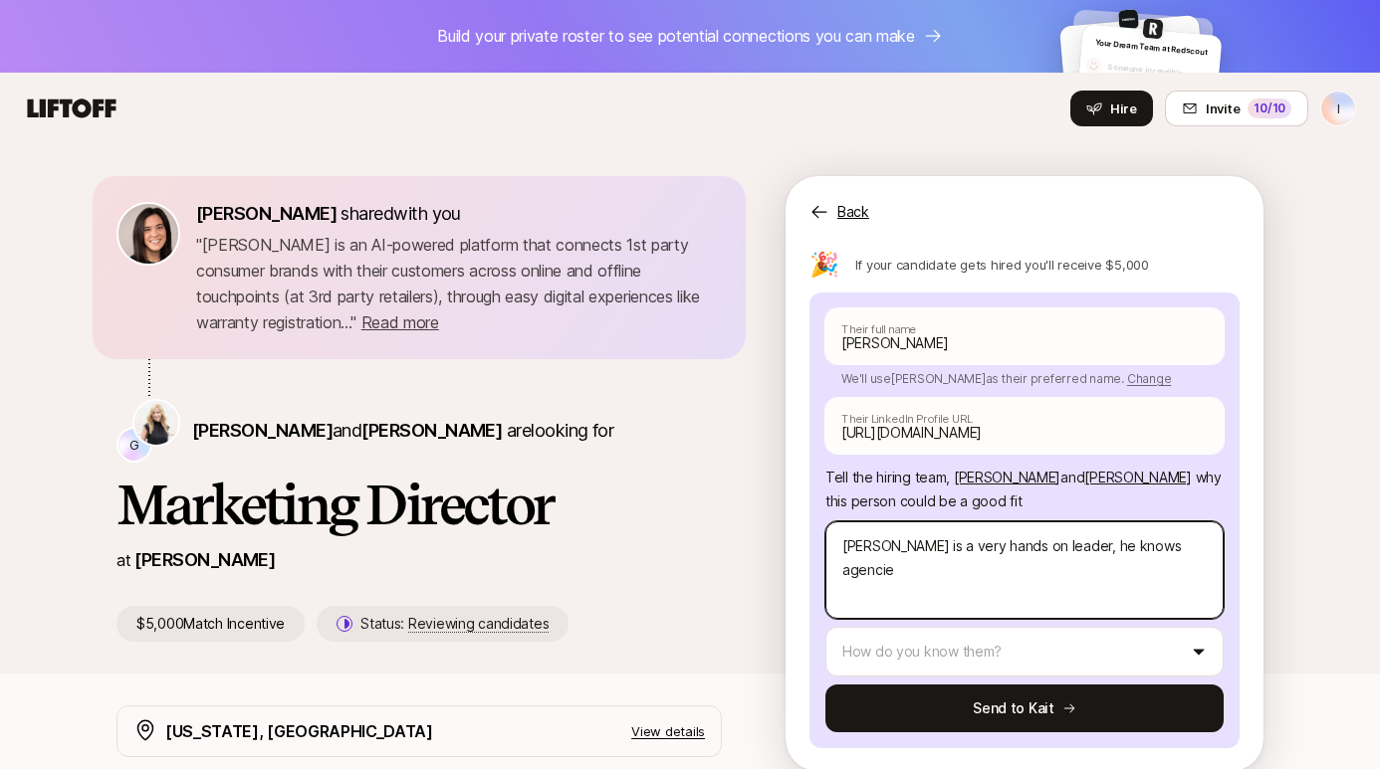
type textarea "[PERSON_NAME] is a very hands on leader, he knows agenci"
type textarea "x"
type textarea "[PERSON_NAME] is a very hands on leader, he knows agenc"
type textarea "x"
type textarea "[PERSON_NAME] is a very hands on leader, he knows agency"
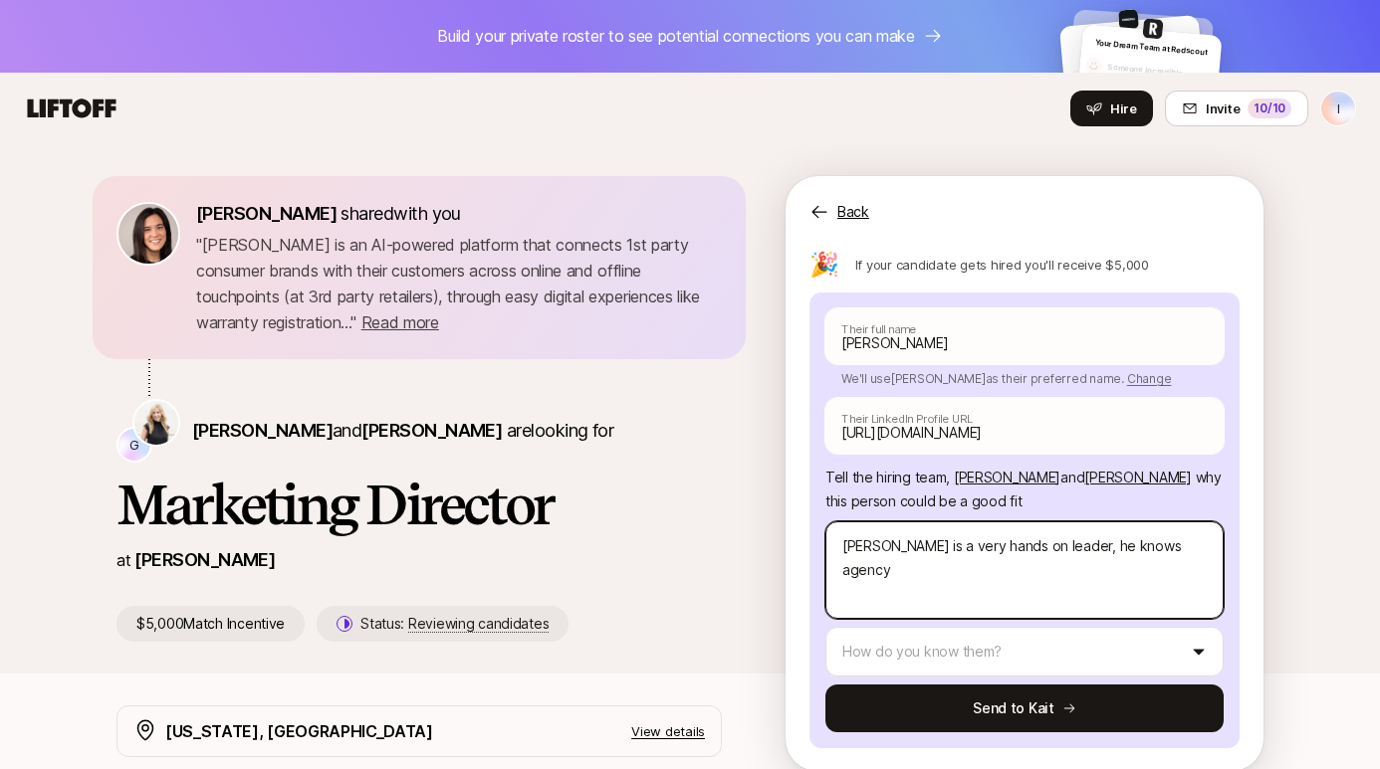
type textarea "x"
type textarea "[PERSON_NAME] is a very hands on leader, he knows agency"
type textarea "x"
type textarea "[PERSON_NAME] is a very hands on leader, he knows agency a"
type textarea "x"
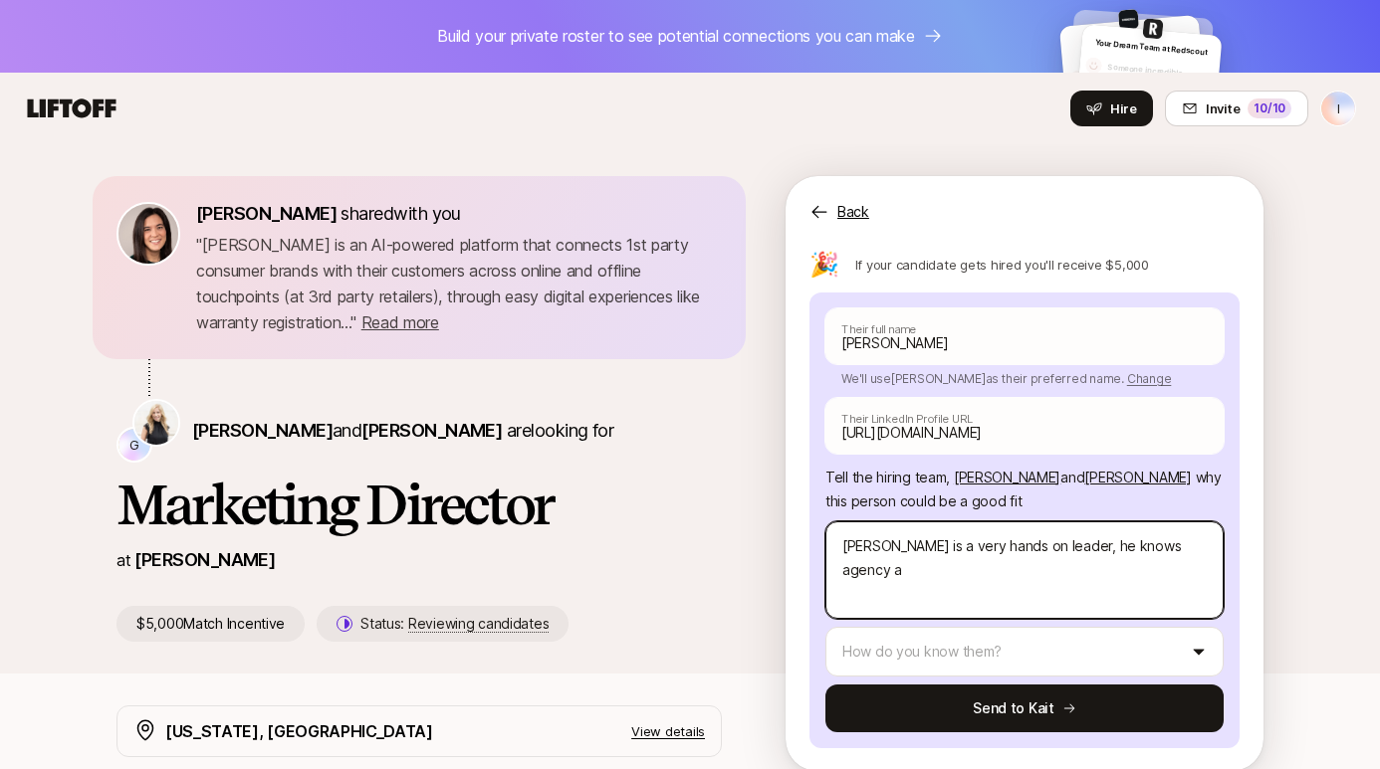
type textarea "[PERSON_NAME] is a very hands on leader, he knows agency an"
type textarea "x"
type textarea "[PERSON_NAME] is a very hands on leader, he knows agency and"
type textarea "x"
type textarea "[PERSON_NAME] is a very hands on leader, he knows agency and"
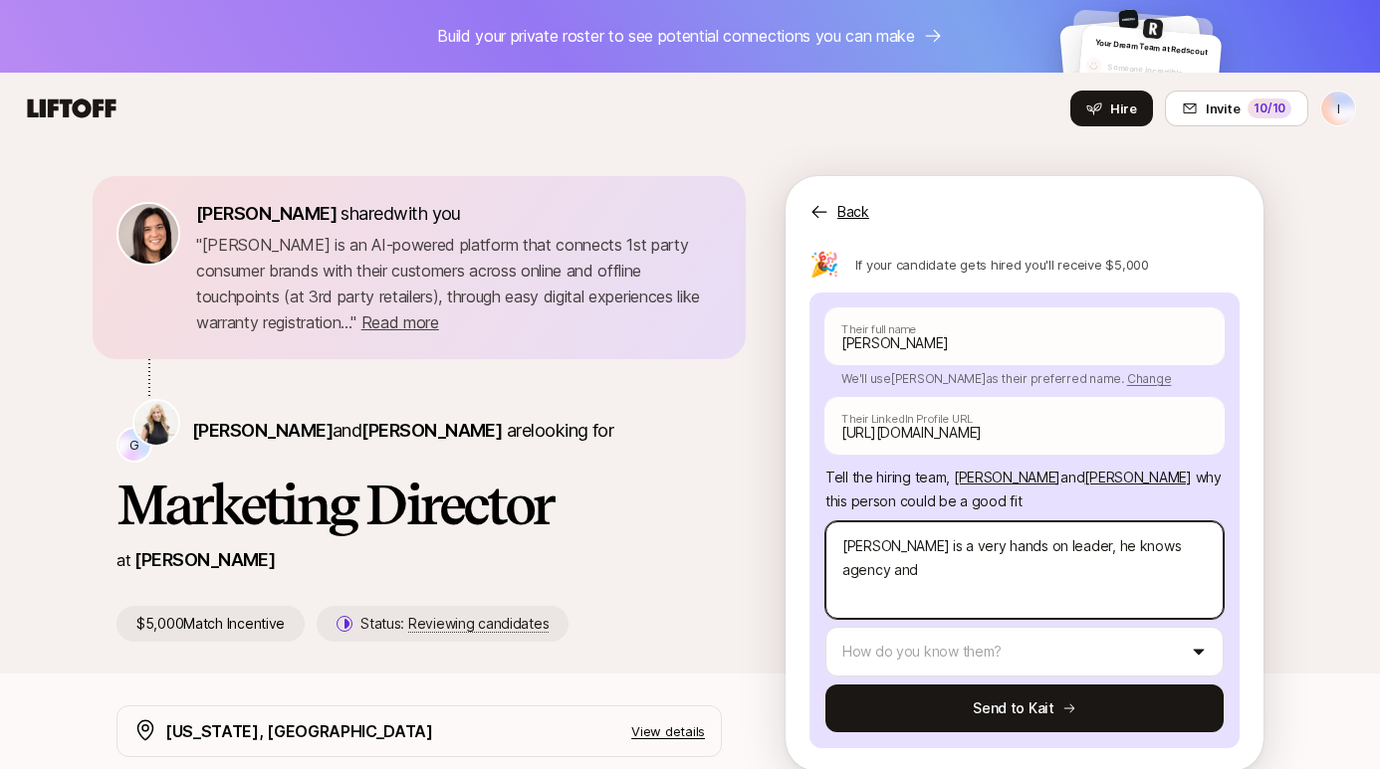
type textarea "x"
type textarea "[PERSON_NAME] is a very hands on leader, he knows agency and br"
type textarea "x"
type textarea "[PERSON_NAME] is a very hands on leader, he knows agency and bra"
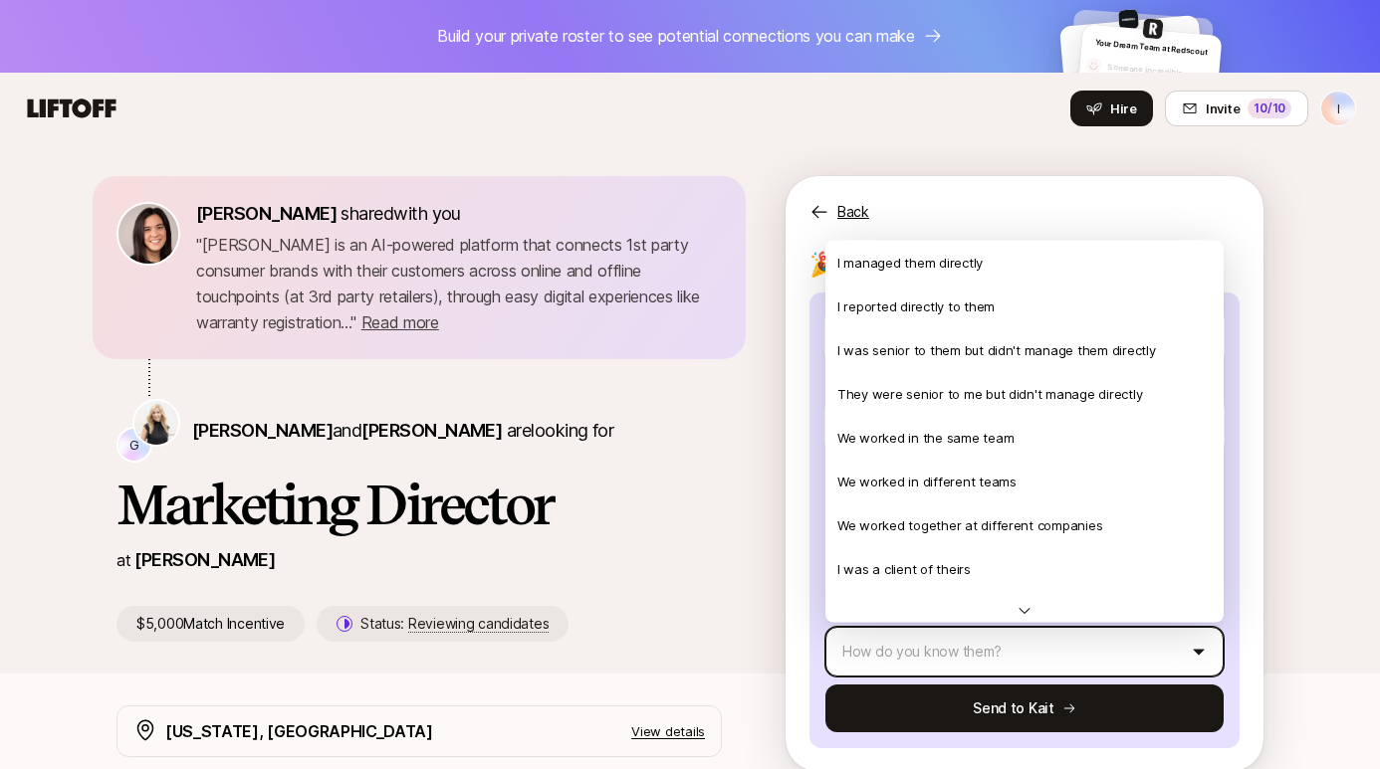
click at [1163, 657] on html "Build your private roster to see potential connections you can make Your Dream …" at bounding box center [690, 383] width 1380 height 769
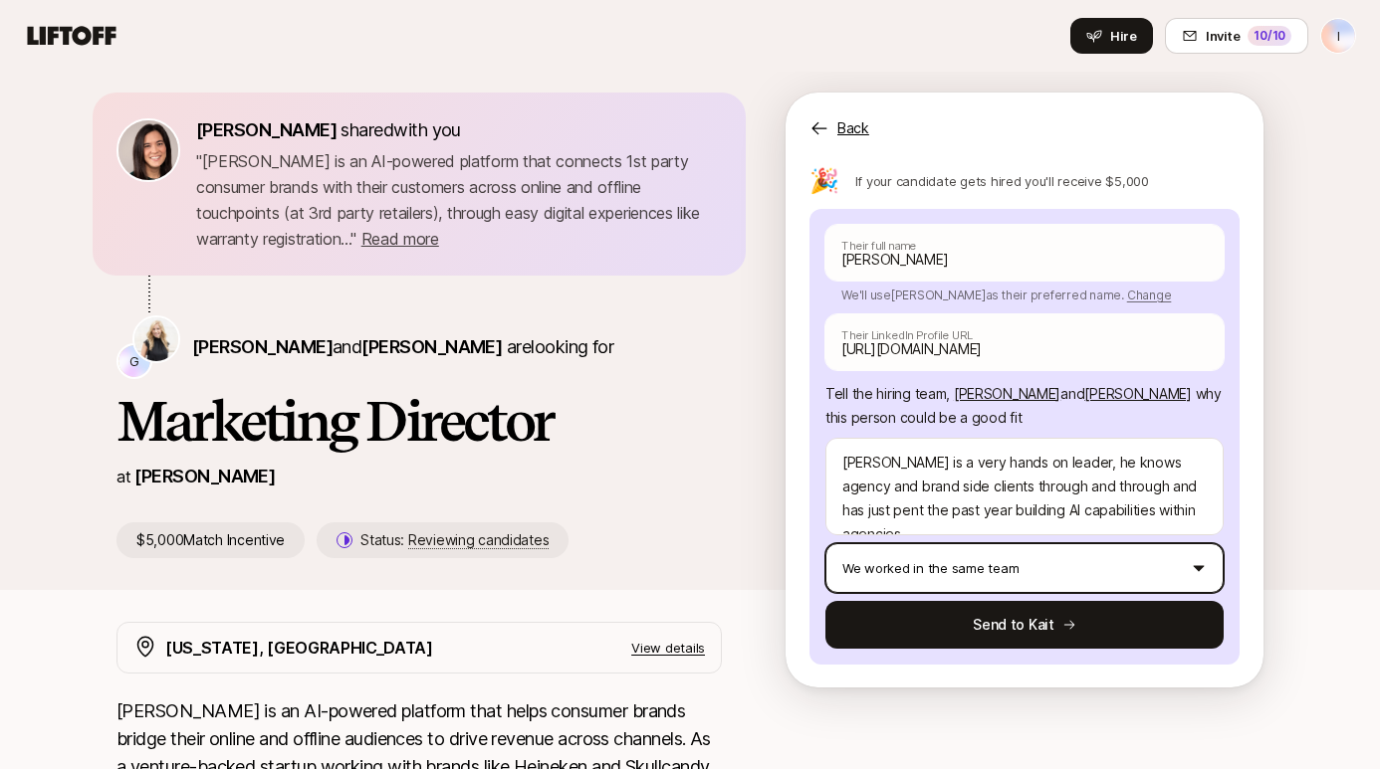
scroll to position [96, 0]
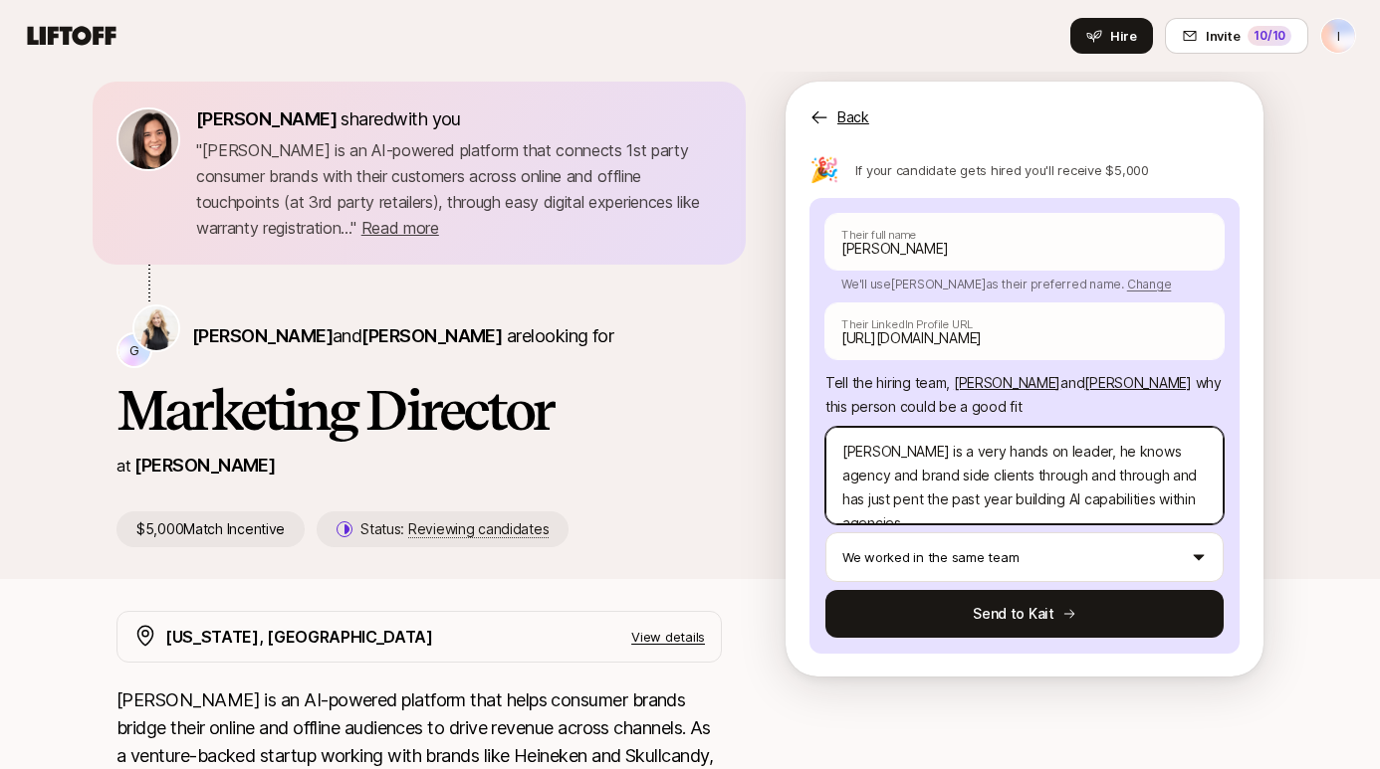
click at [1044, 495] on textarea "[PERSON_NAME] is a very hands on leader, he knows agency and brand side clients…" at bounding box center [1024, 476] width 398 height 98
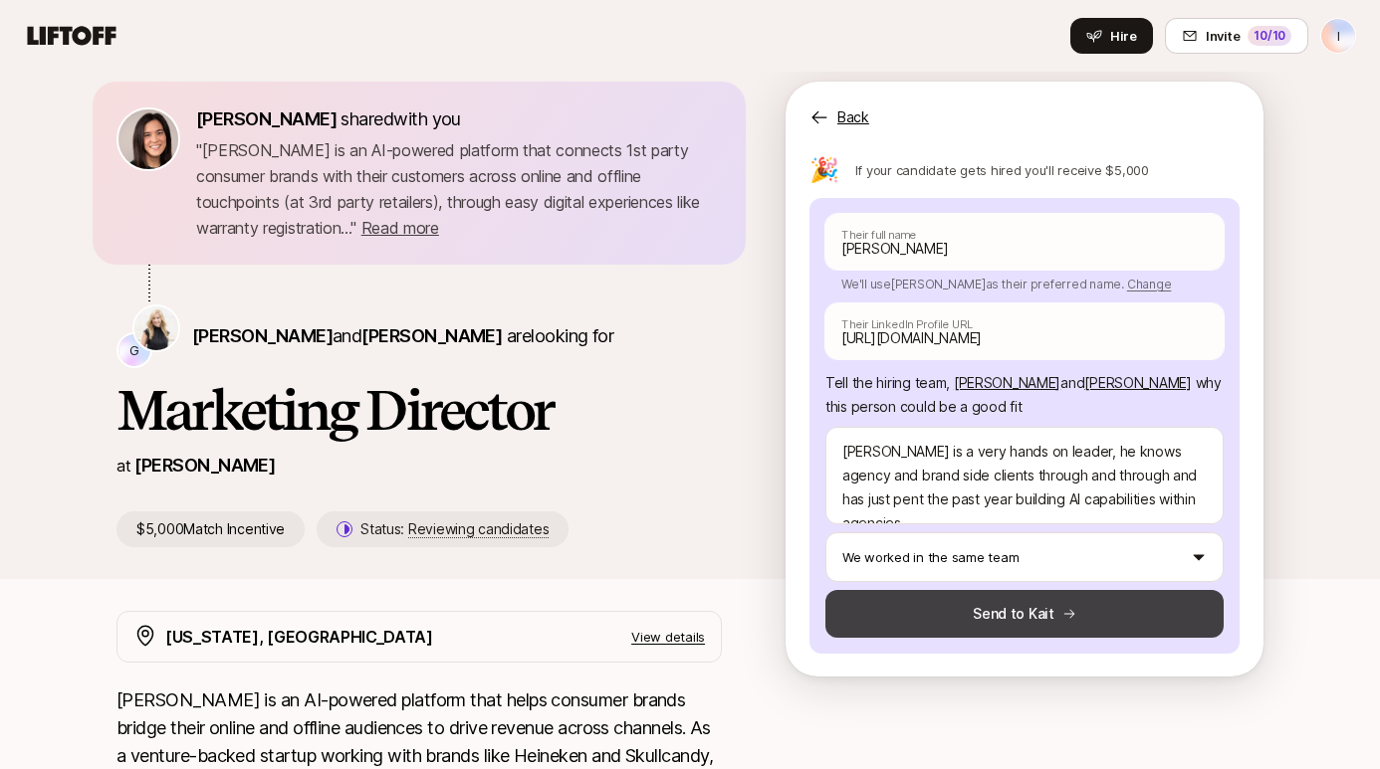
click at [1035, 613] on button "Send to Kait" at bounding box center [1024, 614] width 398 height 48
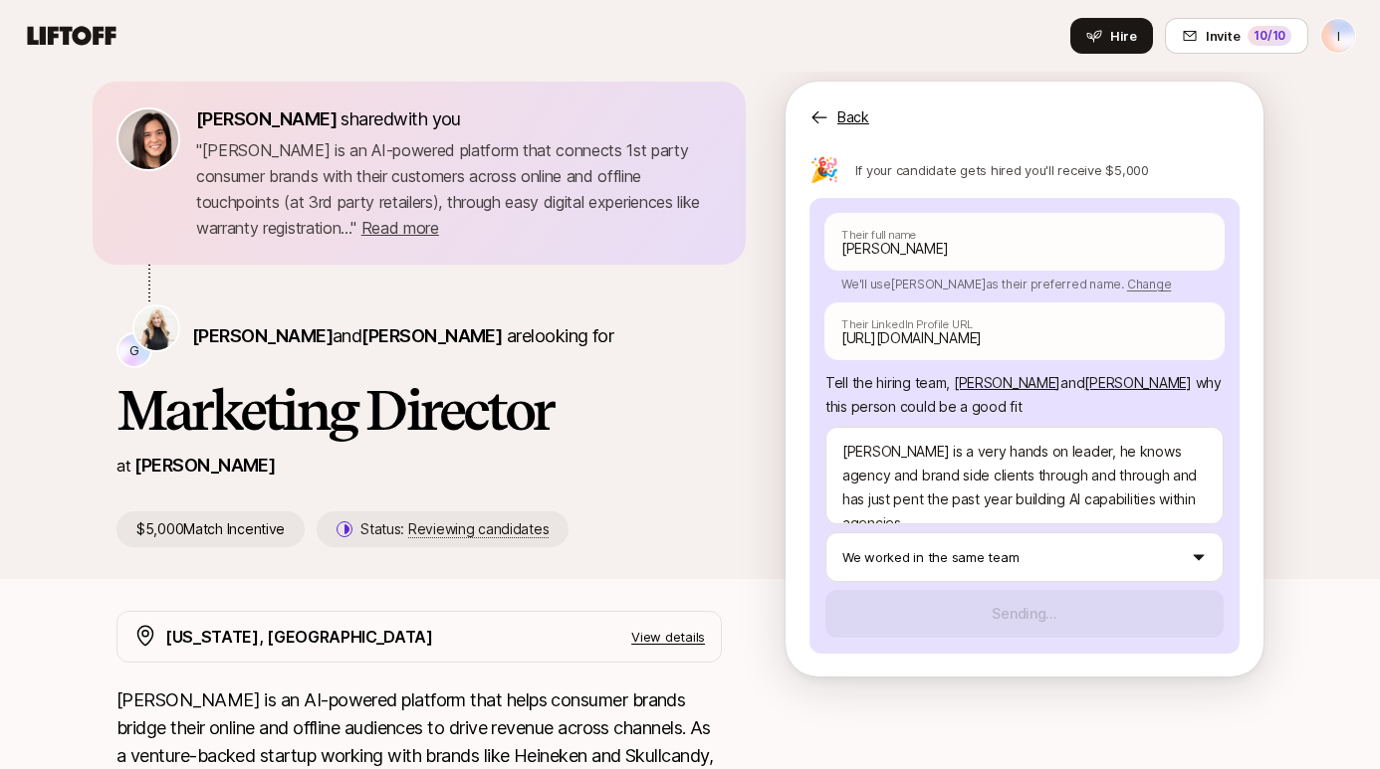
scroll to position [140, 0]
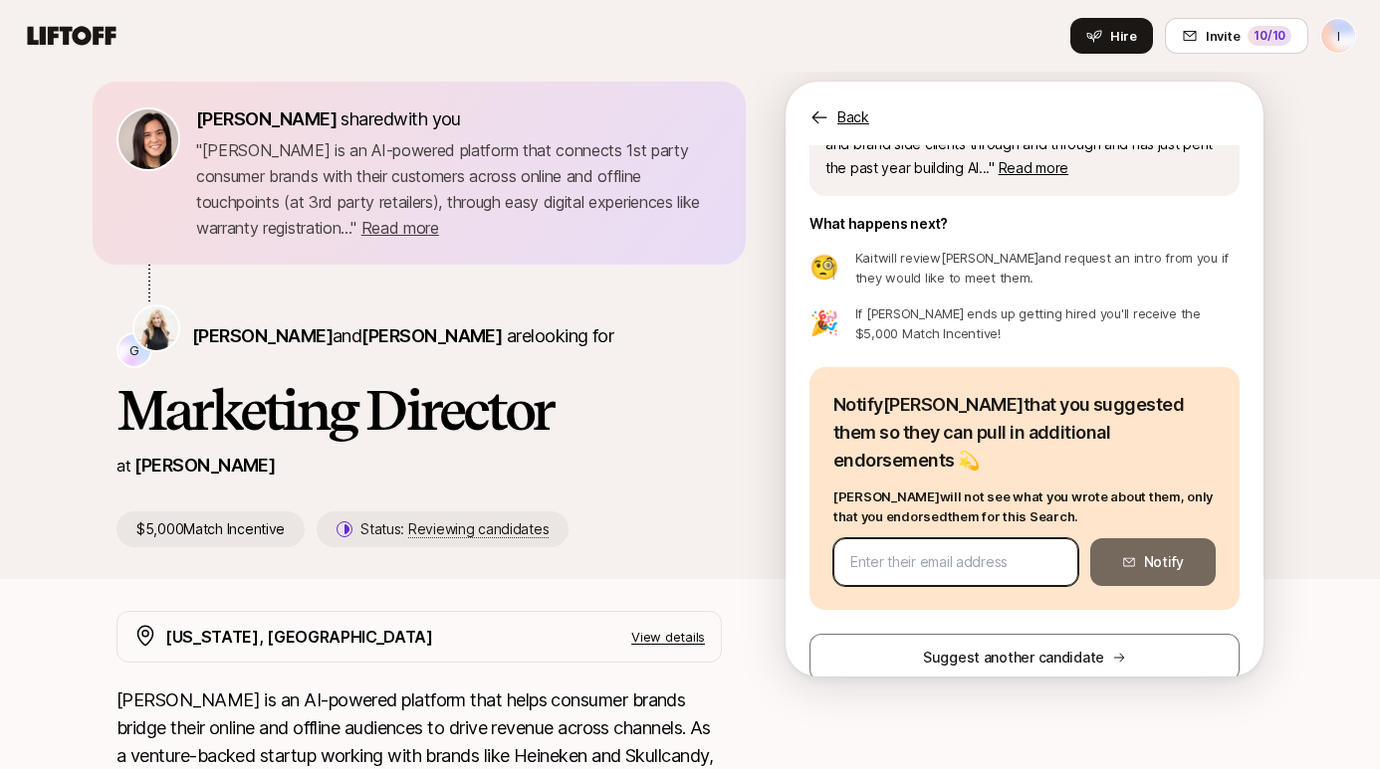
paste input "[PERSON_NAME][EMAIL_ADDRESS][DOMAIN_NAME]"
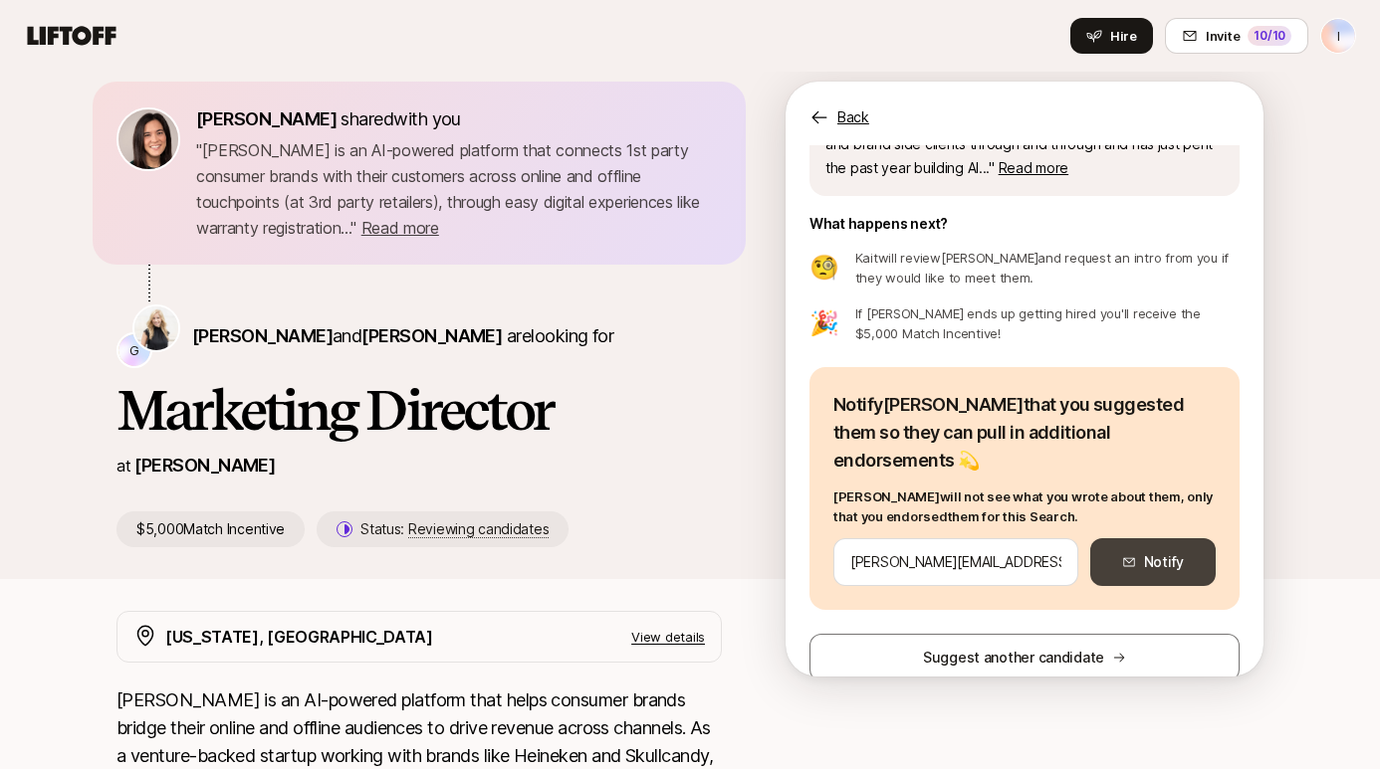
click at [1169, 544] on button "Notify" at bounding box center [1152, 563] width 125 height 48
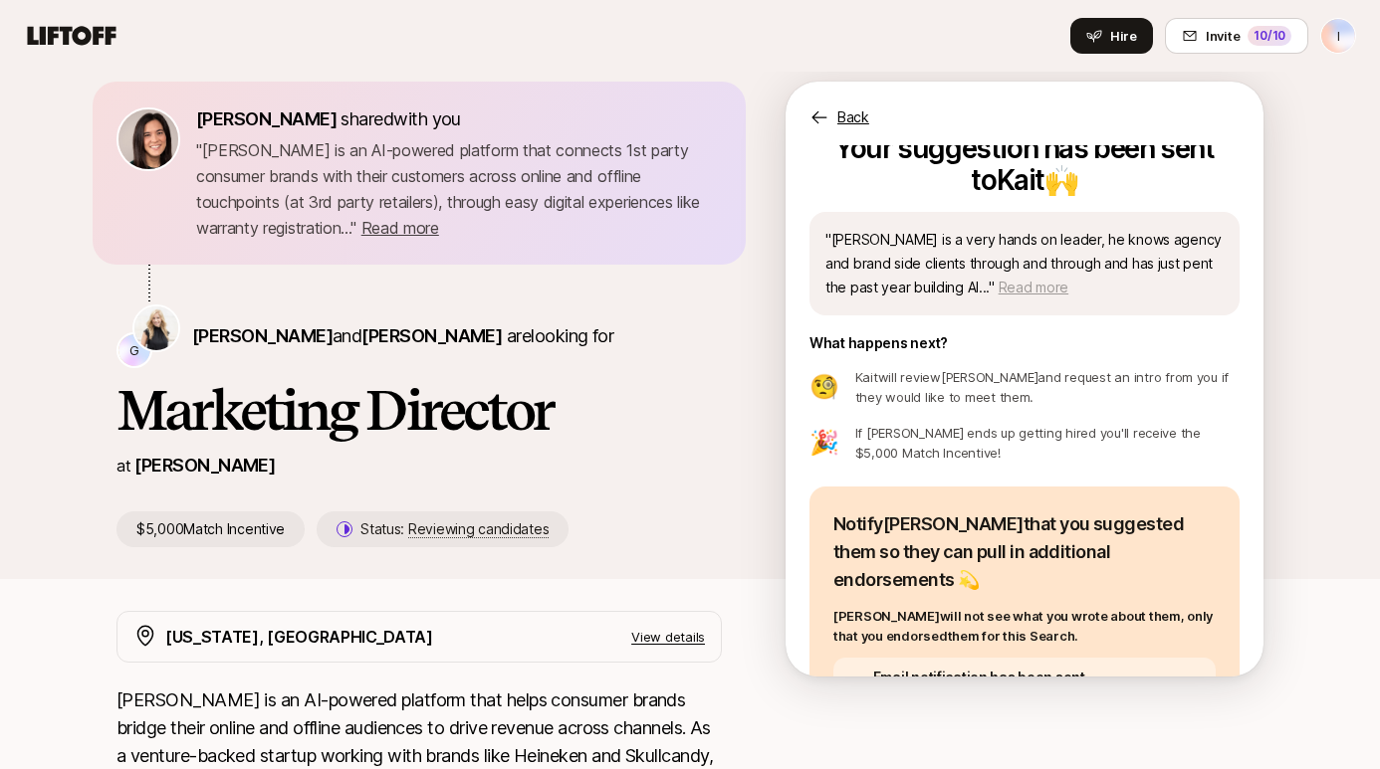
scroll to position [0, 0]
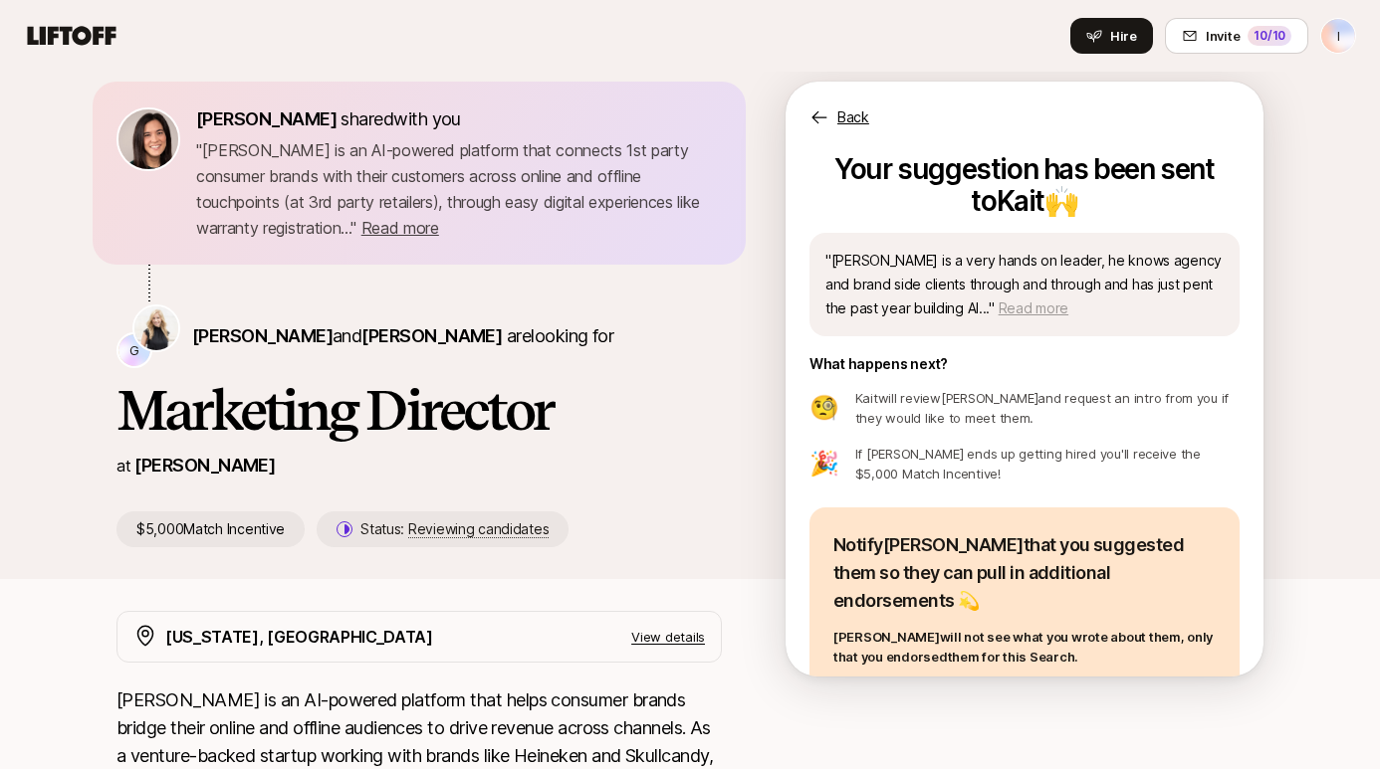
click at [998, 315] on span "Read more" at bounding box center [1033, 308] width 70 height 17
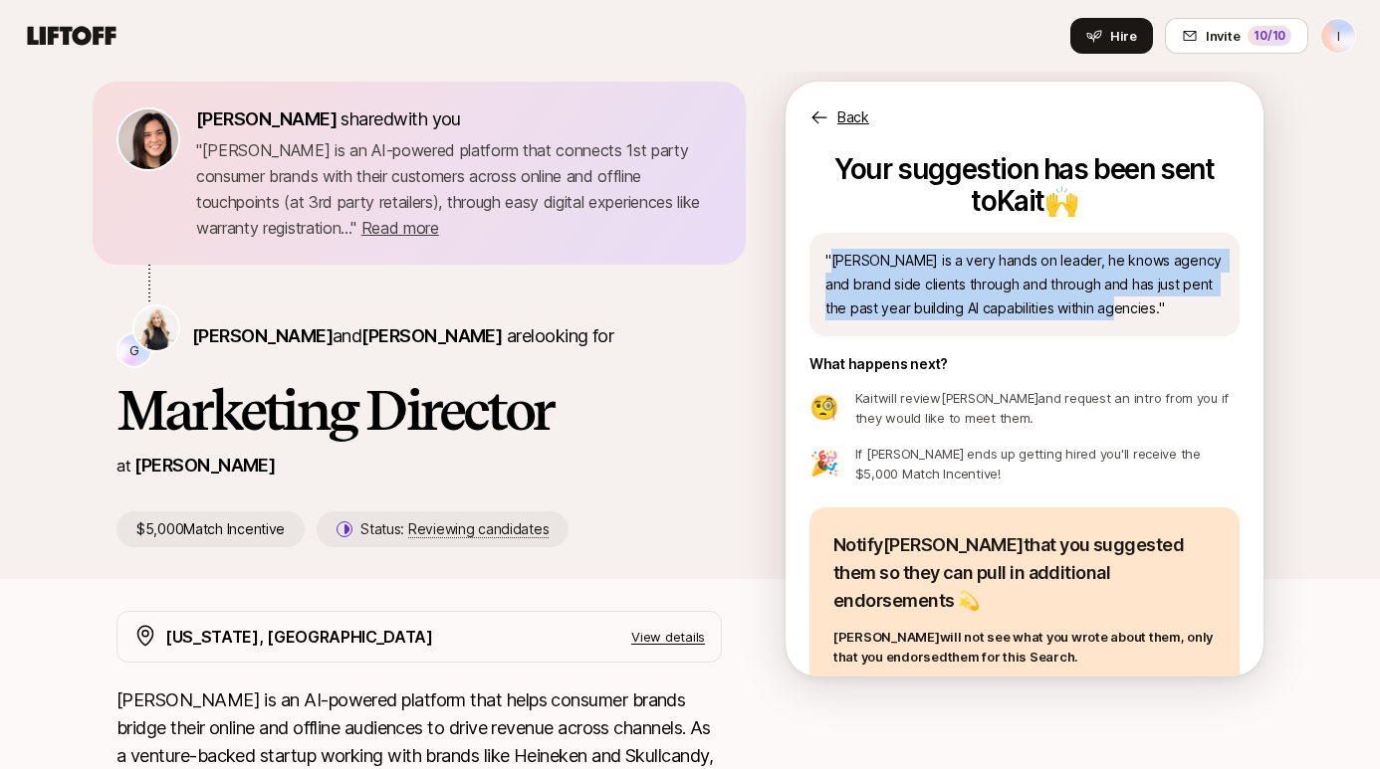
drag, startPoint x: 830, startPoint y: 262, endPoint x: 1102, endPoint y: 306, distance: 275.3
click at [1102, 306] on p "" [PERSON_NAME] is a very hands on leader, he knows agency and brand side clien…" at bounding box center [1024, 285] width 398 height 72
copy p "[PERSON_NAME] is a very hands on leader, he knows agency and brand side clients…"
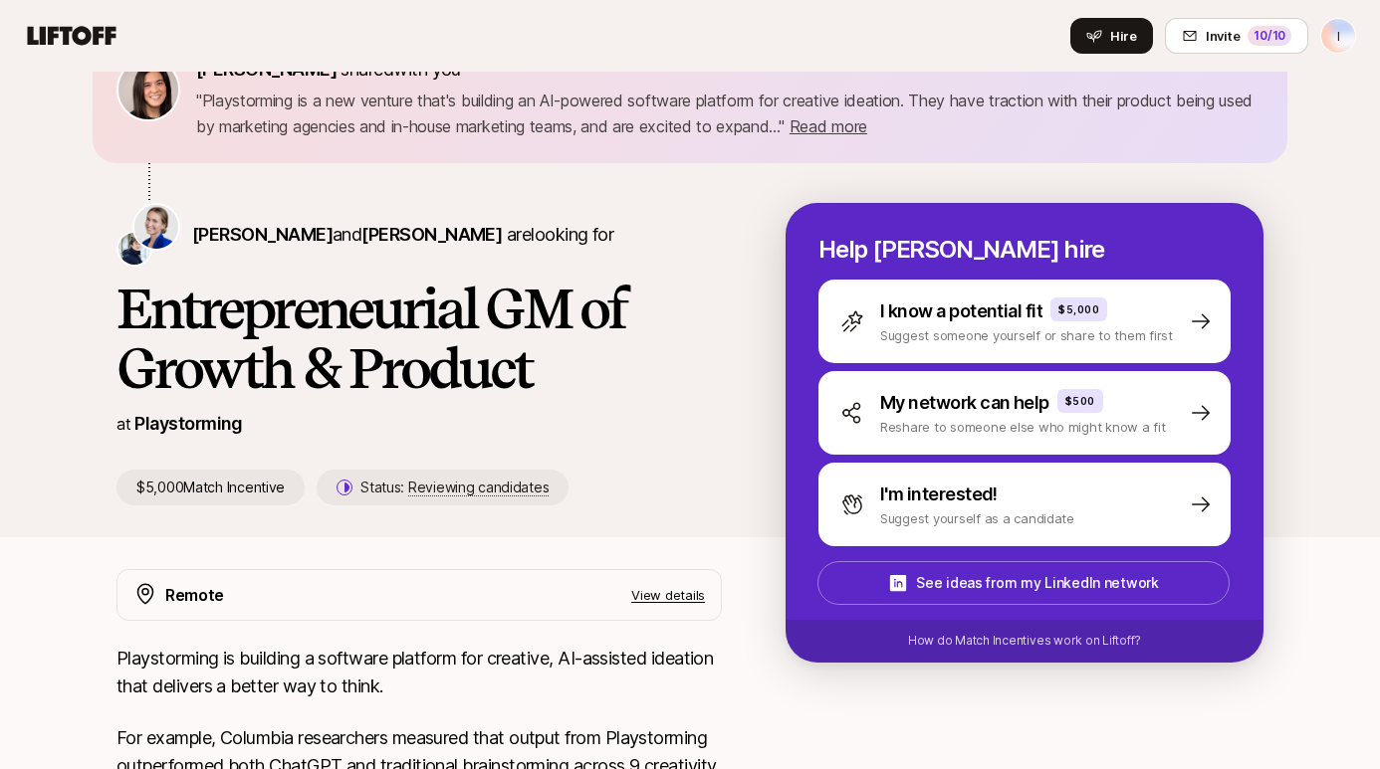
scroll to position [153, 0]
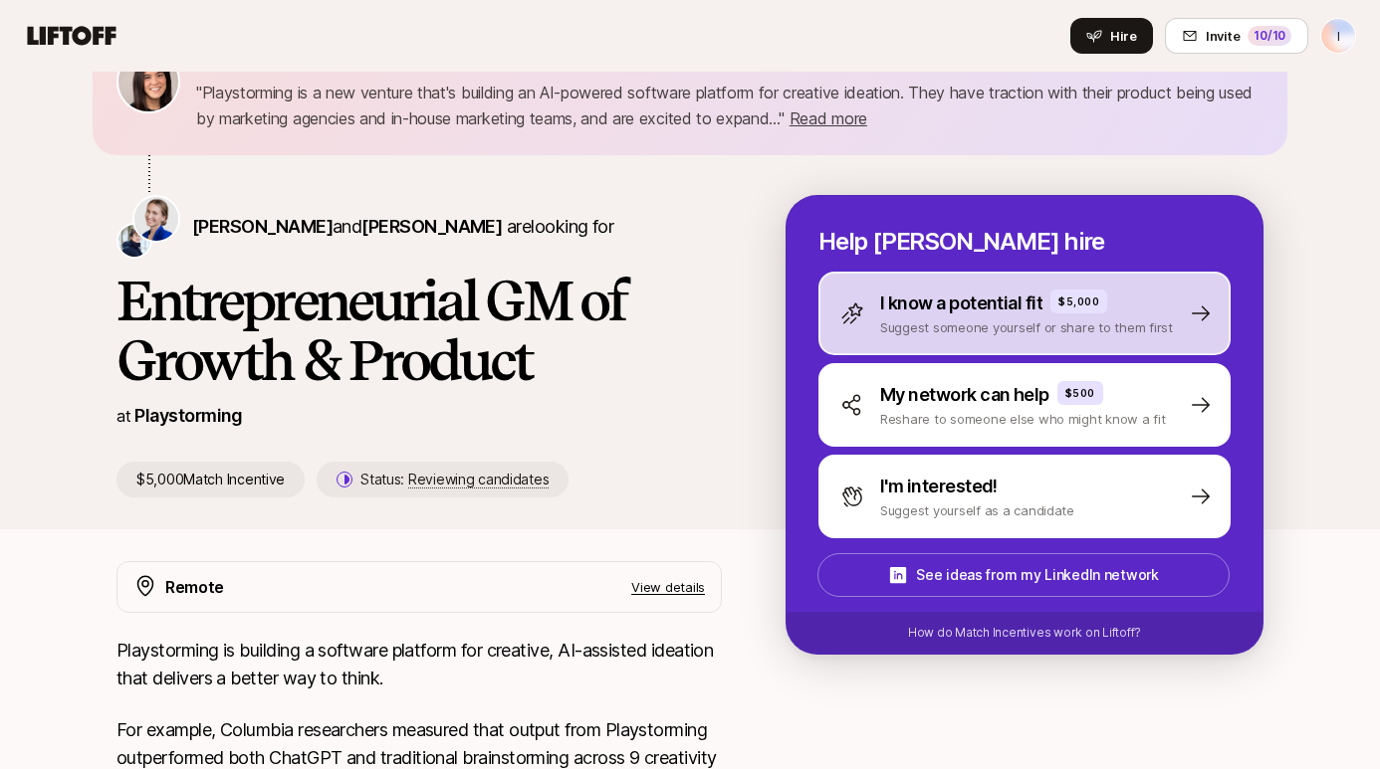
click at [939, 322] on p "Suggest someone yourself or share to them first" at bounding box center [1026, 328] width 293 height 20
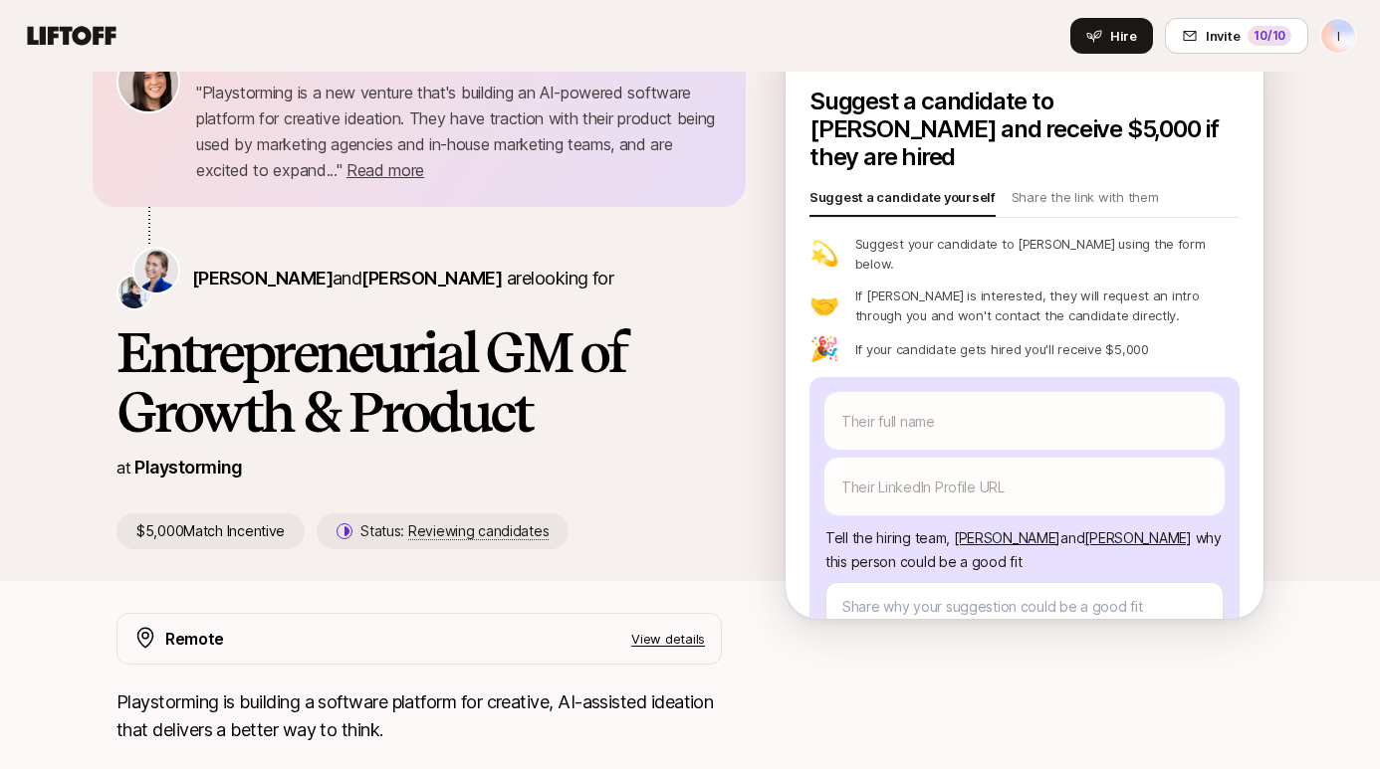
click at [1332, 39] on html "Build your private roster to see potential connections you can make Your Dream …" at bounding box center [690, 231] width 1380 height 769
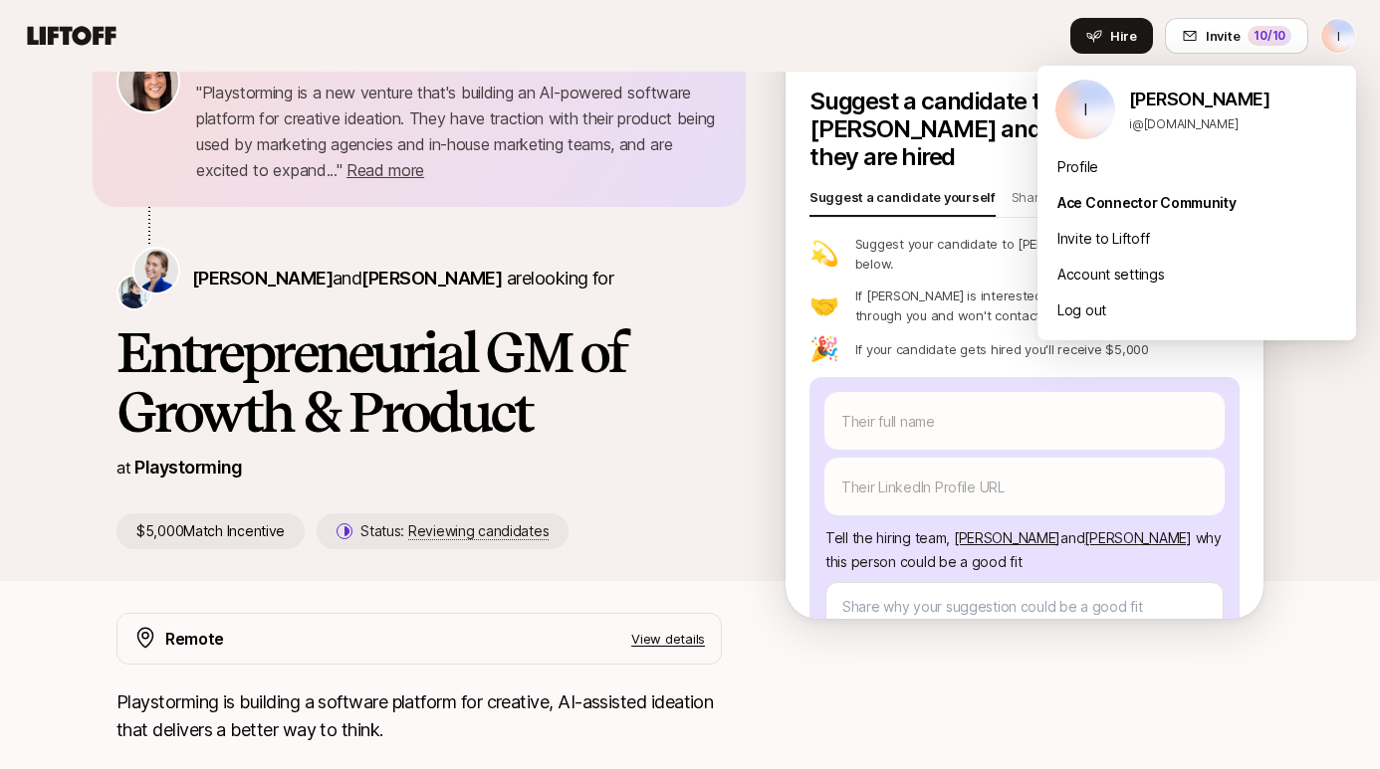
click at [318, 104] on html "Build your private roster to see potential connections you can make Your Dream …" at bounding box center [690, 231] width 1380 height 769
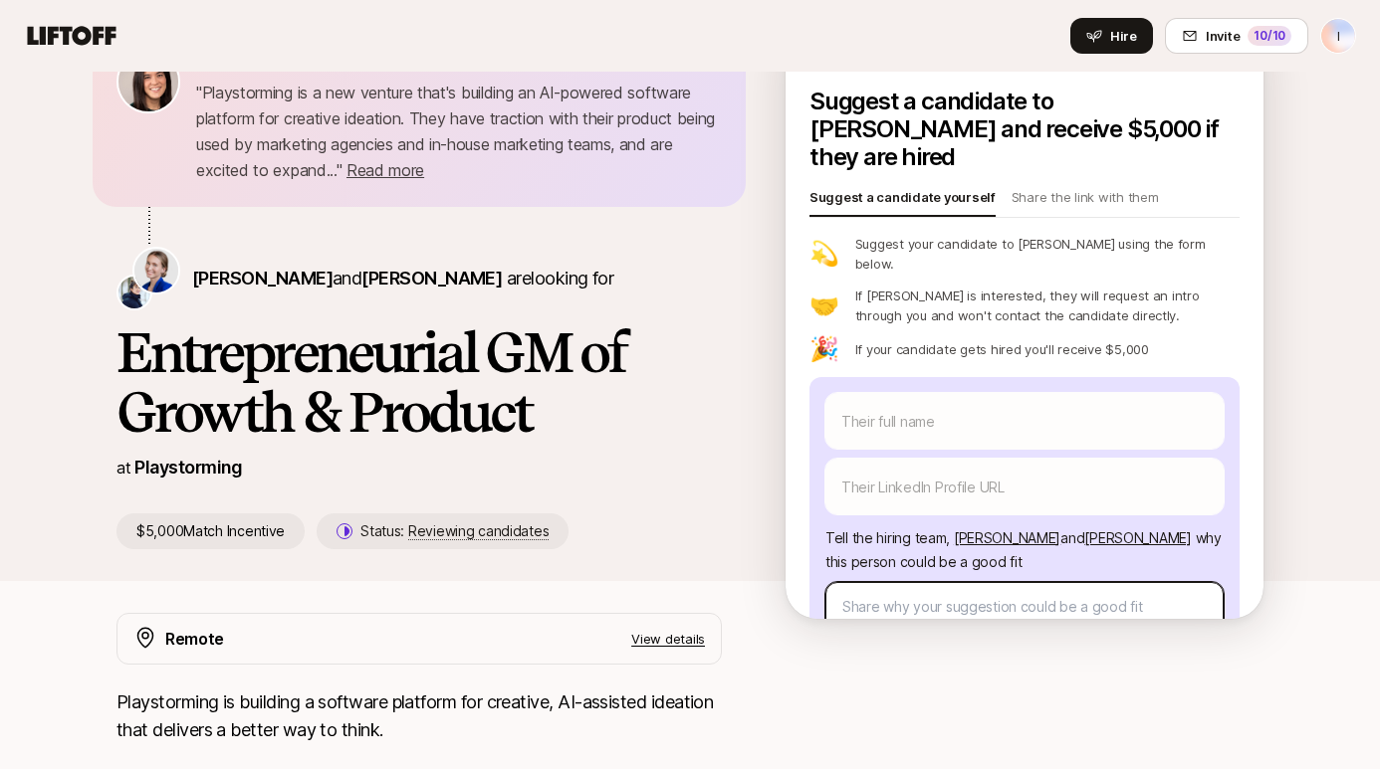
click at [917, 582] on textarea at bounding box center [1024, 631] width 398 height 98
paste textarea "[PERSON_NAME] is a very hands on leader, he knows agency and brand side clients…"
type textarea "x"
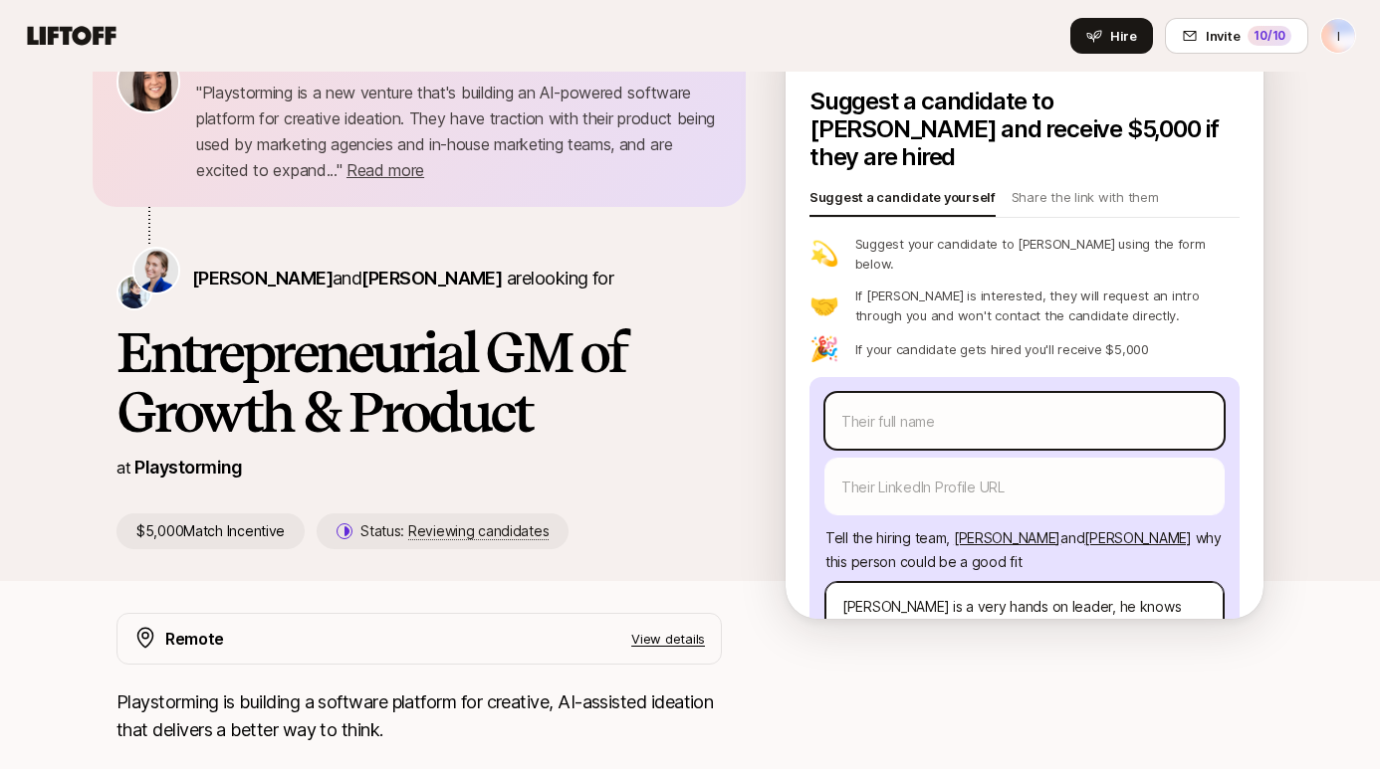
type textarea "[PERSON_NAME] is a very hands on leader, he knows agency and brand side clients…"
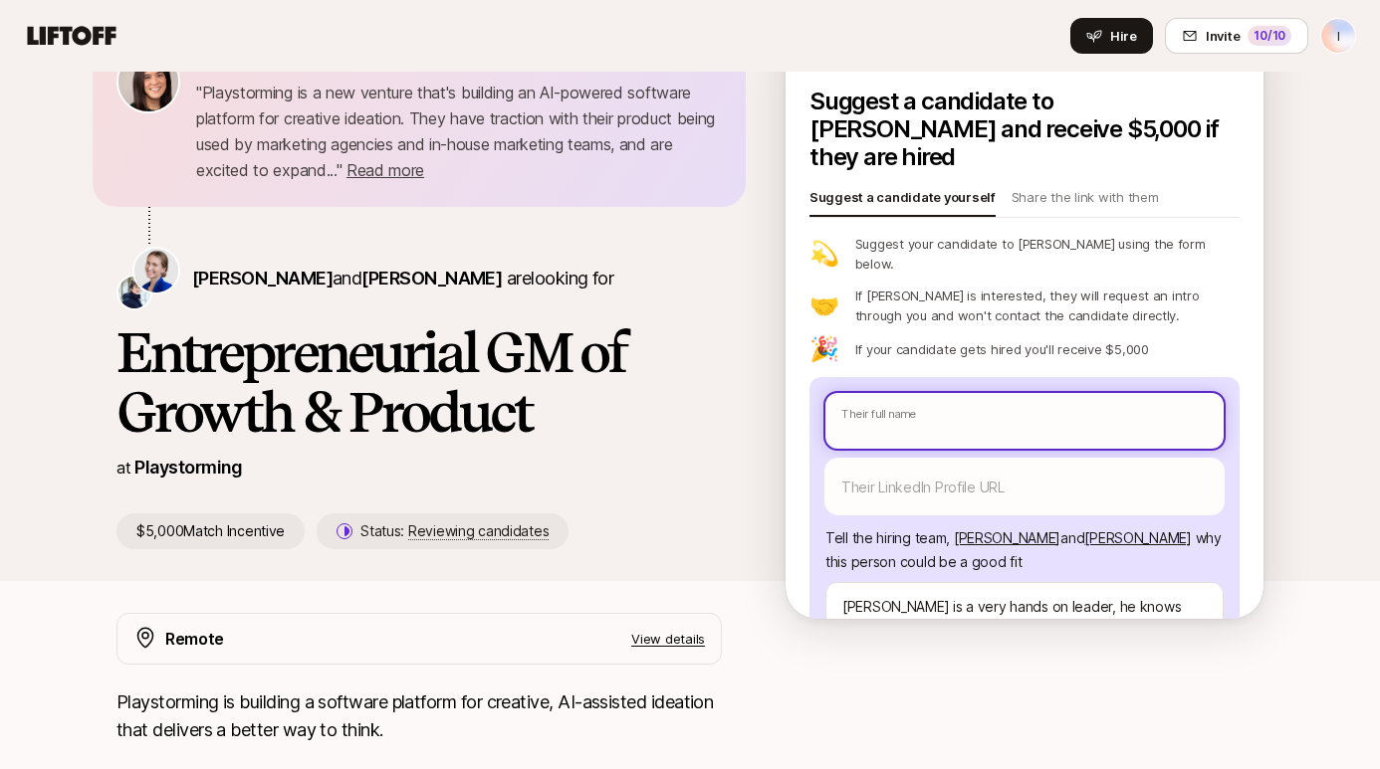
click at [914, 393] on input "text" at bounding box center [1024, 421] width 398 height 56
type textarea "x"
type input "J"
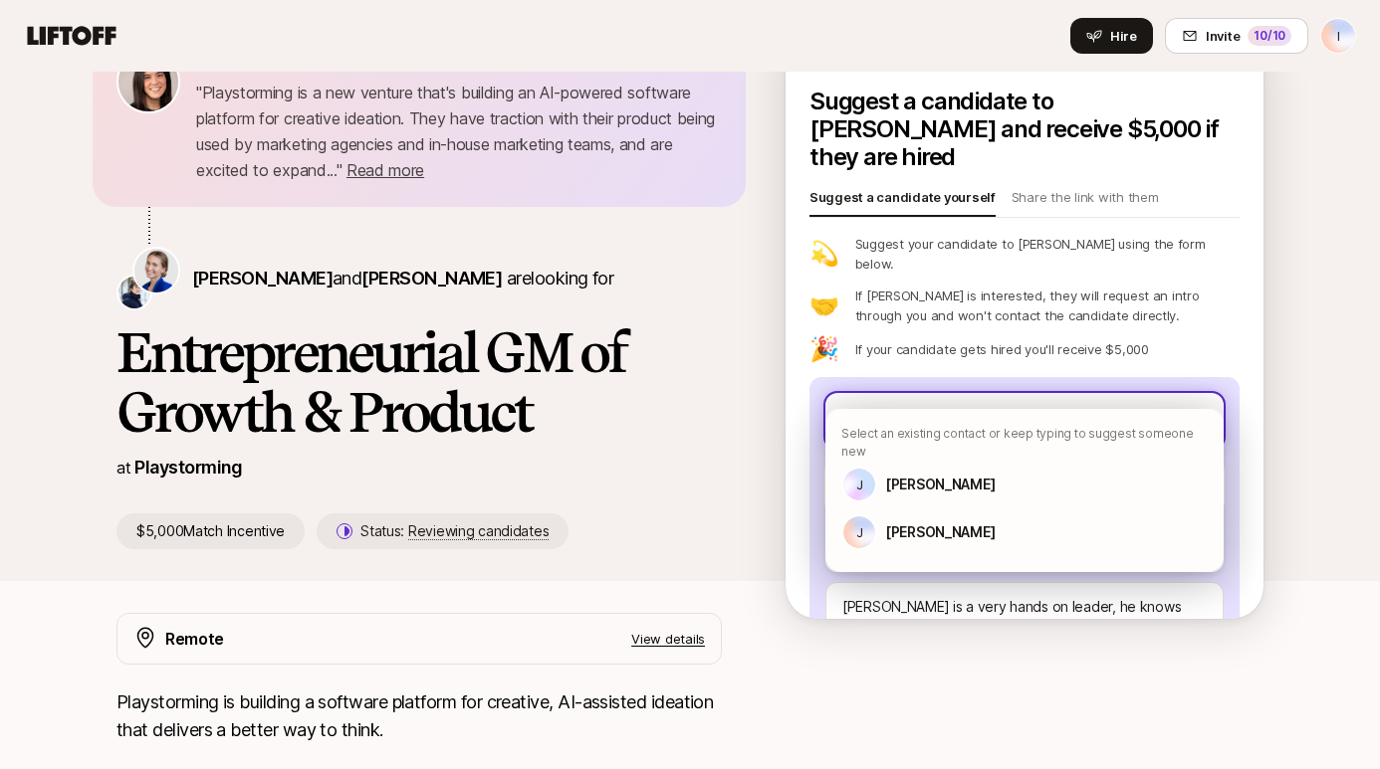
type textarea "x"
type input "[PERSON_NAME]"
type textarea "x"
type input "Jar"
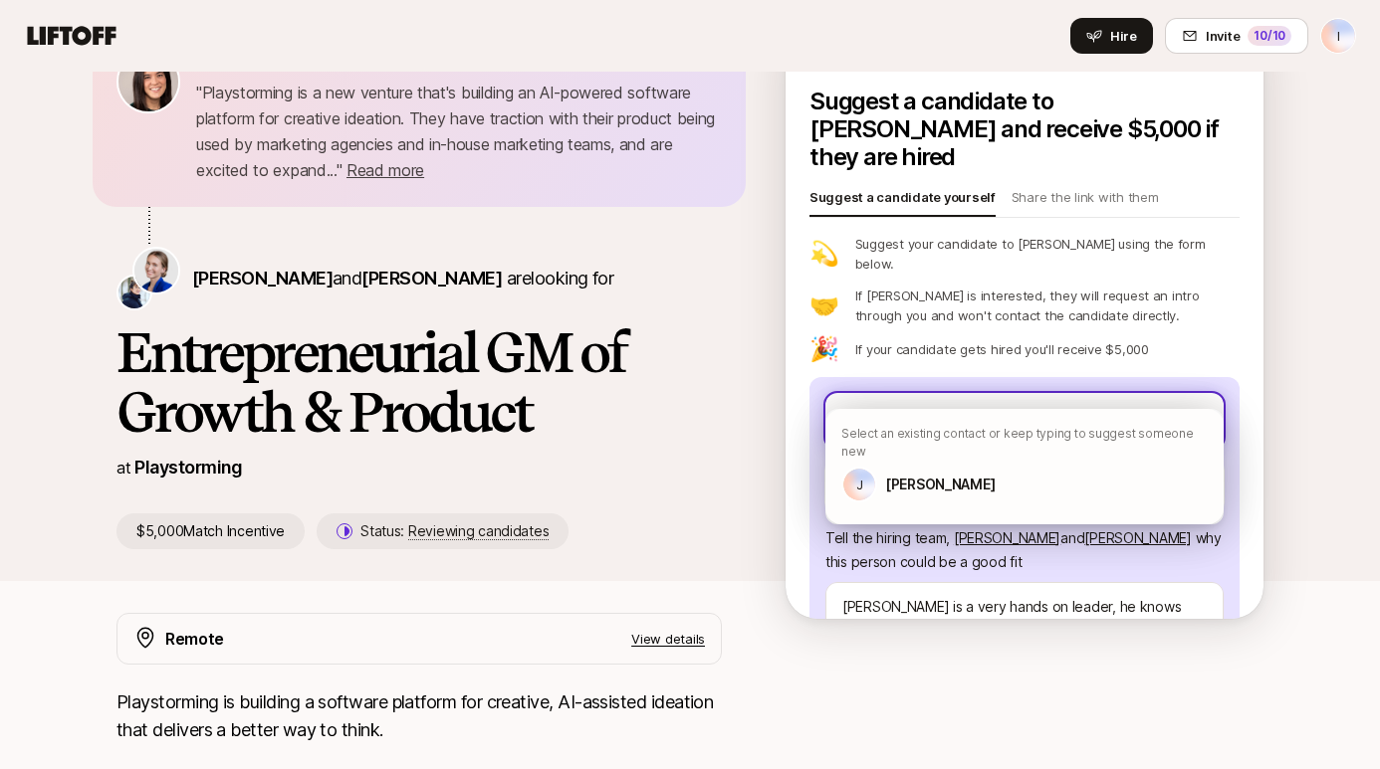
type textarea "x"
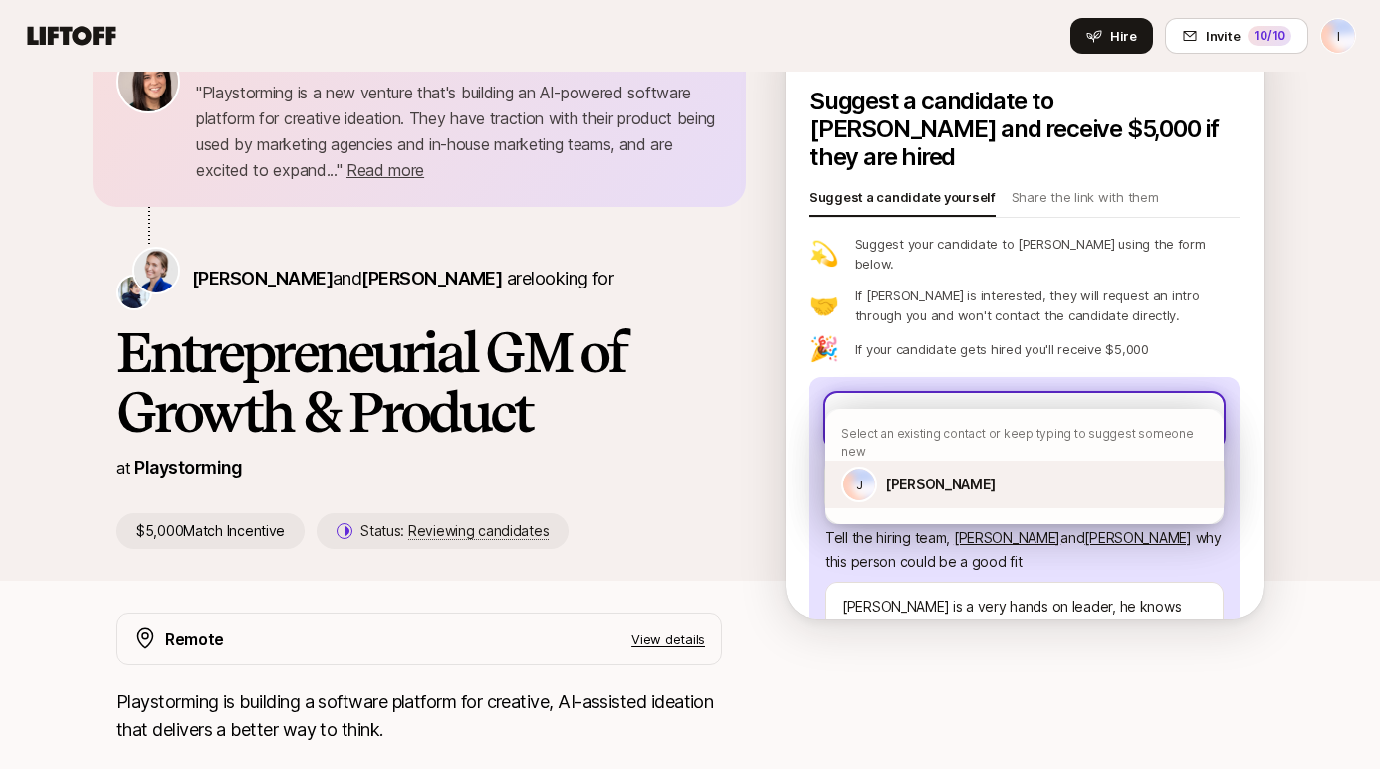
type input "Jarr"
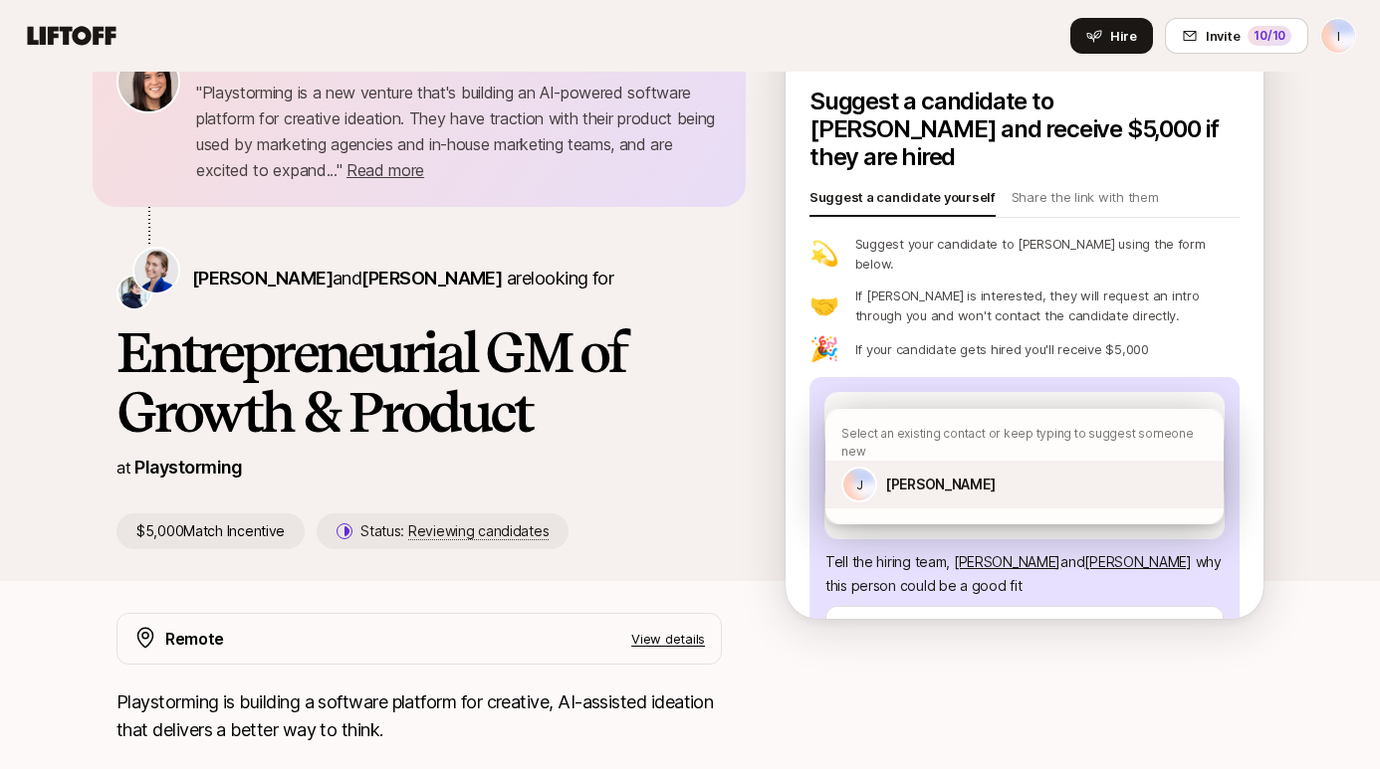
click at [944, 473] on p "[PERSON_NAME]" at bounding box center [940, 485] width 110 height 24
type textarea "x"
type textarea "[PERSON_NAME] is a very hands on leader, he knows agency and brand side clients…"
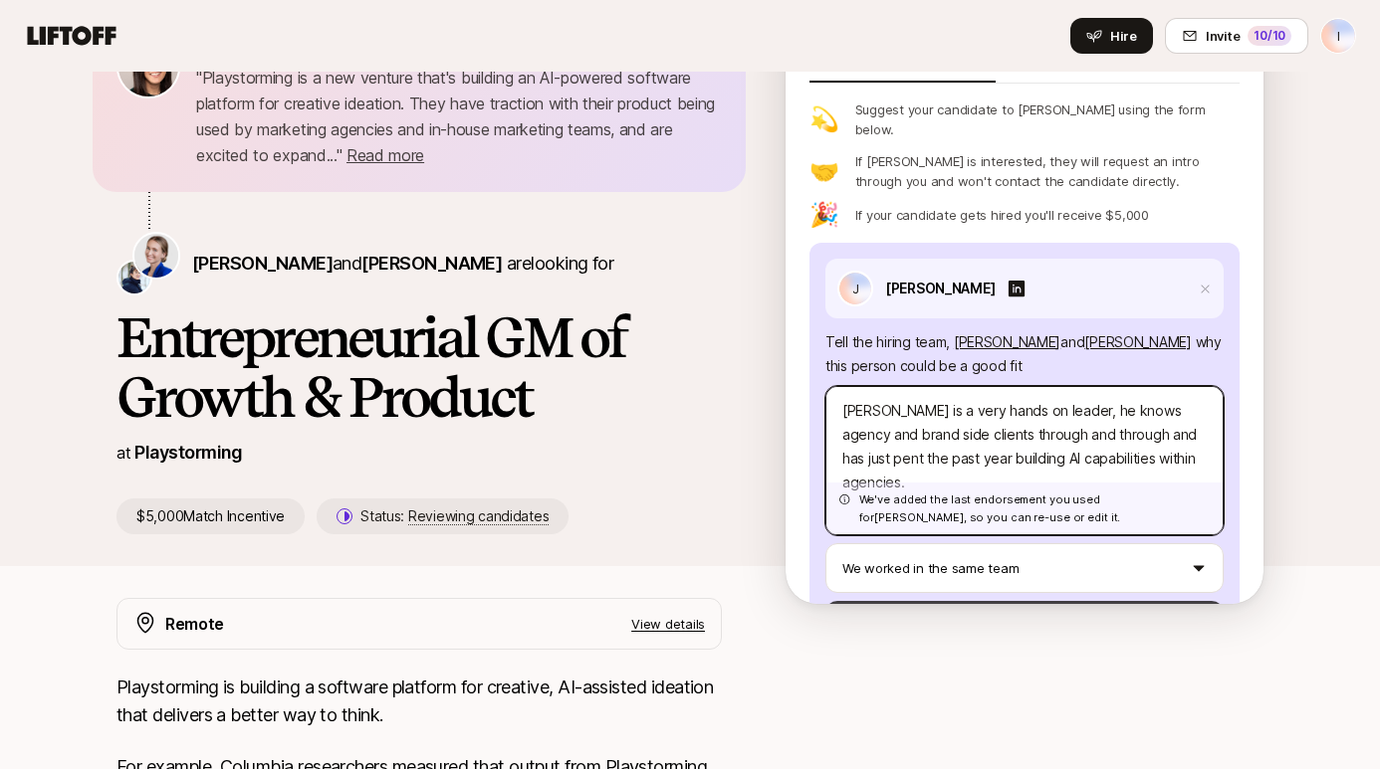
scroll to position [118, 0]
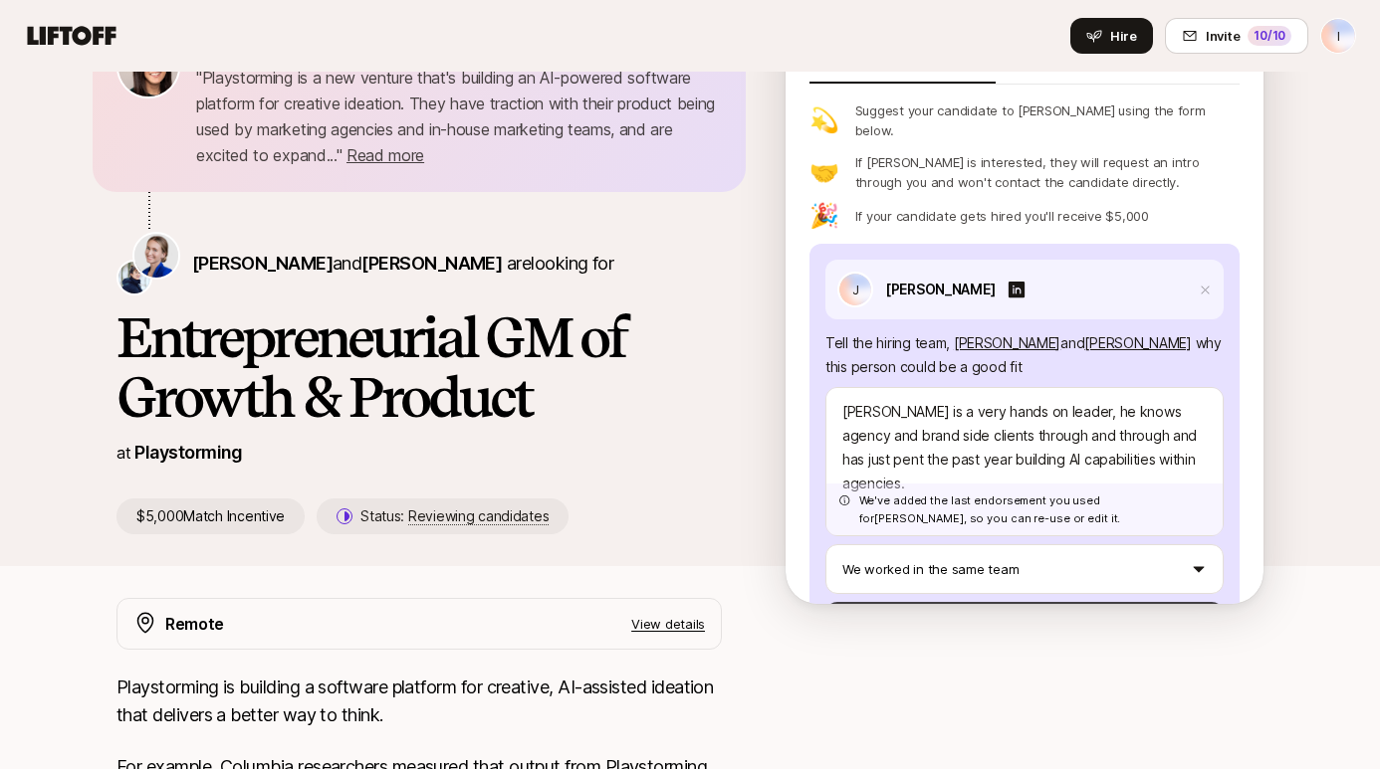
click at [967, 602] on button "Send to Daniela" at bounding box center [1024, 626] width 398 height 48
type textarea "x"
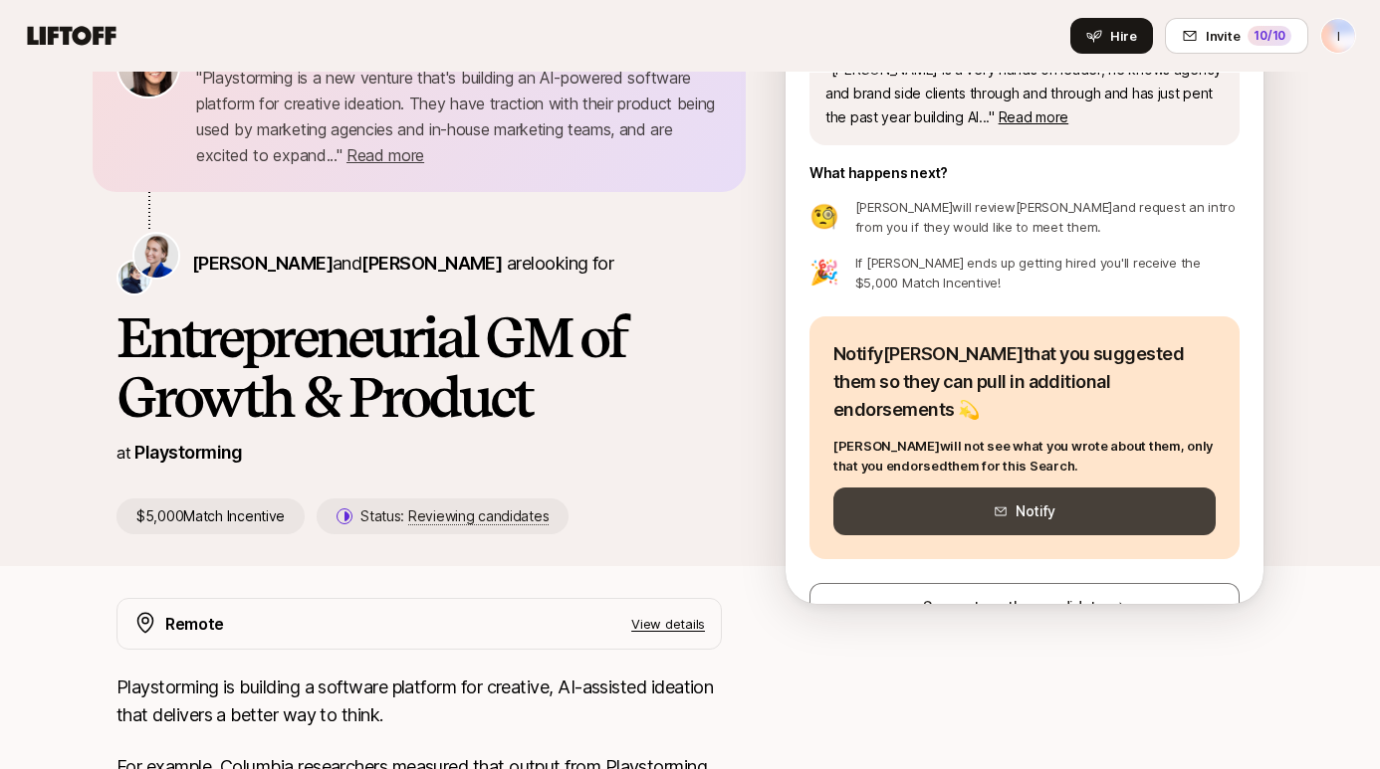
click at [956, 489] on button "Notify" at bounding box center [1024, 512] width 382 height 48
